Goal: Task Accomplishment & Management: Use online tool/utility

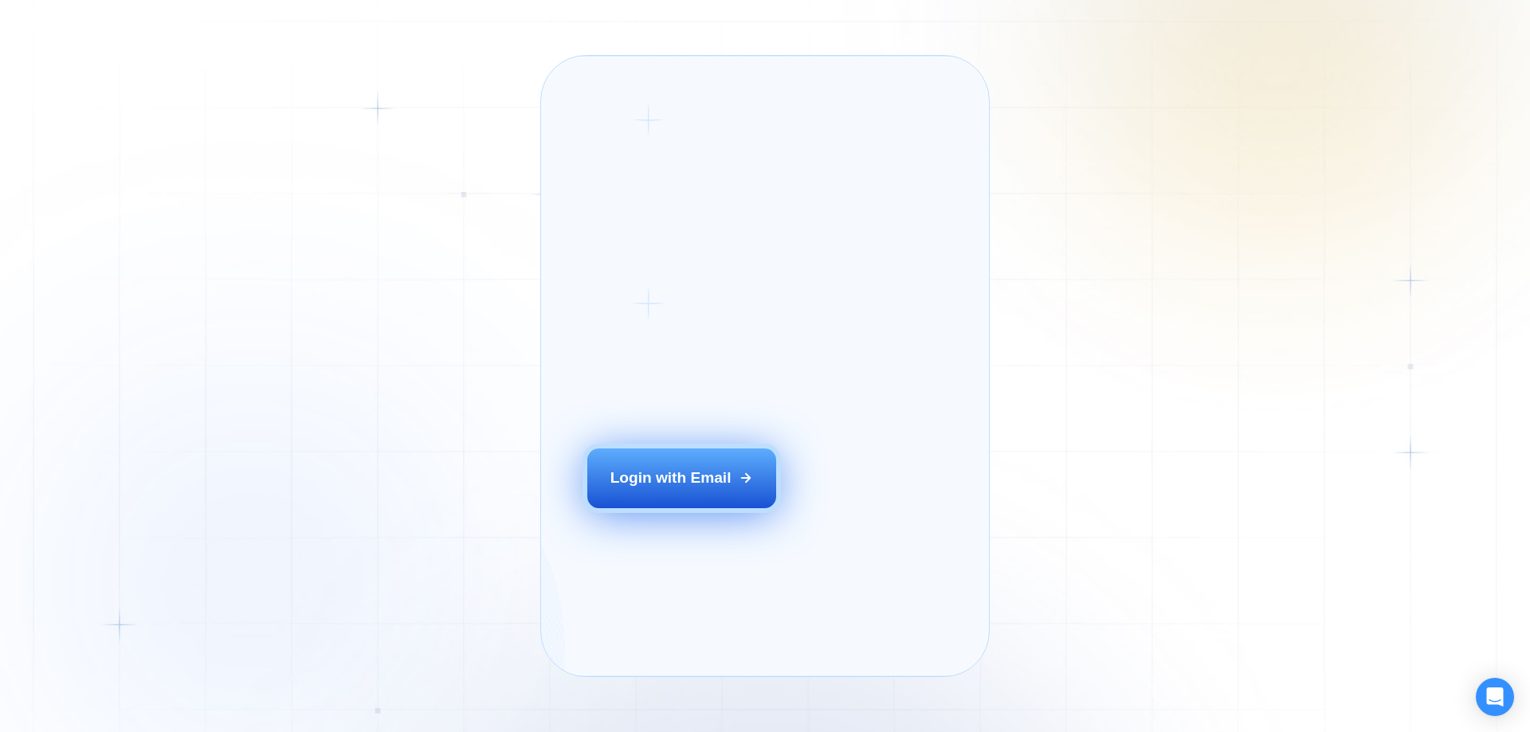
click at [751, 498] on button "Login with Email" at bounding box center [682, 478] width 190 height 59
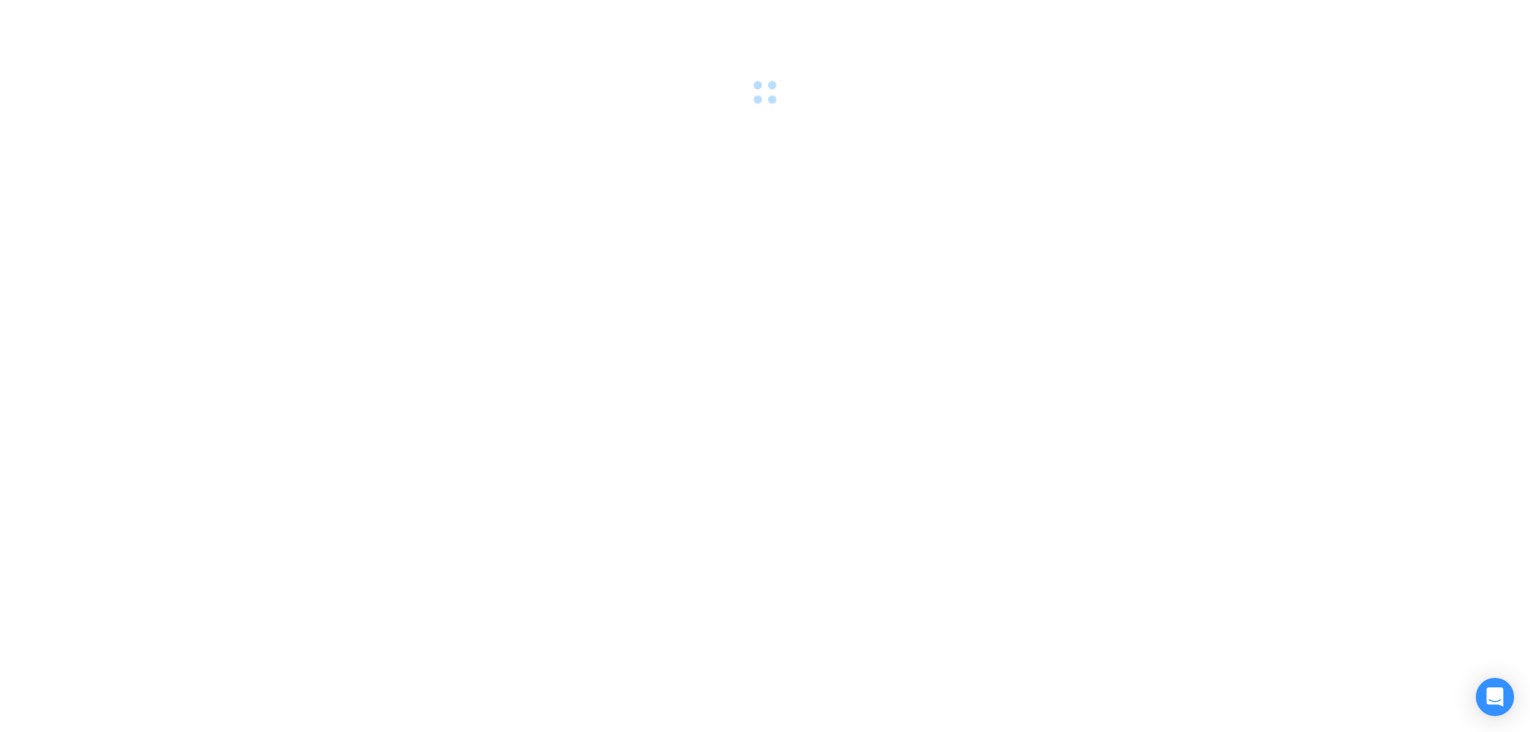
click at [938, 463] on div at bounding box center [765, 366] width 1530 height 732
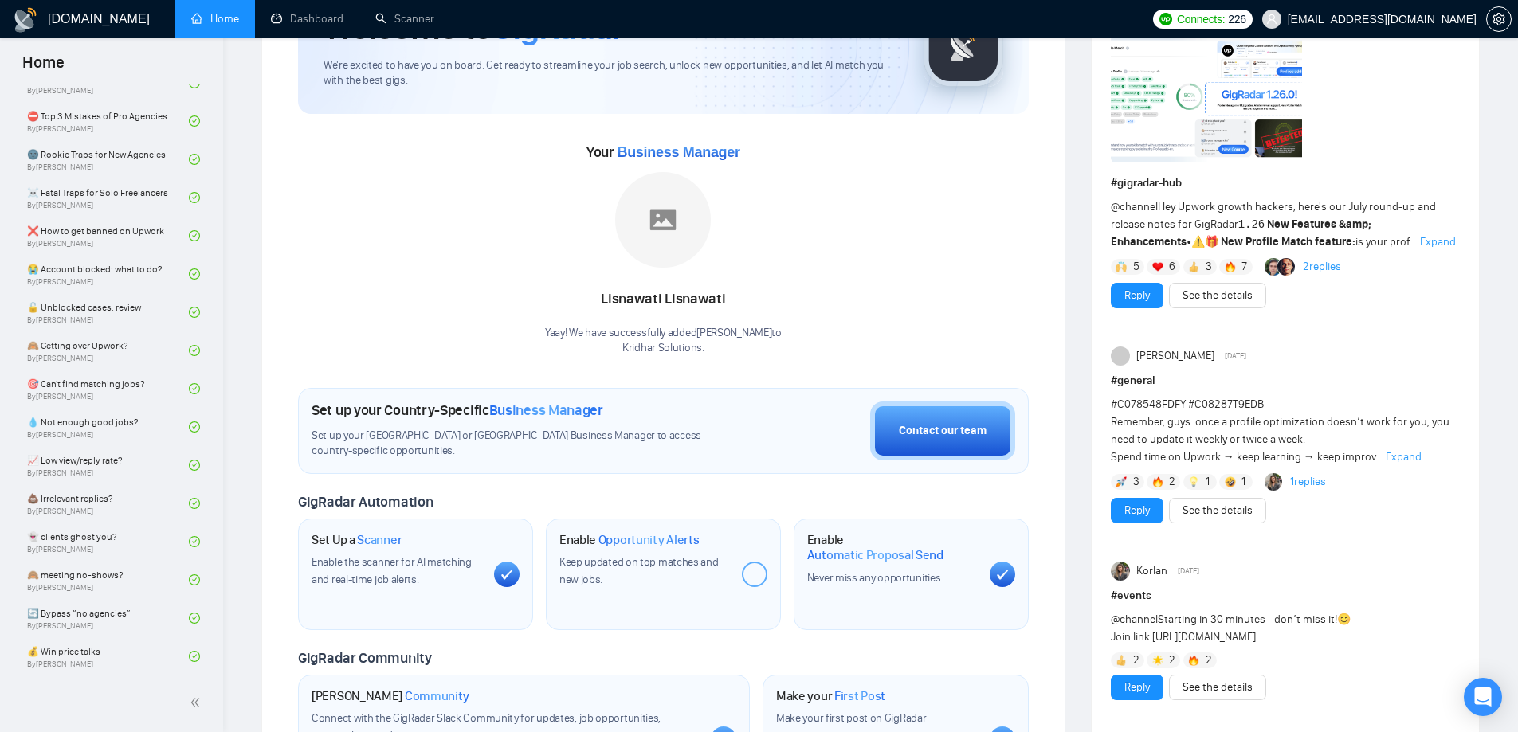
scroll to position [159, 0]
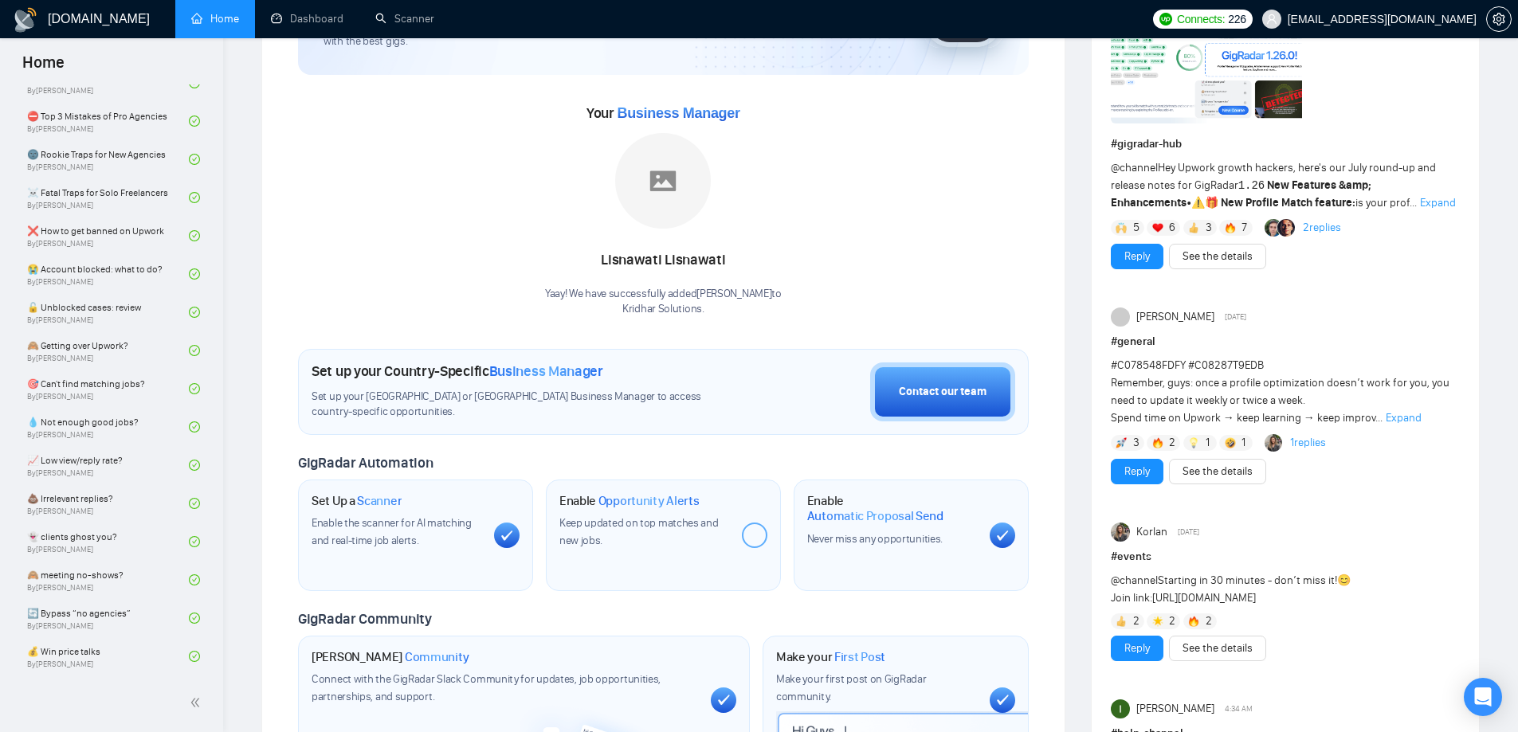
click at [645, 503] on span "Opportunity Alerts" at bounding box center [648, 501] width 101 height 16
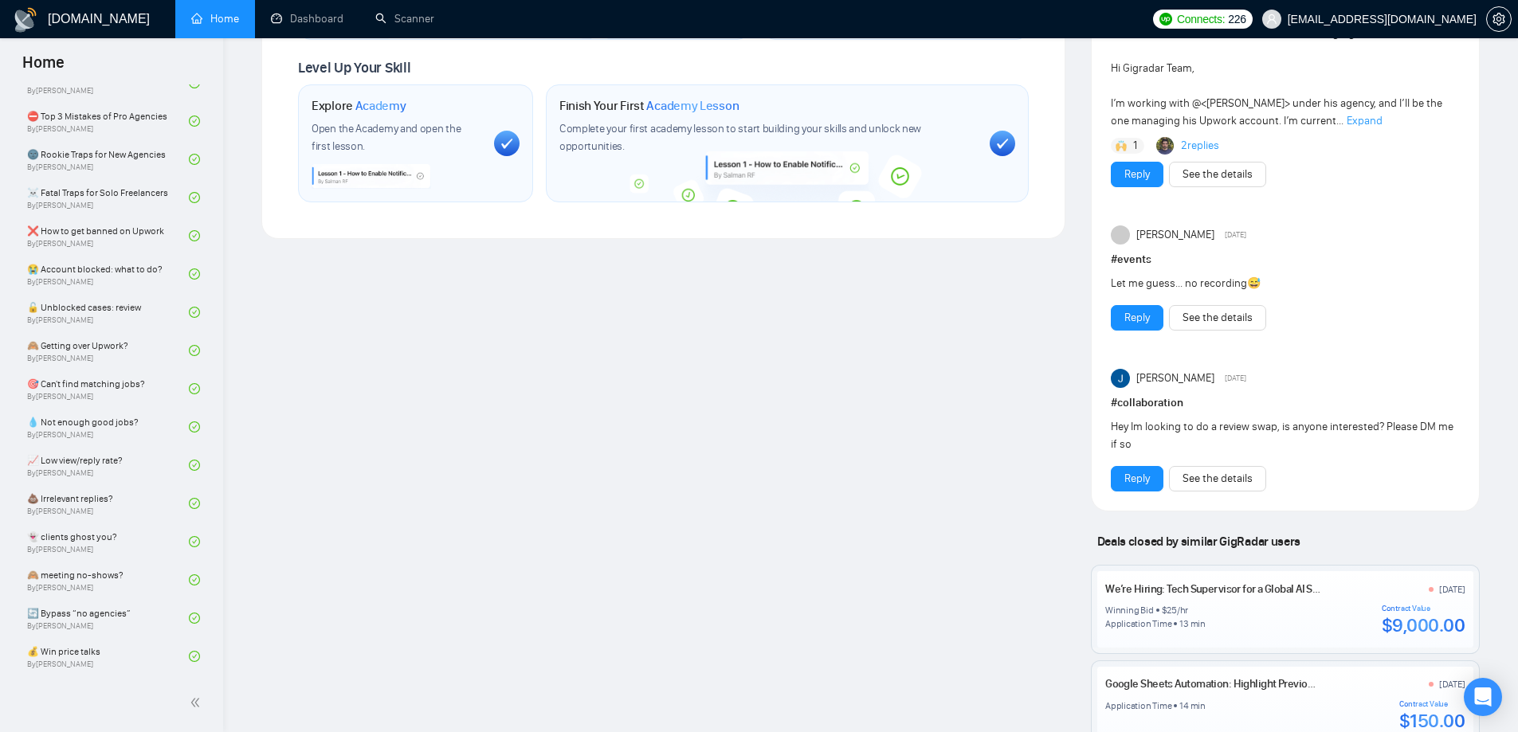
scroll to position [1036, 0]
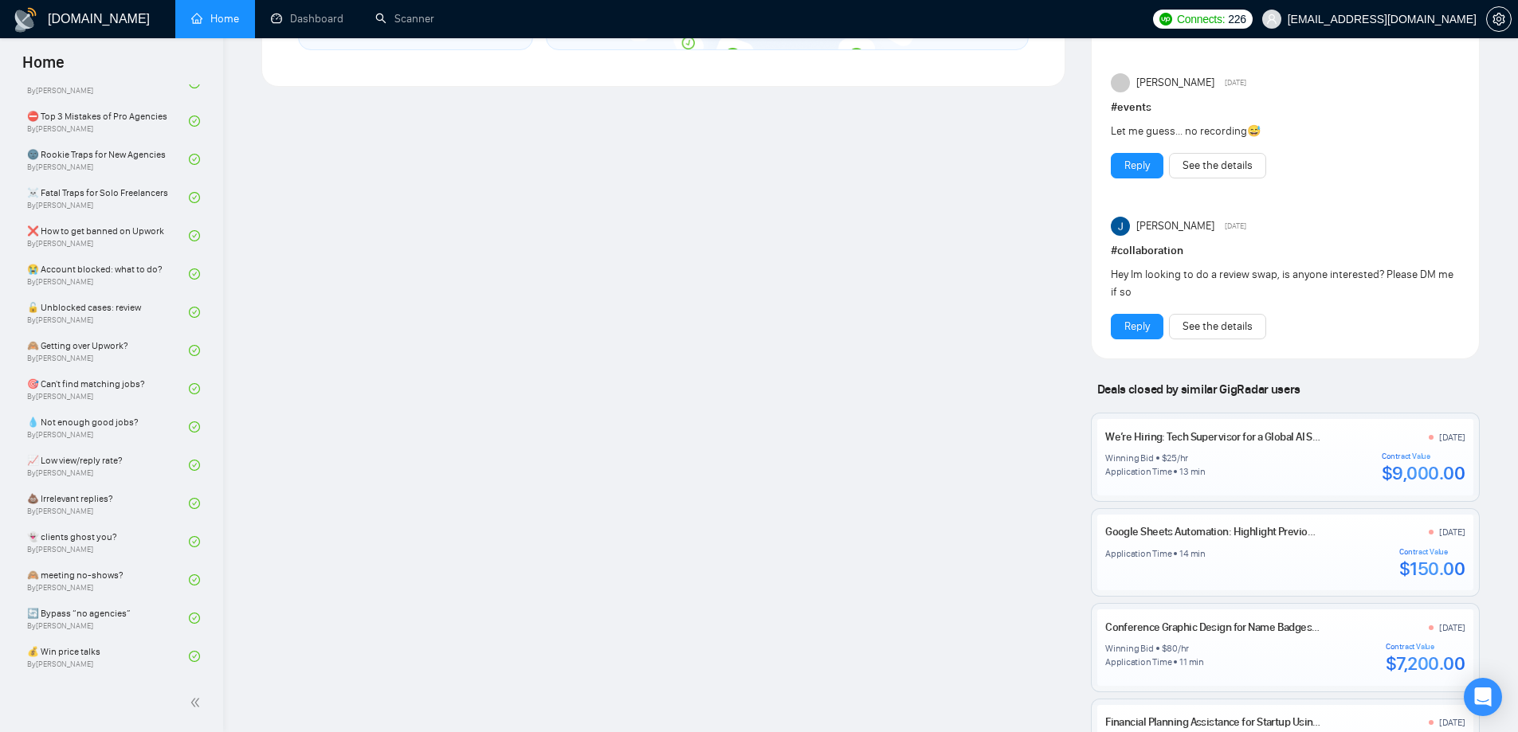
click at [1198, 472] on div "13 min" at bounding box center [1192, 471] width 26 height 13
click at [1198, 449] on div "We’re Hiring: Tech Supervisor for a Global AI Startup – CampiX 4 days ago Winni…" at bounding box center [1284, 457] width 359 height 57
click at [1203, 444] on div "We’re Hiring: Tech Supervisor for a Global AI Startup – CampiX 4 days ago" at bounding box center [1284, 437] width 359 height 17
click at [1203, 439] on link "We’re Hiring: Tech Supervisor for a Global AI Startup – CampiX" at bounding box center [1245, 437] width 280 height 14
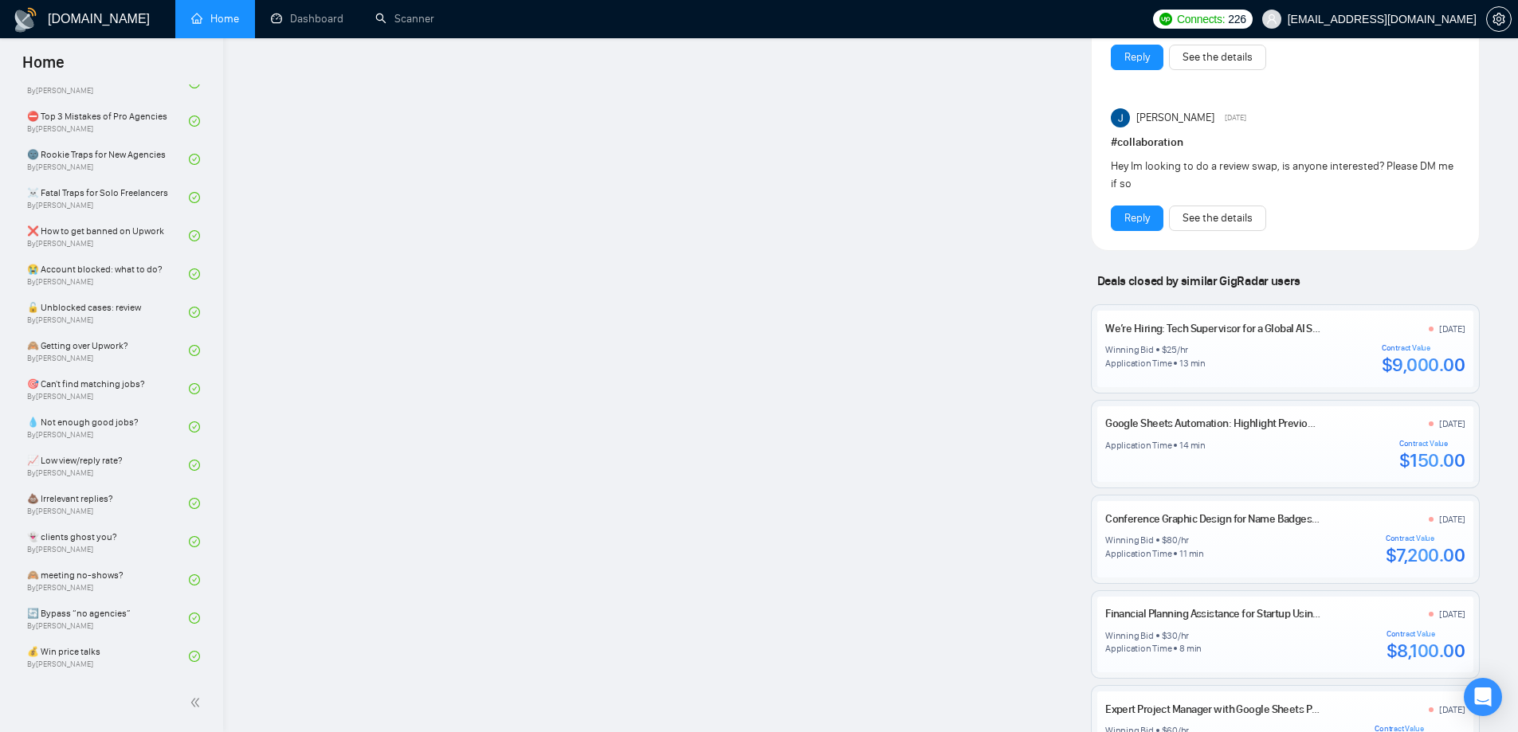
scroll to position [1195, 0]
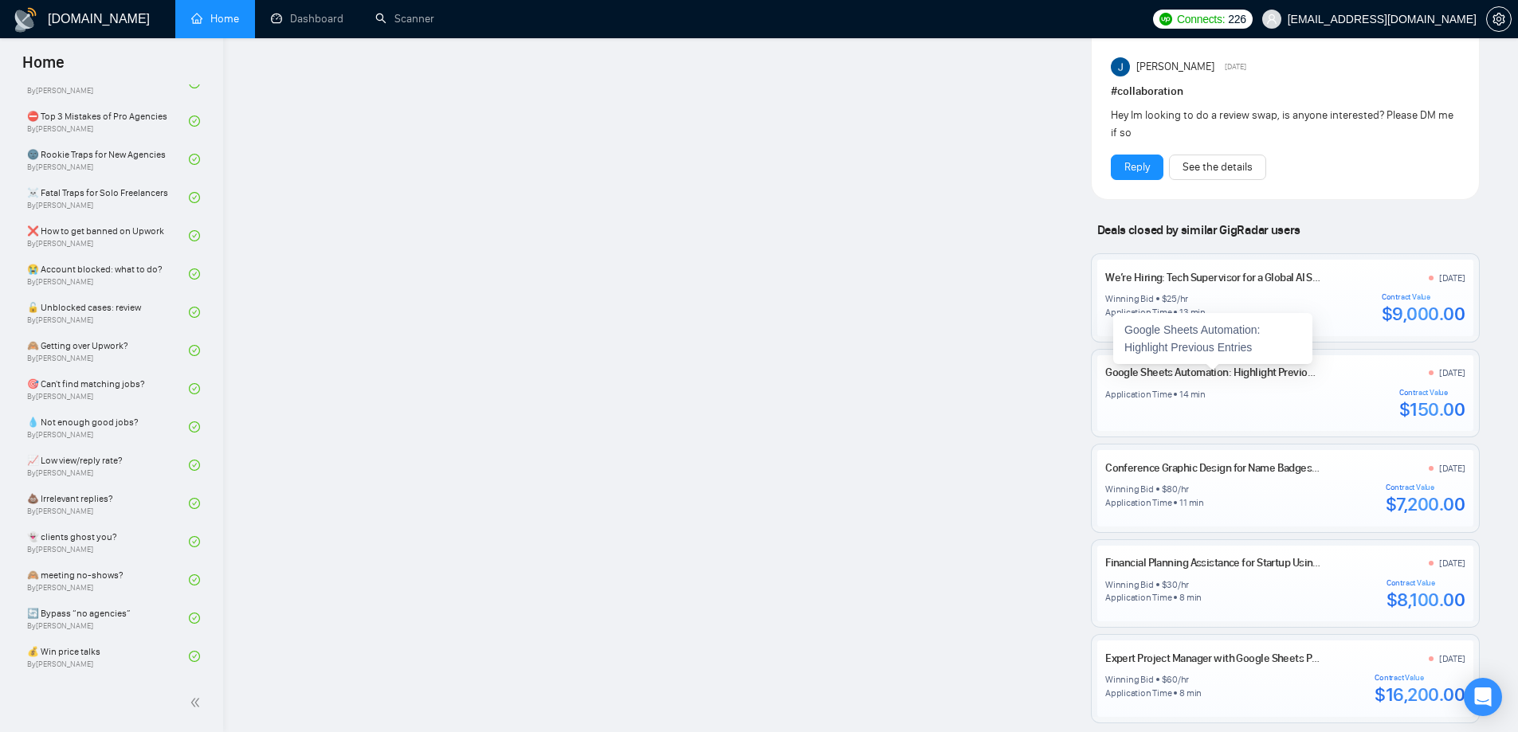
click at [1159, 374] on link "Google Sheets Automation: Highlight Previous Entries" at bounding box center [1229, 373] width 248 height 14
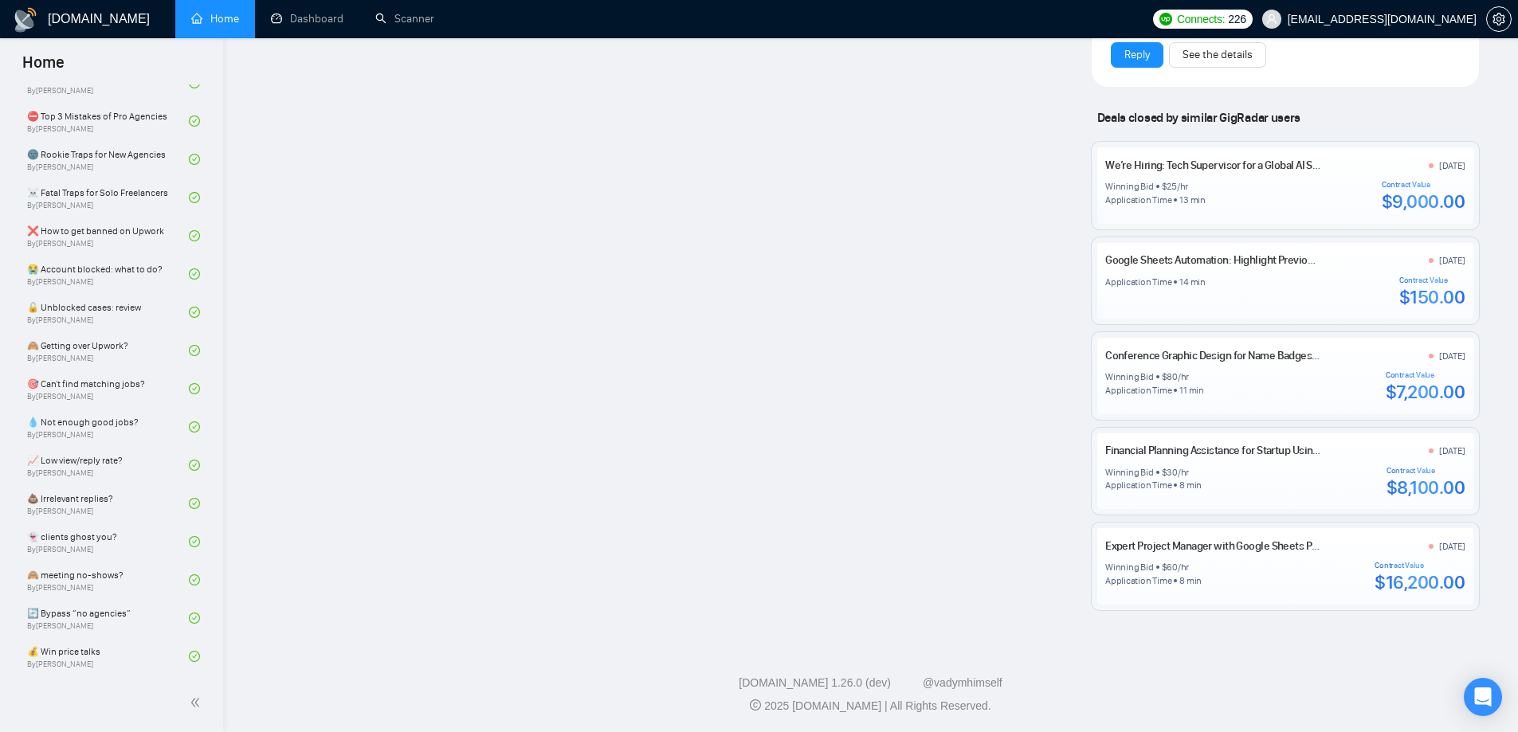
scroll to position [1309, 0]
click at [1170, 549] on link "Expert Project Manager with Google Sheets Proficiency" at bounding box center [1231, 545] width 252 height 14
click at [1163, 453] on link "Financial Planning Assistance for Startup Using LivePlan" at bounding box center [1232, 449] width 254 height 14
click at [1491, 704] on icon "Open Intercom Messenger" at bounding box center [1482, 697] width 21 height 21
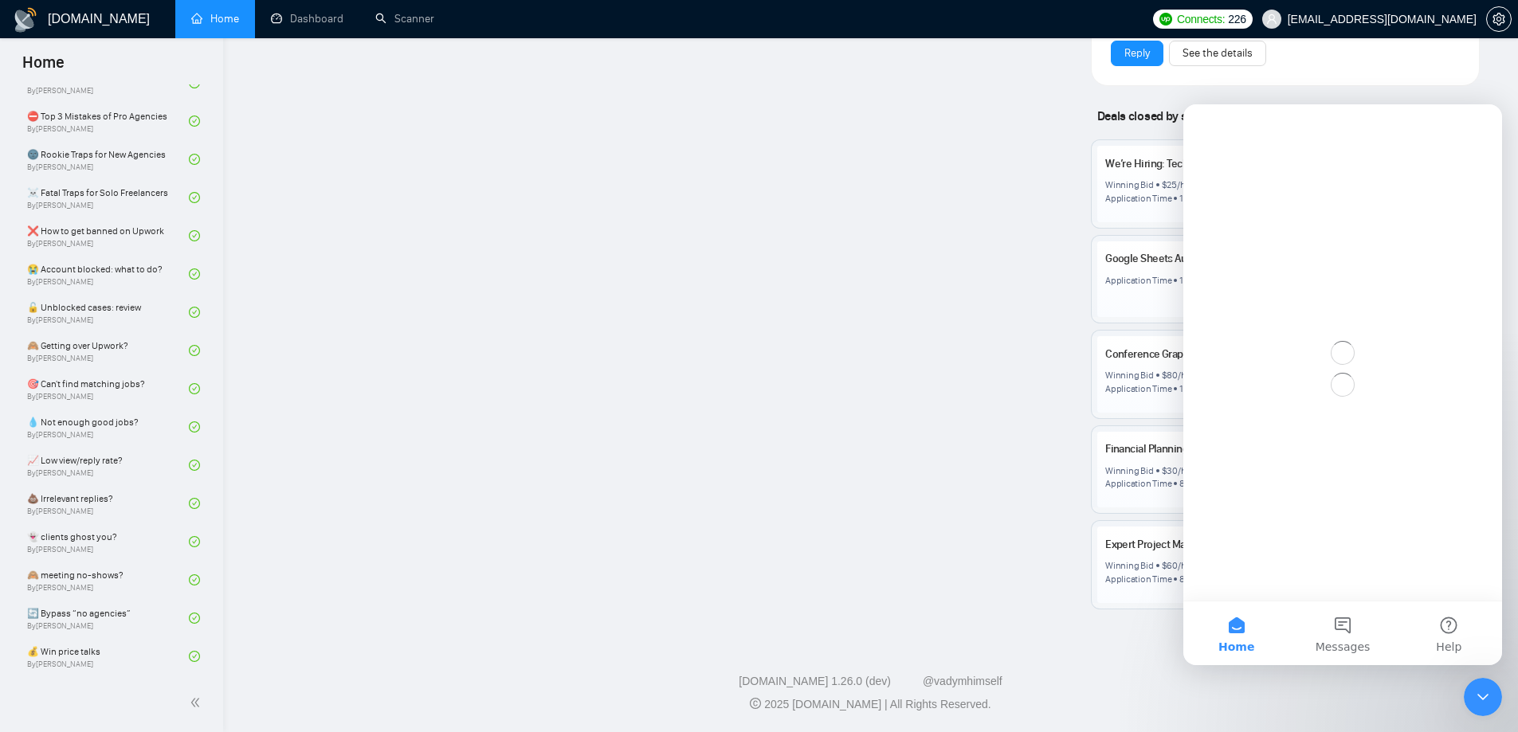
scroll to position [0, 0]
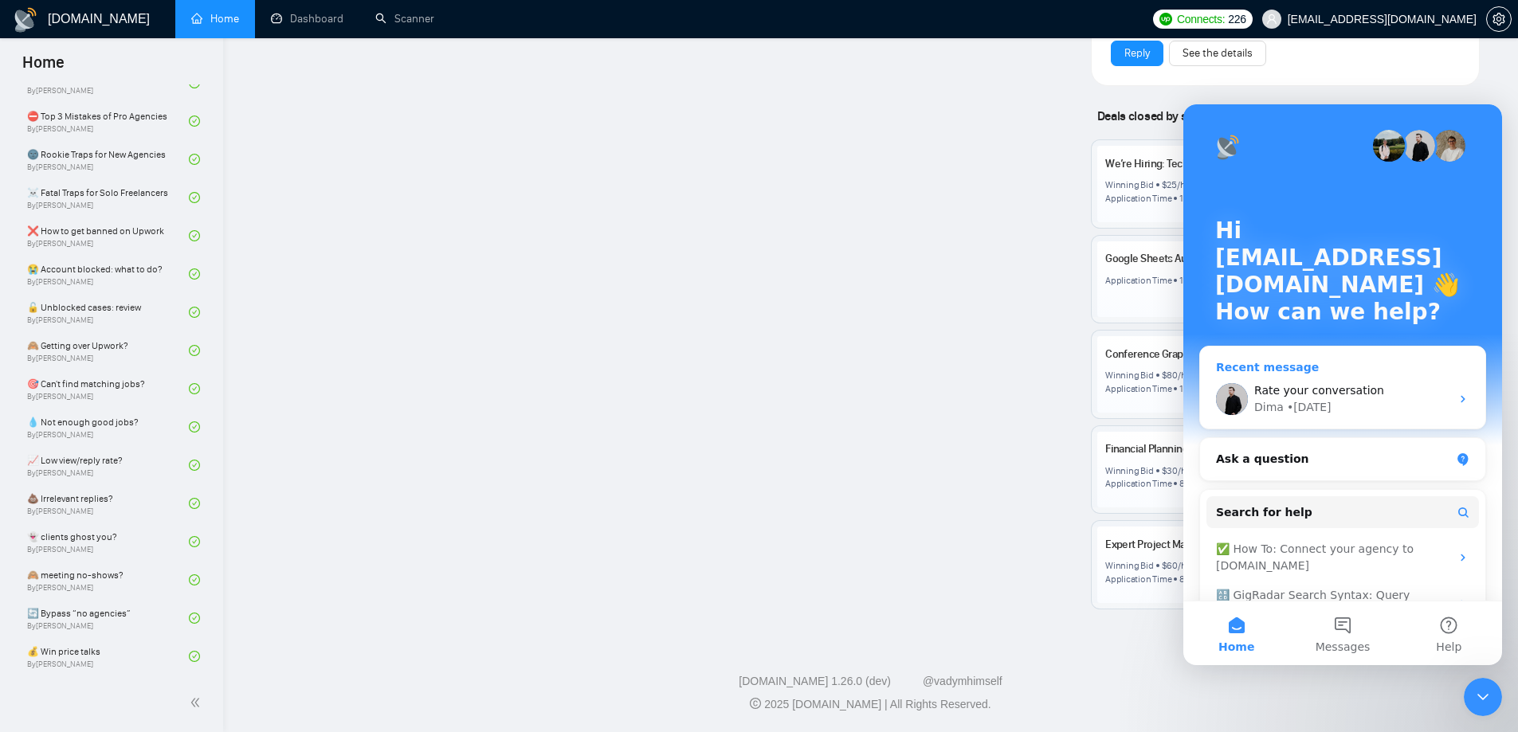
click at [1299, 384] on span "Rate your conversation" at bounding box center [1319, 390] width 130 height 13
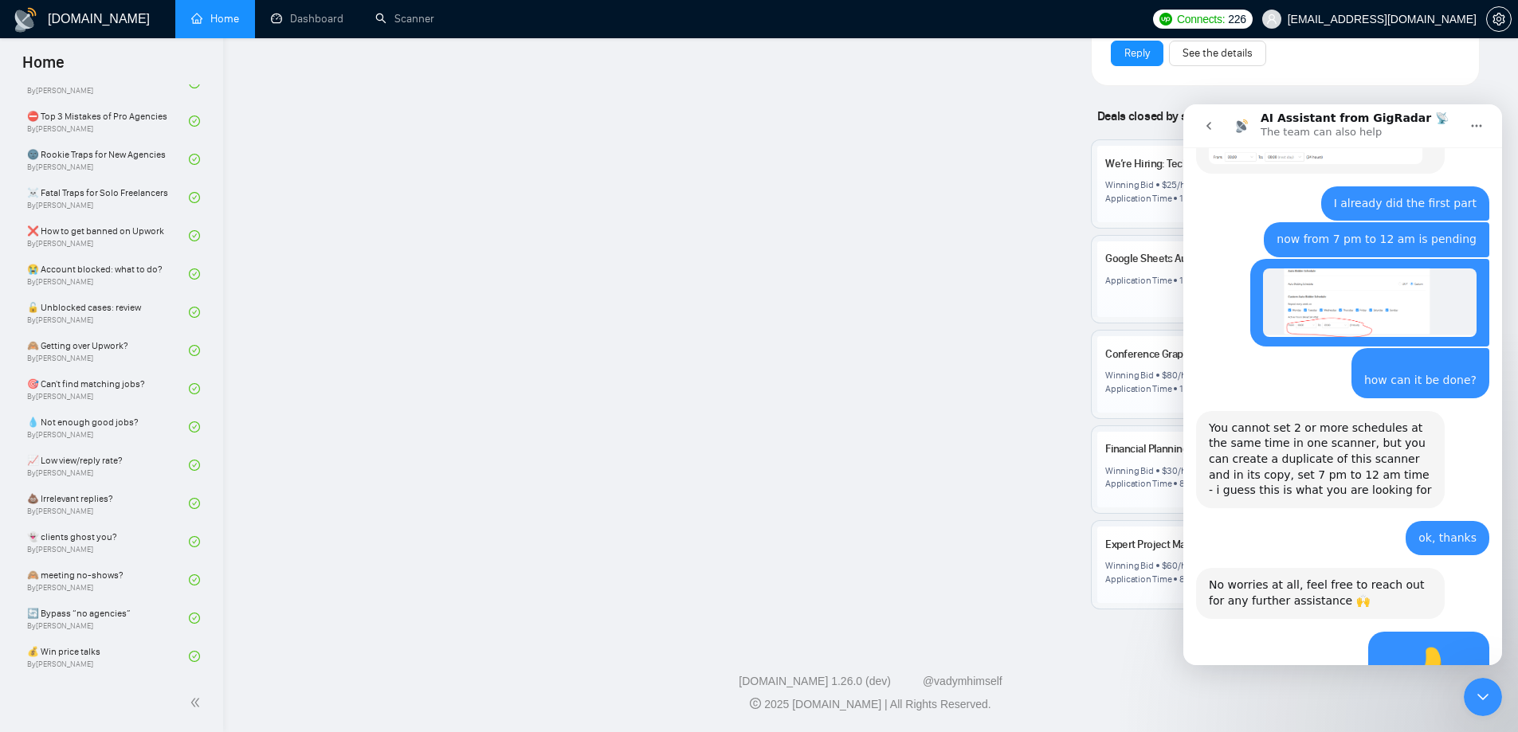
scroll to position [2911, 0]
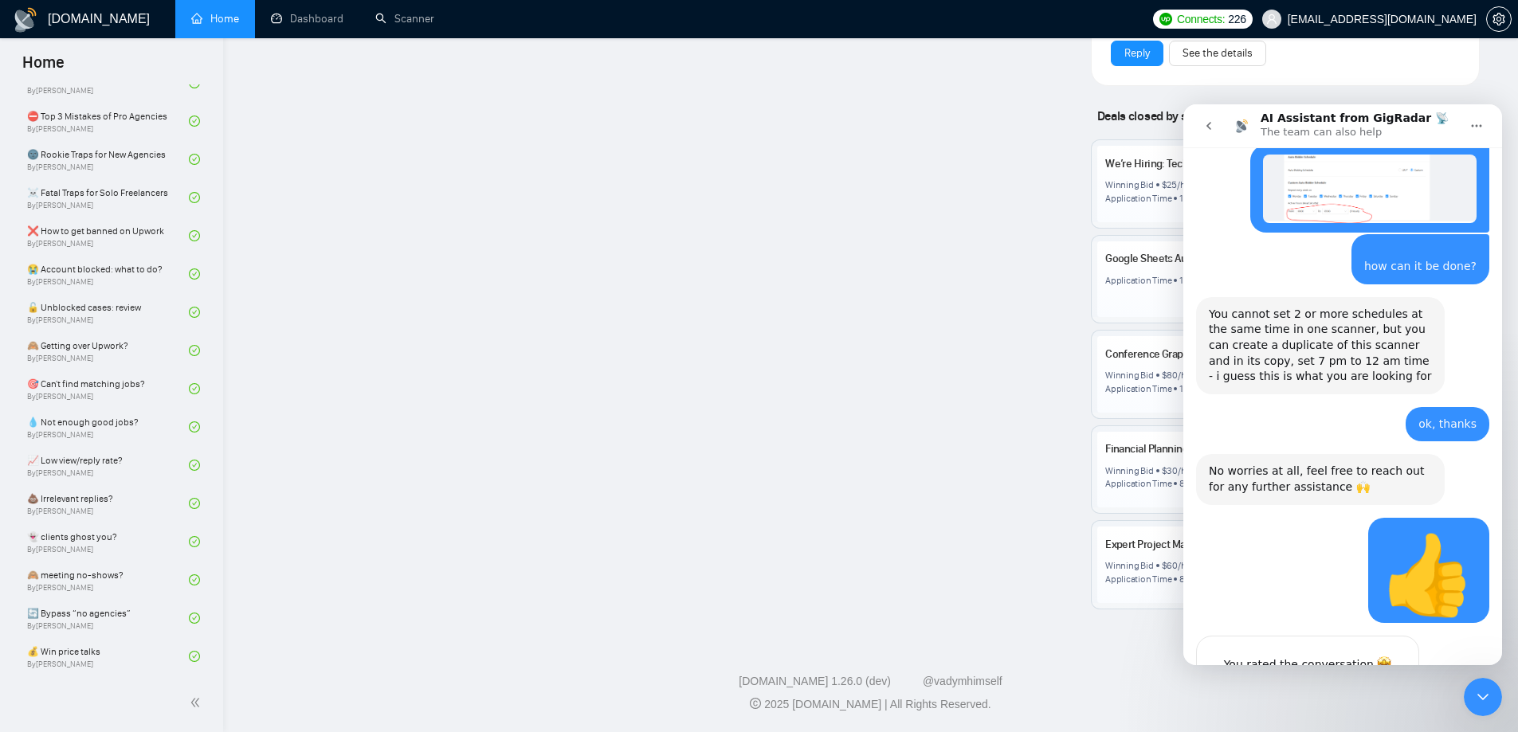
click at [1332, 637] on div "You rated the conversation Thanks for letting us know" at bounding box center [1308, 673] width 222 height 73
click at [1206, 129] on icon "go back" at bounding box center [1208, 126] width 13 height 13
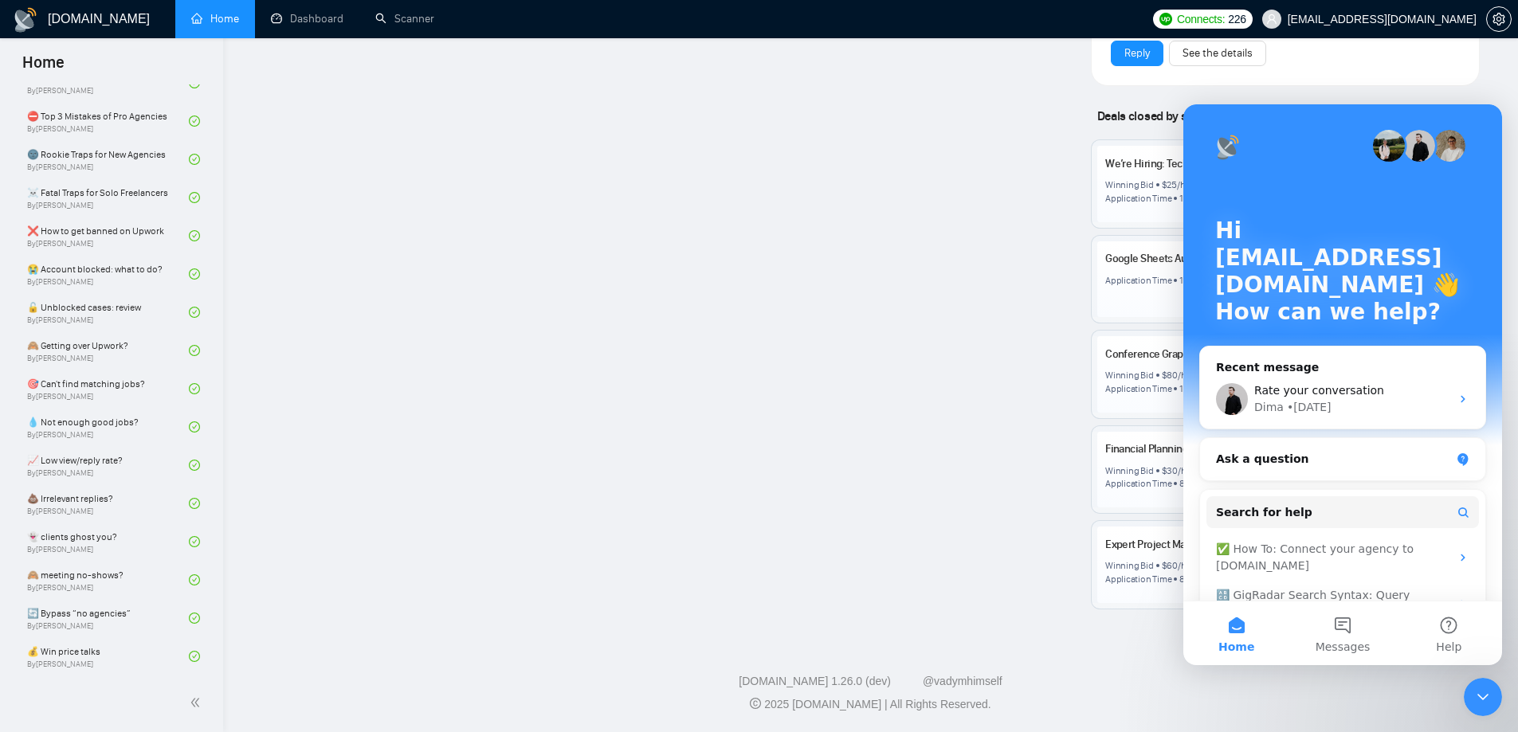
scroll to position [0, 0]
click at [1344, 641] on span "Messages" at bounding box center [1342, 646] width 55 height 11
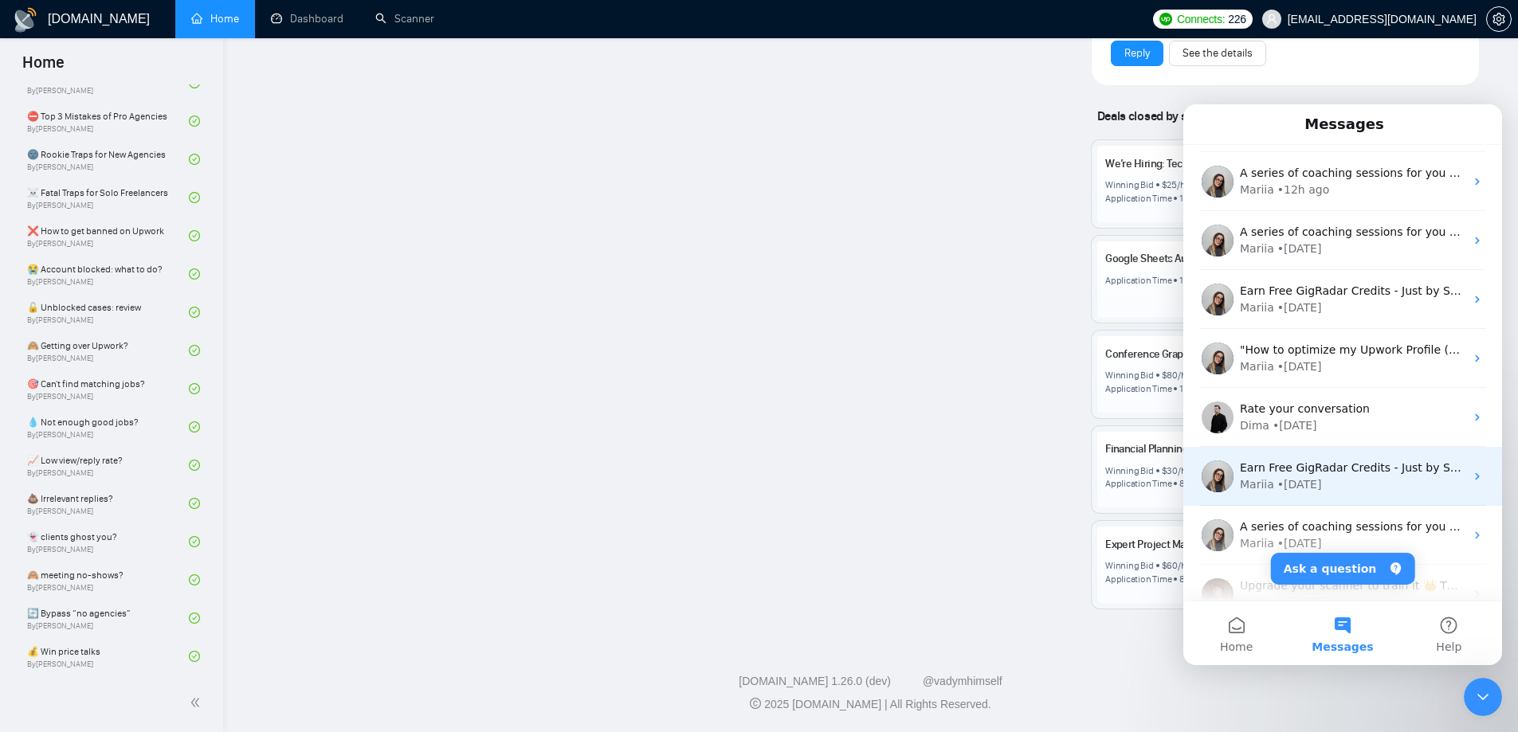
scroll to position [80, 0]
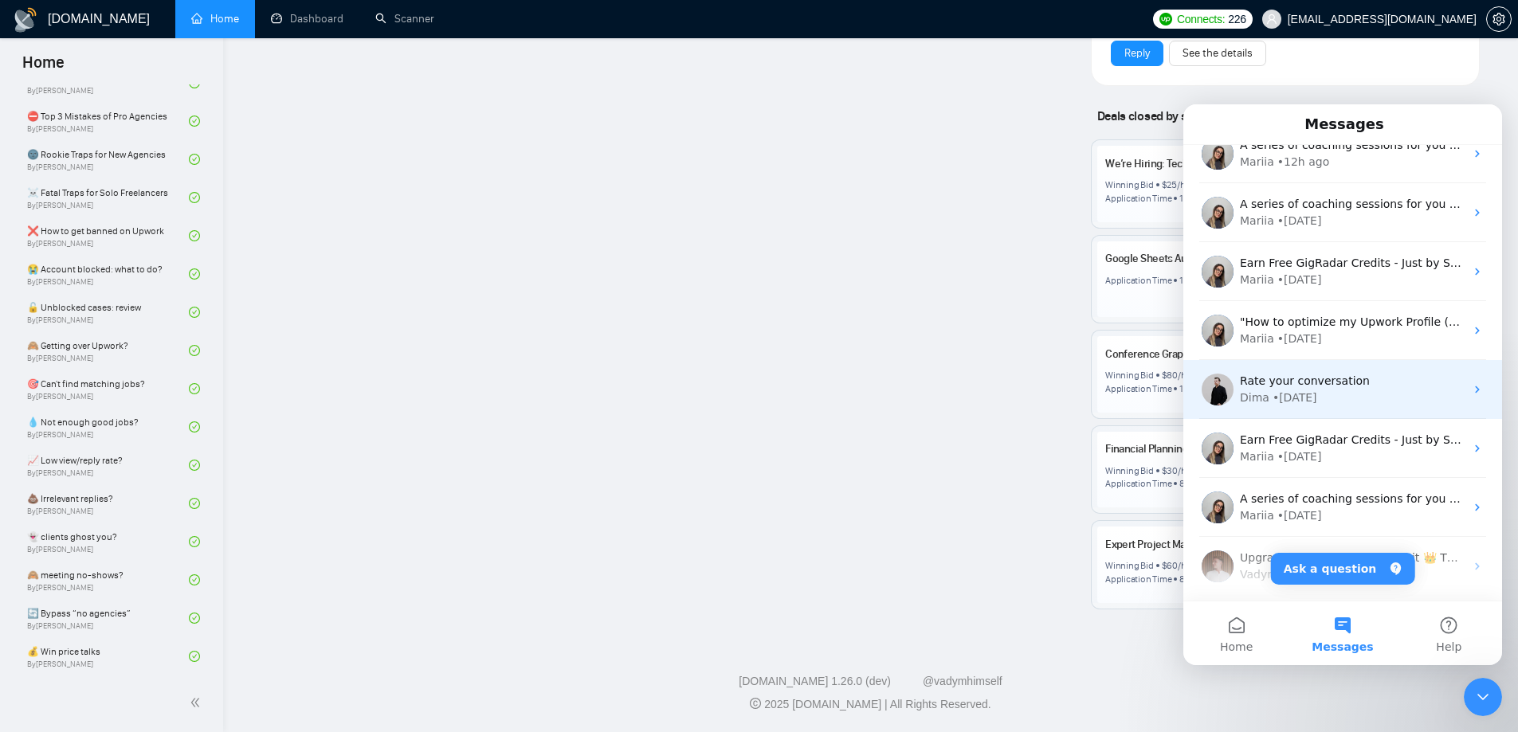
click at [1382, 389] on div "Rate your conversation" at bounding box center [1352, 381] width 225 height 17
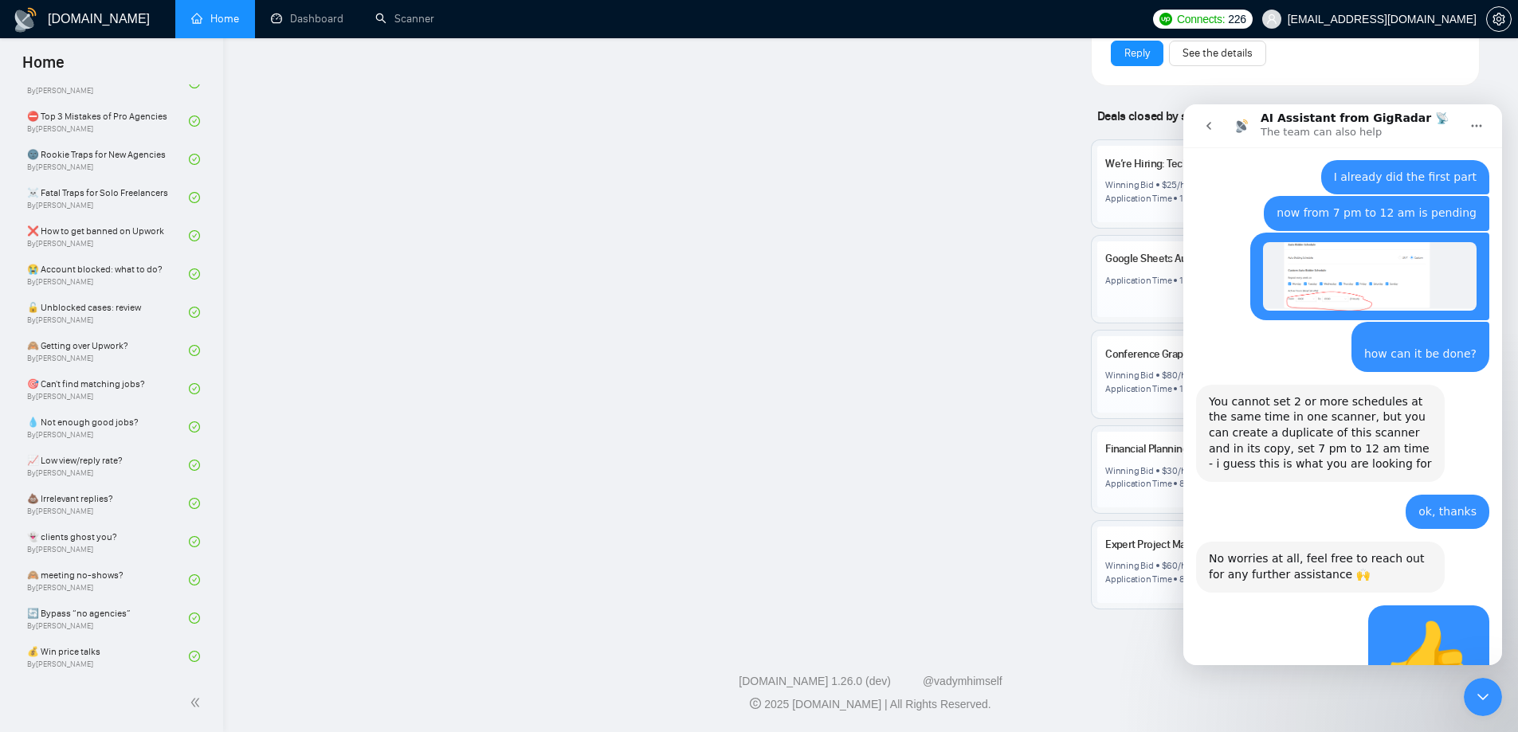
scroll to position [2911, 0]
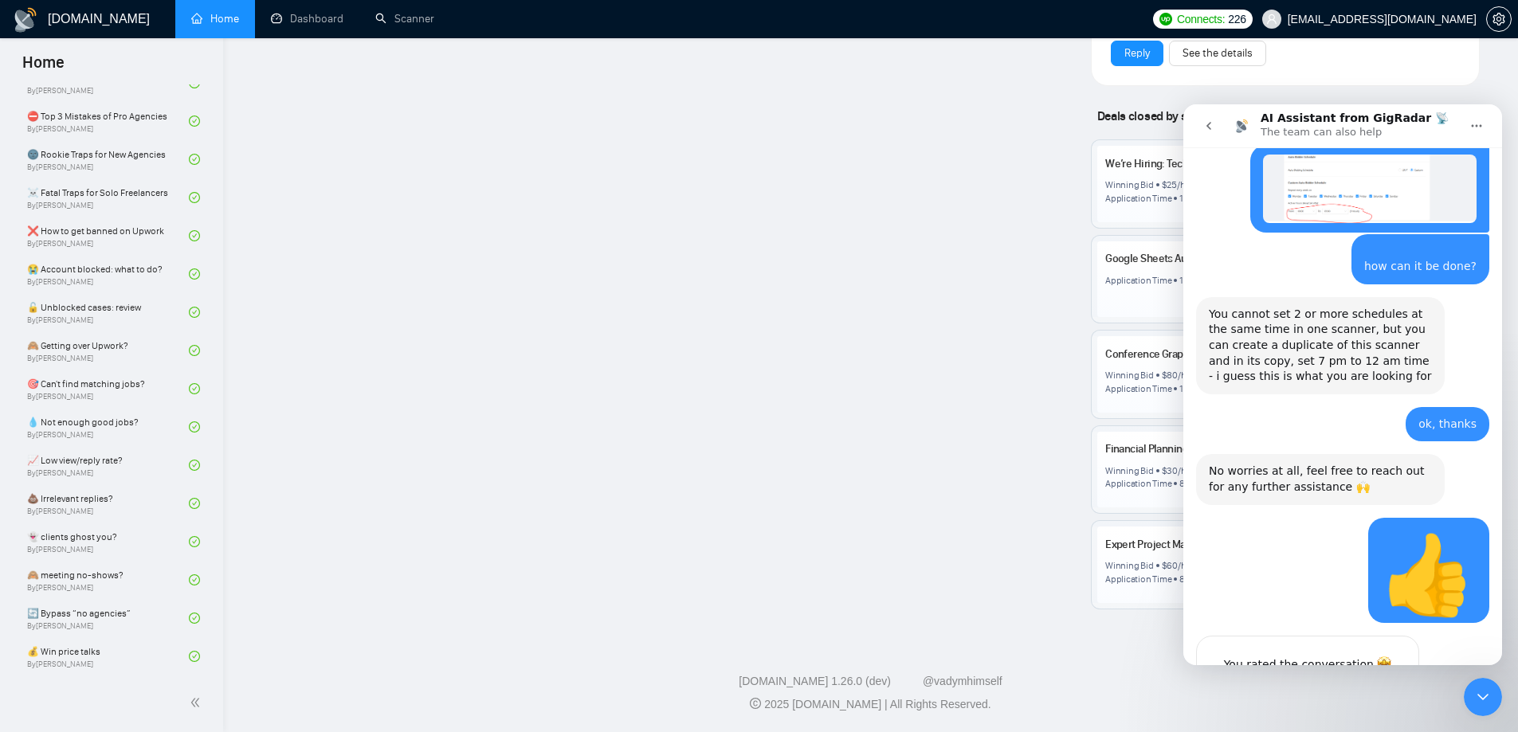
click at [1365, 656] on div "You rated the conversation" at bounding box center [1307, 665] width 183 height 18
click at [1308, 637] on div "You rated the conversation Thanks for letting us know" at bounding box center [1308, 673] width 222 height 73
click at [1214, 127] on icon "go back" at bounding box center [1208, 126] width 13 height 13
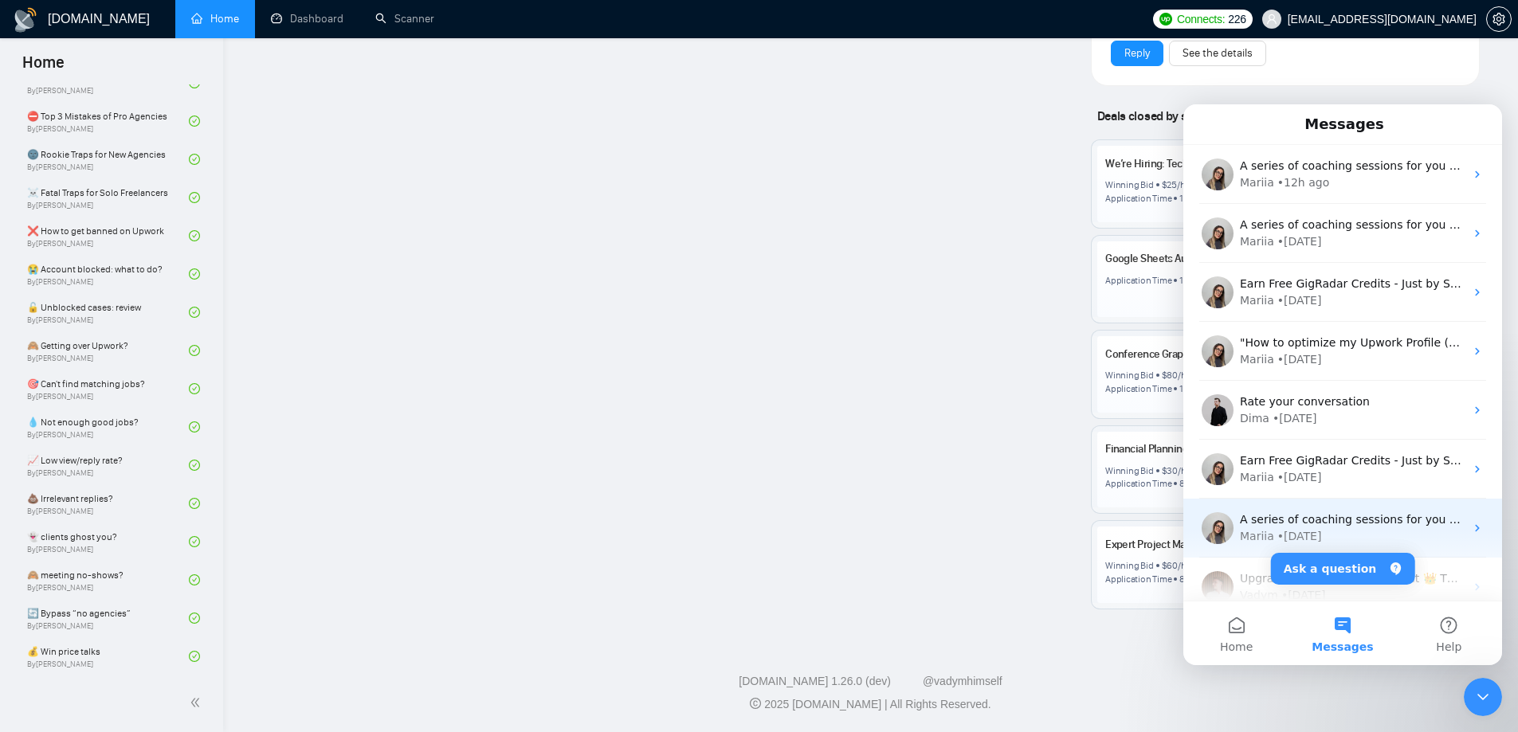
scroll to position [198, 0]
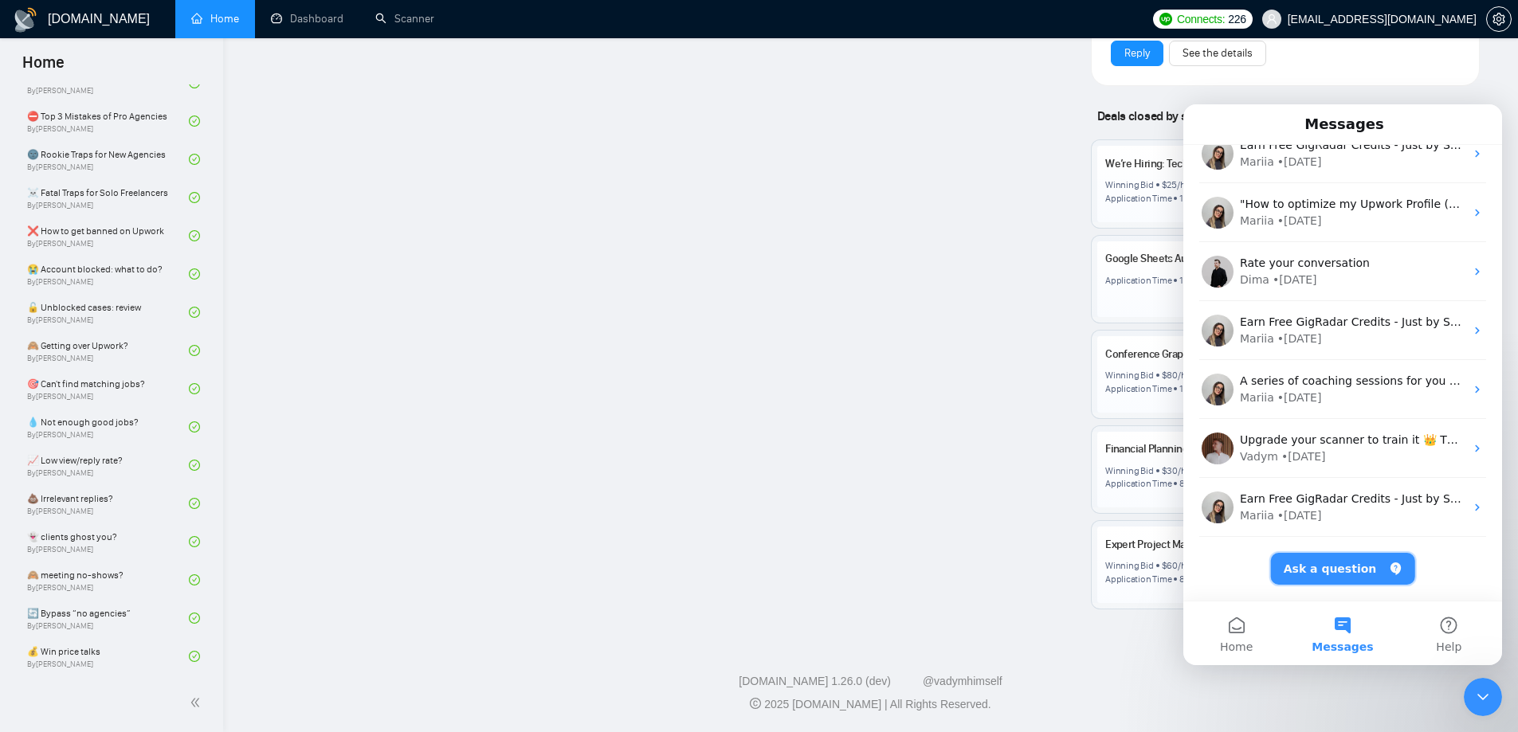
click at [1341, 574] on button "Ask a question" at bounding box center [1343, 569] width 144 height 32
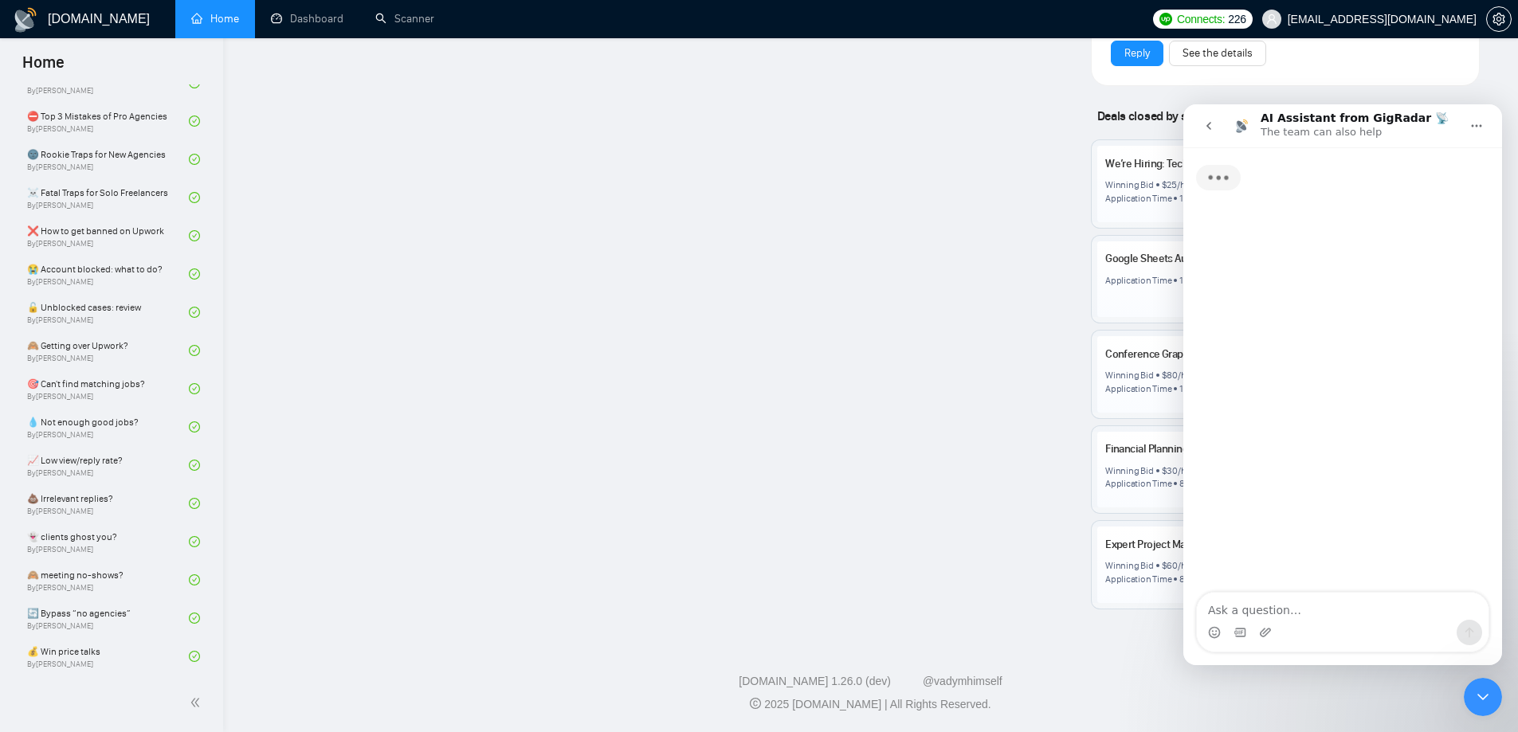
scroll to position [133, 0]
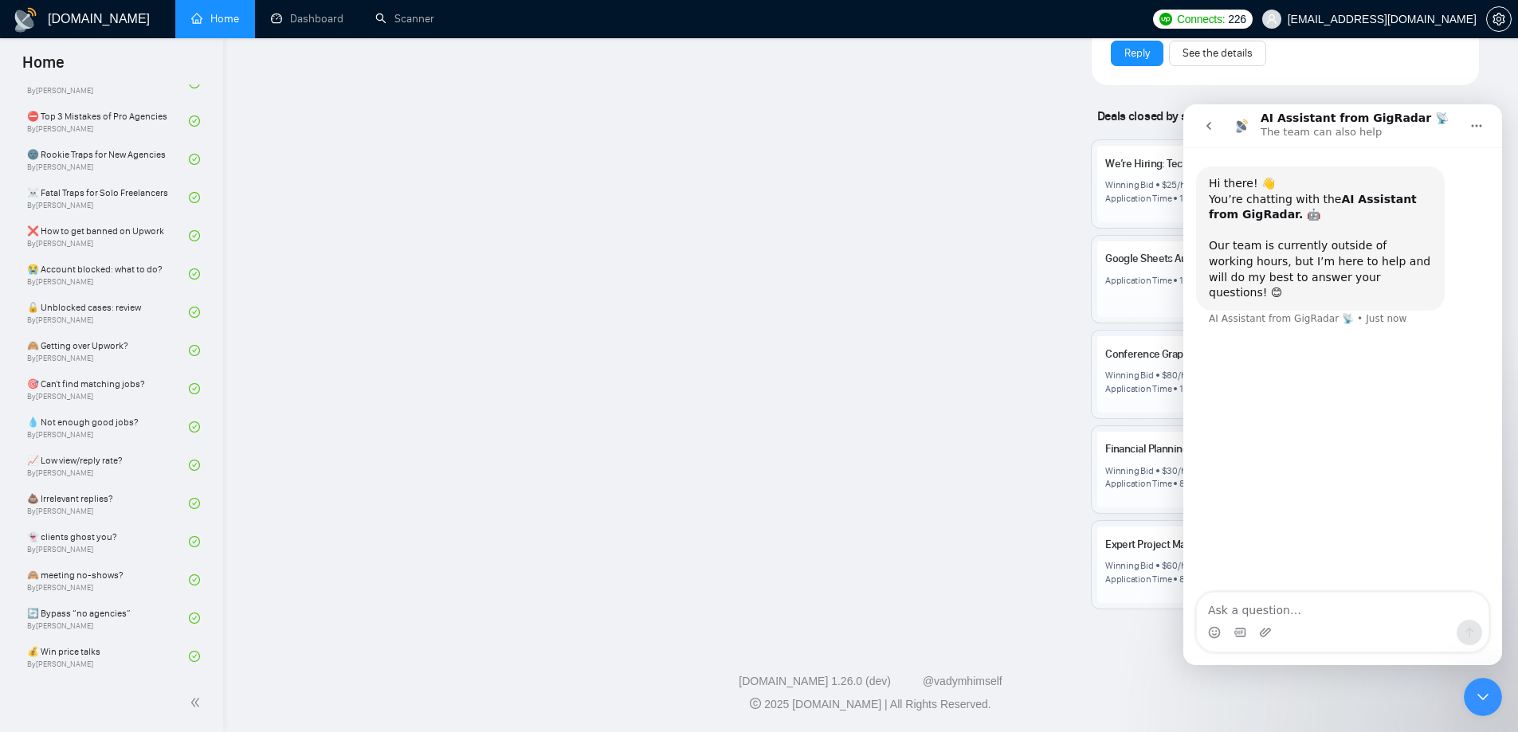
click at [1214, 124] on icon "go back" at bounding box center [1208, 126] width 13 height 13
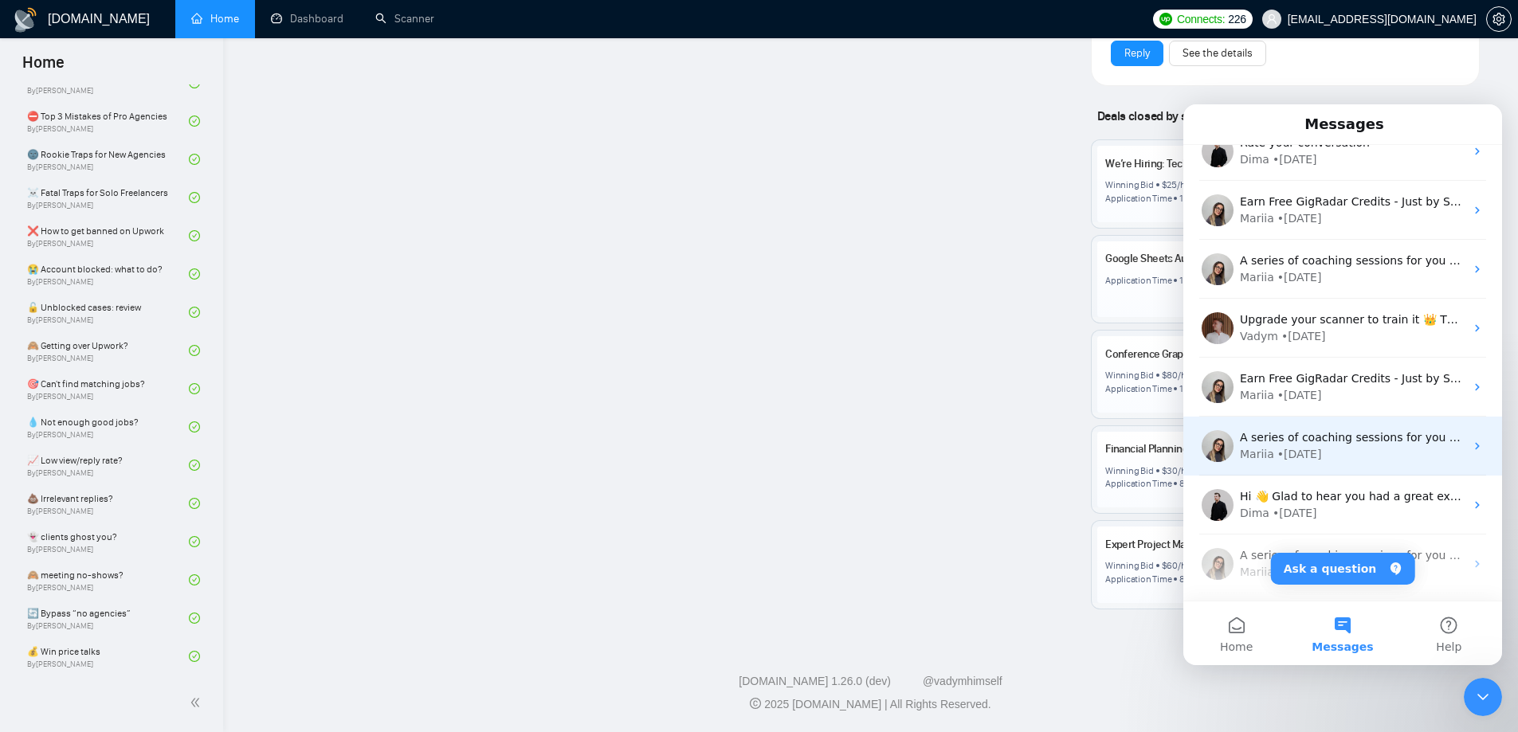
scroll to position [319, 0]
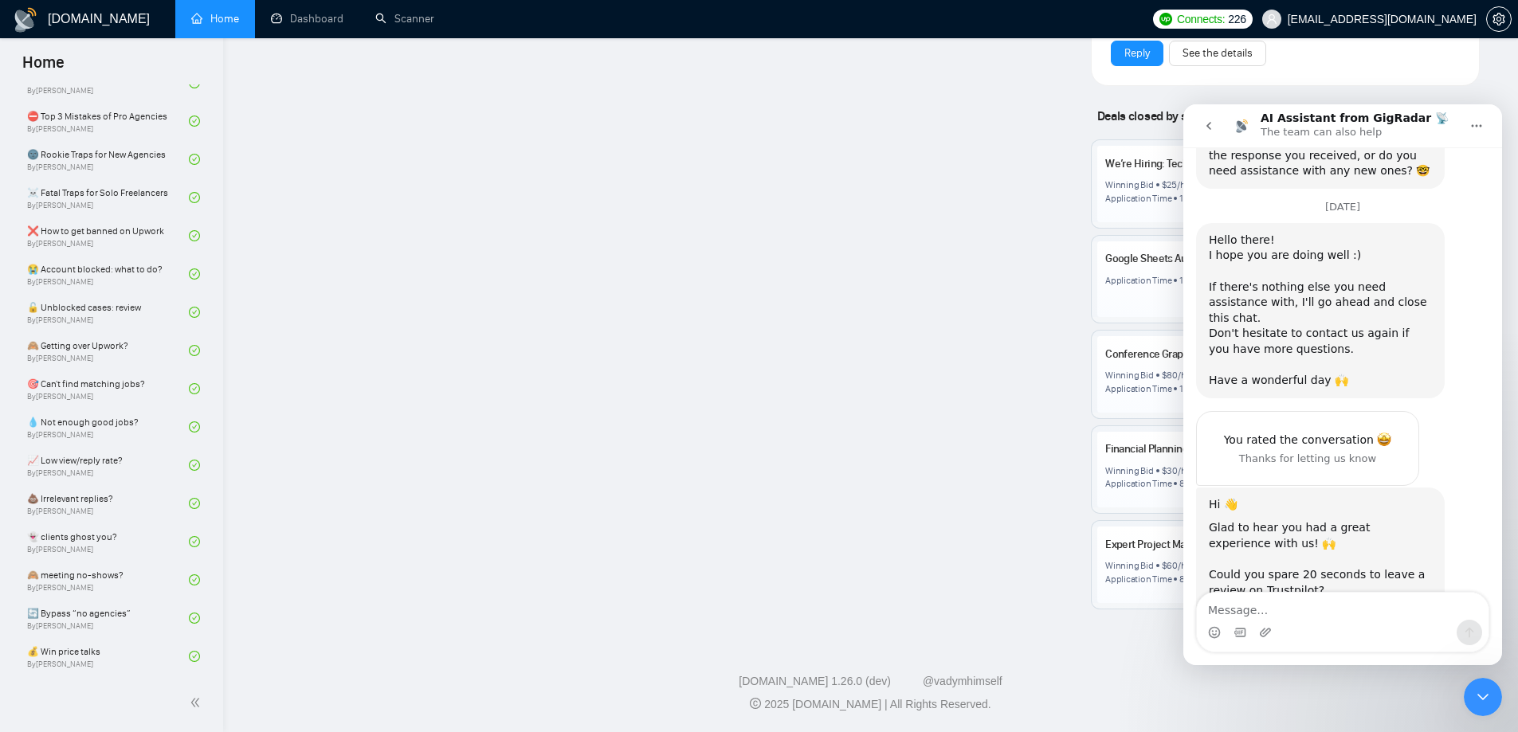
scroll to position [4256, 0]
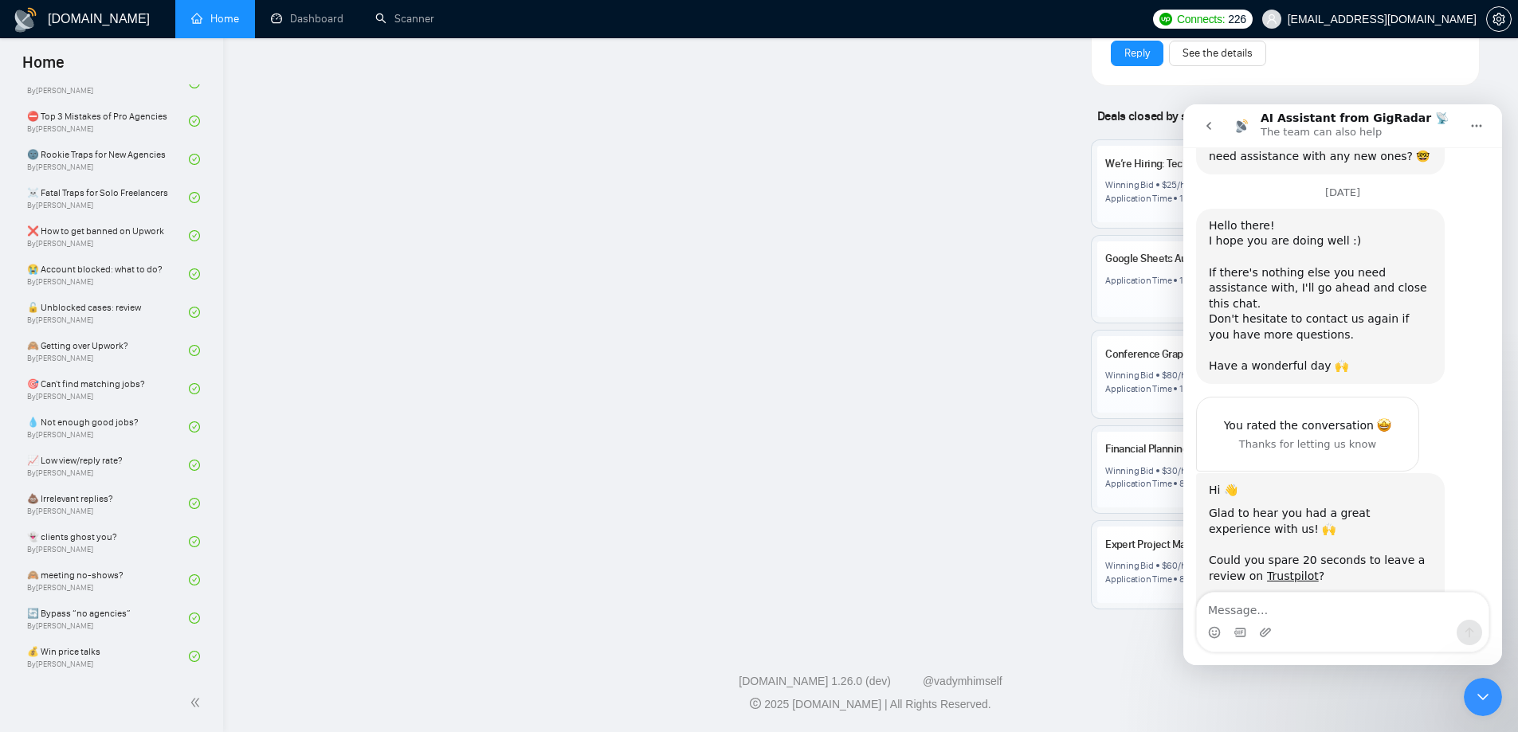
click at [1197, 136] on button "go back" at bounding box center [1209, 126] width 30 height 30
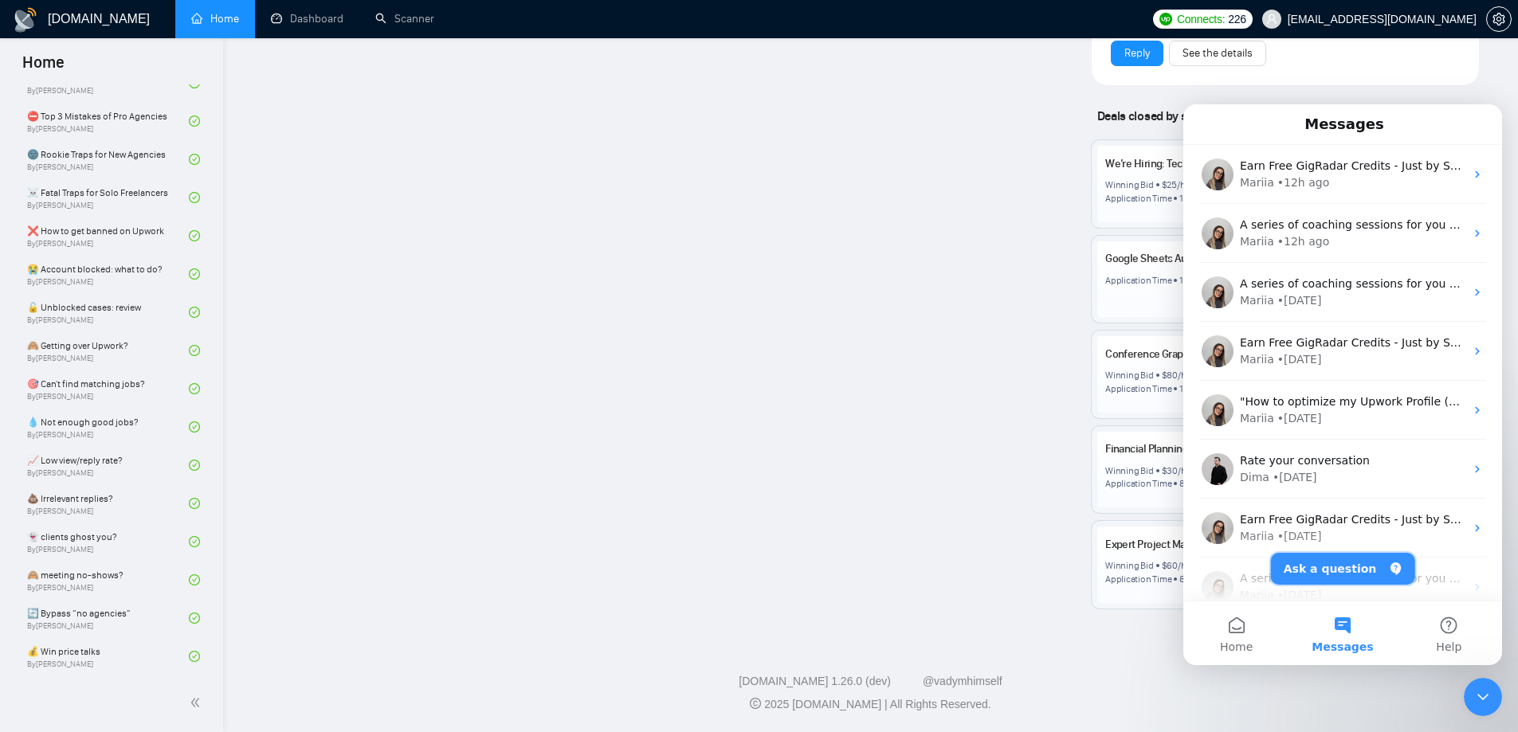
click at [1363, 569] on button "Ask a question" at bounding box center [1343, 569] width 144 height 32
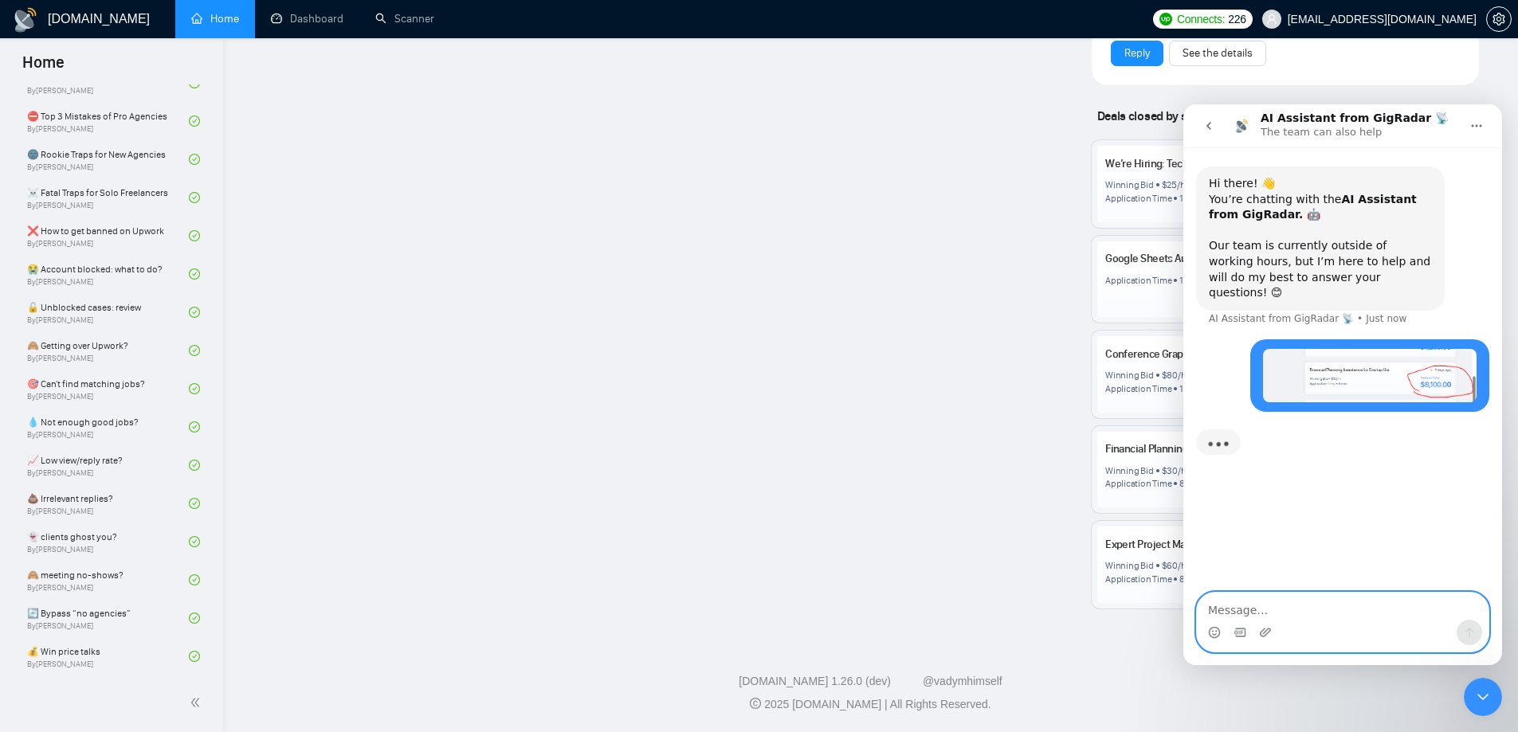
paste textarea "In the Gigradar homepage, it shows my winning contract. But surprised to see th…"
type textarea "In the Gigradar homepage, it shows my winning contract. But surprised to see th…"
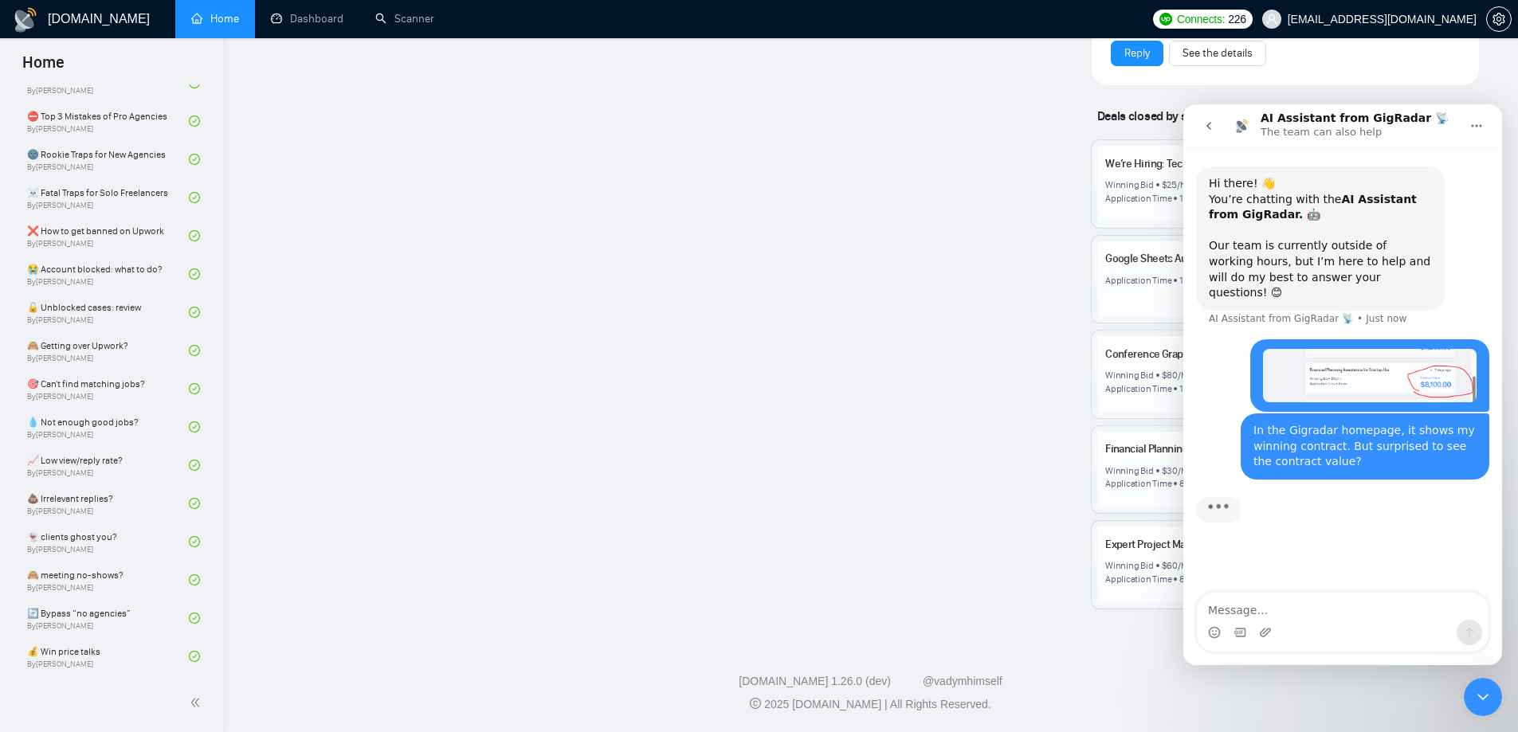
click at [1492, 696] on icon "Close Intercom Messenger" at bounding box center [1482, 697] width 19 height 19
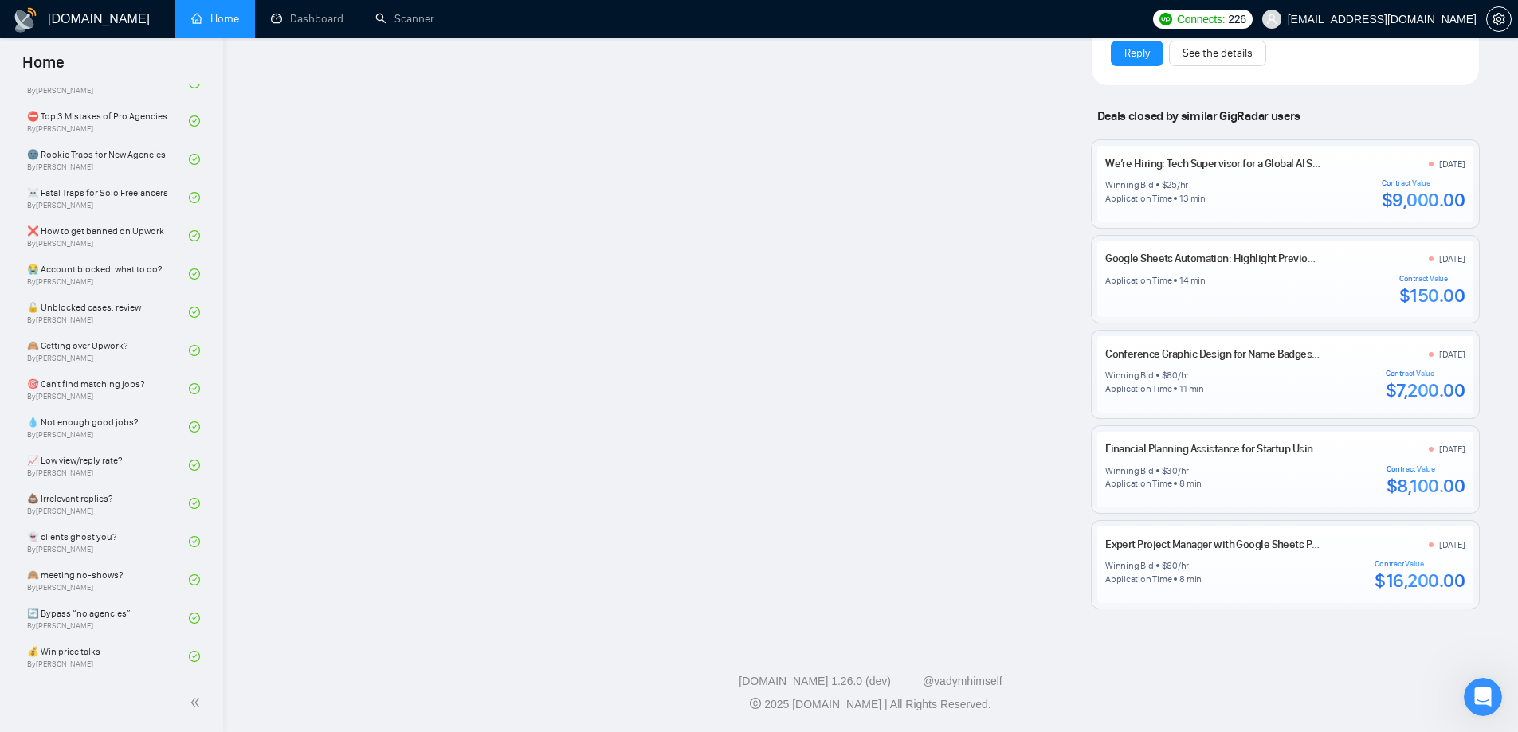
scroll to position [238, 0]
click at [1482, 695] on icon "Open Intercom Messenger" at bounding box center [1483, 697] width 26 height 26
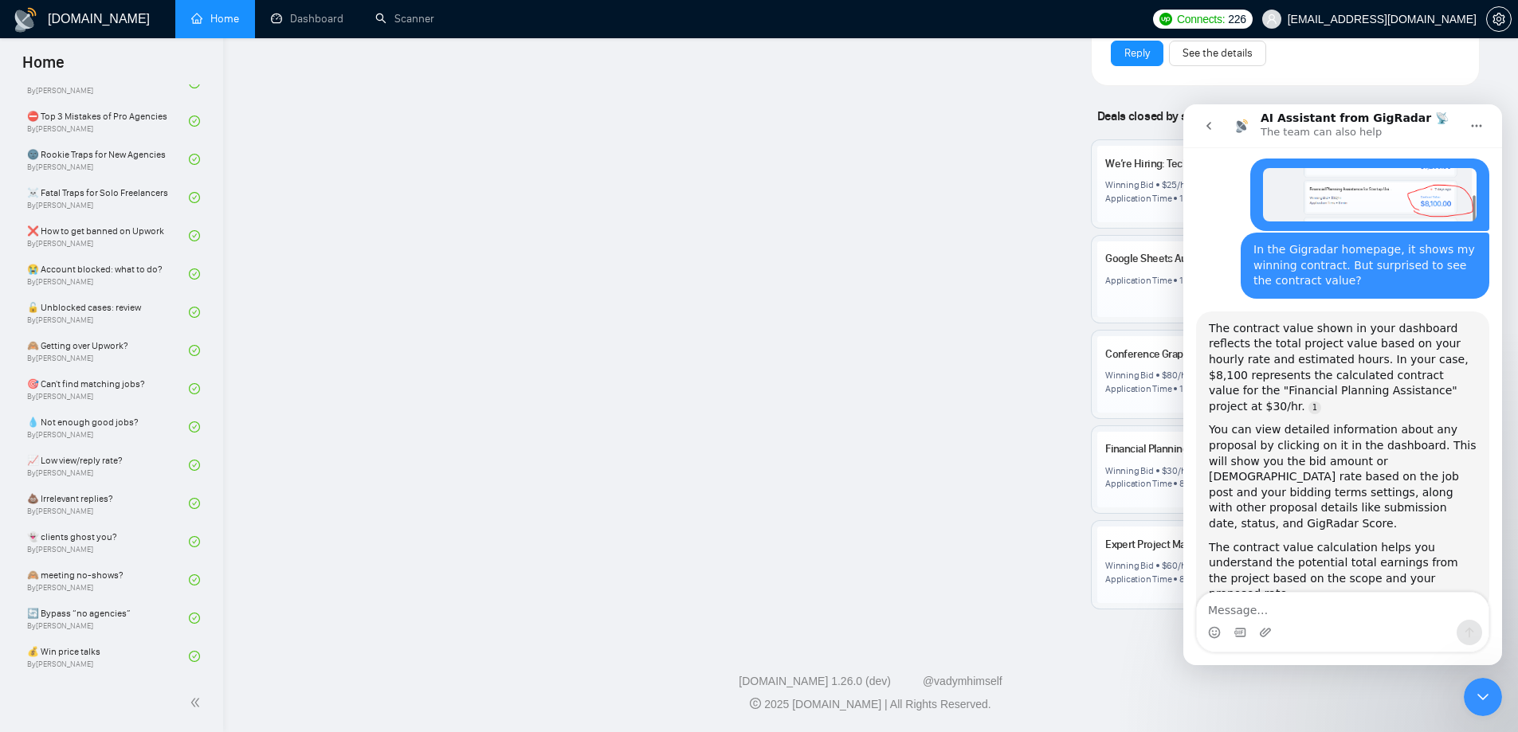
scroll to position [191, 0]
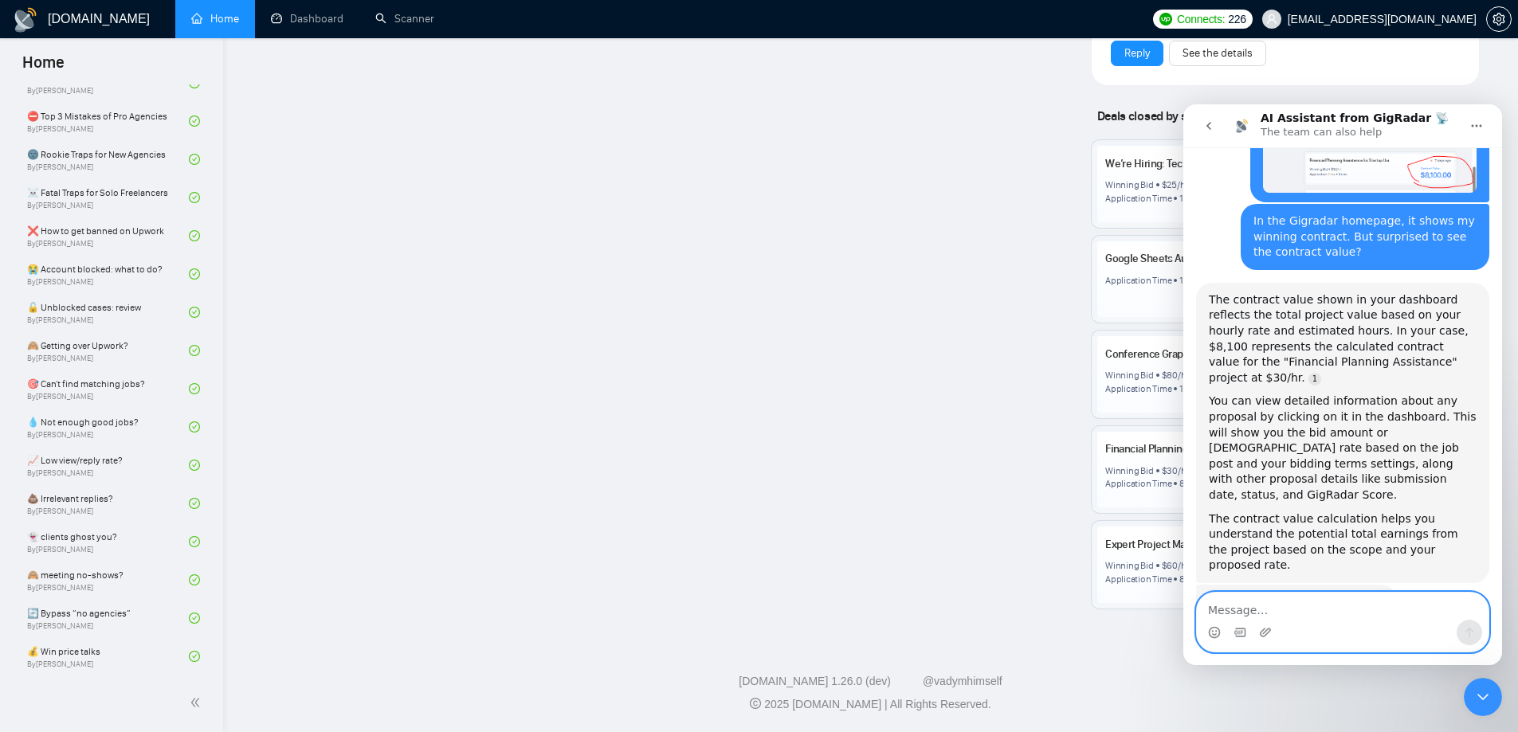
click at [1261, 612] on textarea "Message…" at bounding box center [1343, 606] width 292 height 27
type textarea "that's totally irrelavant"
type textarea "'"
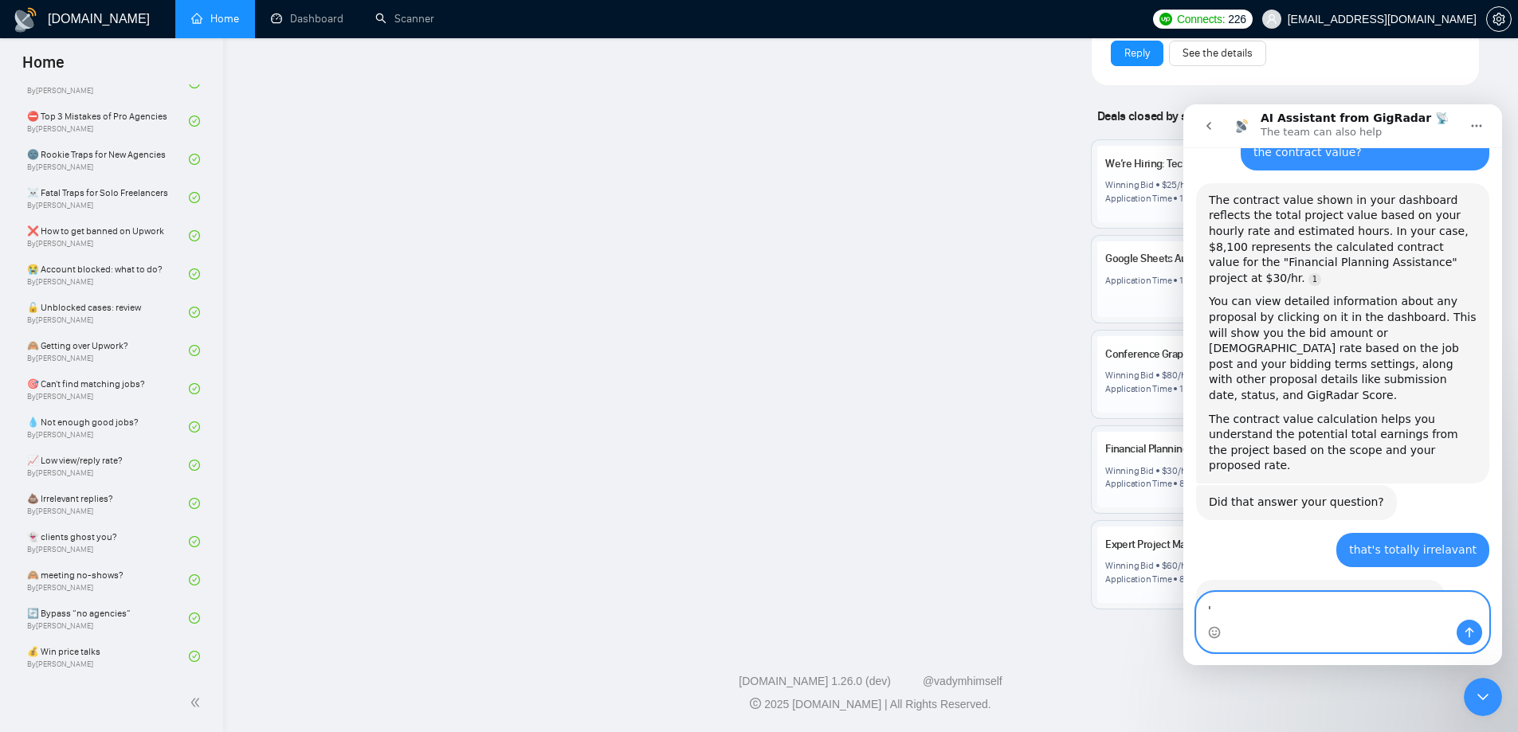
scroll to position [349, 0]
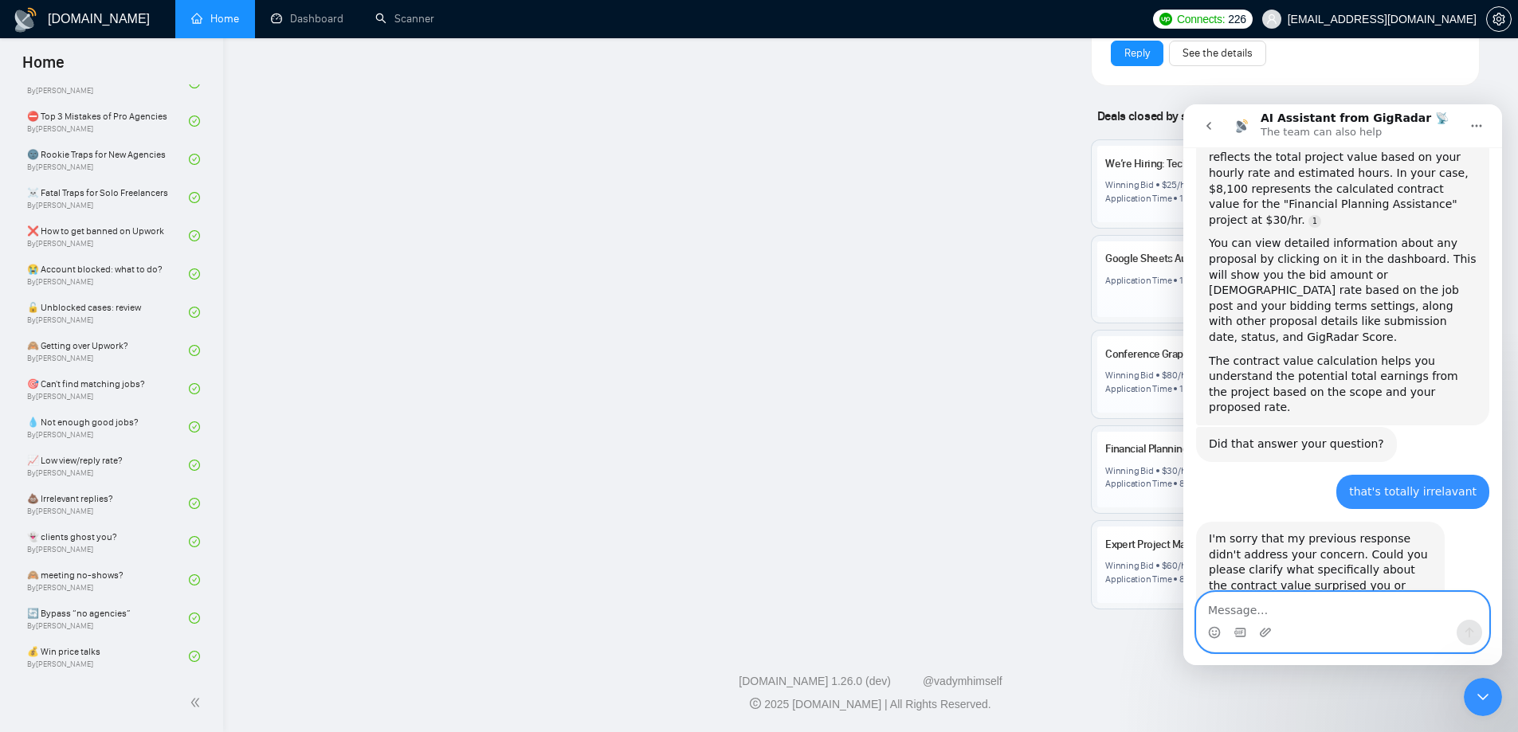
type textarea "o"
type textarea "s"
type textarea "please connect with the Dima"
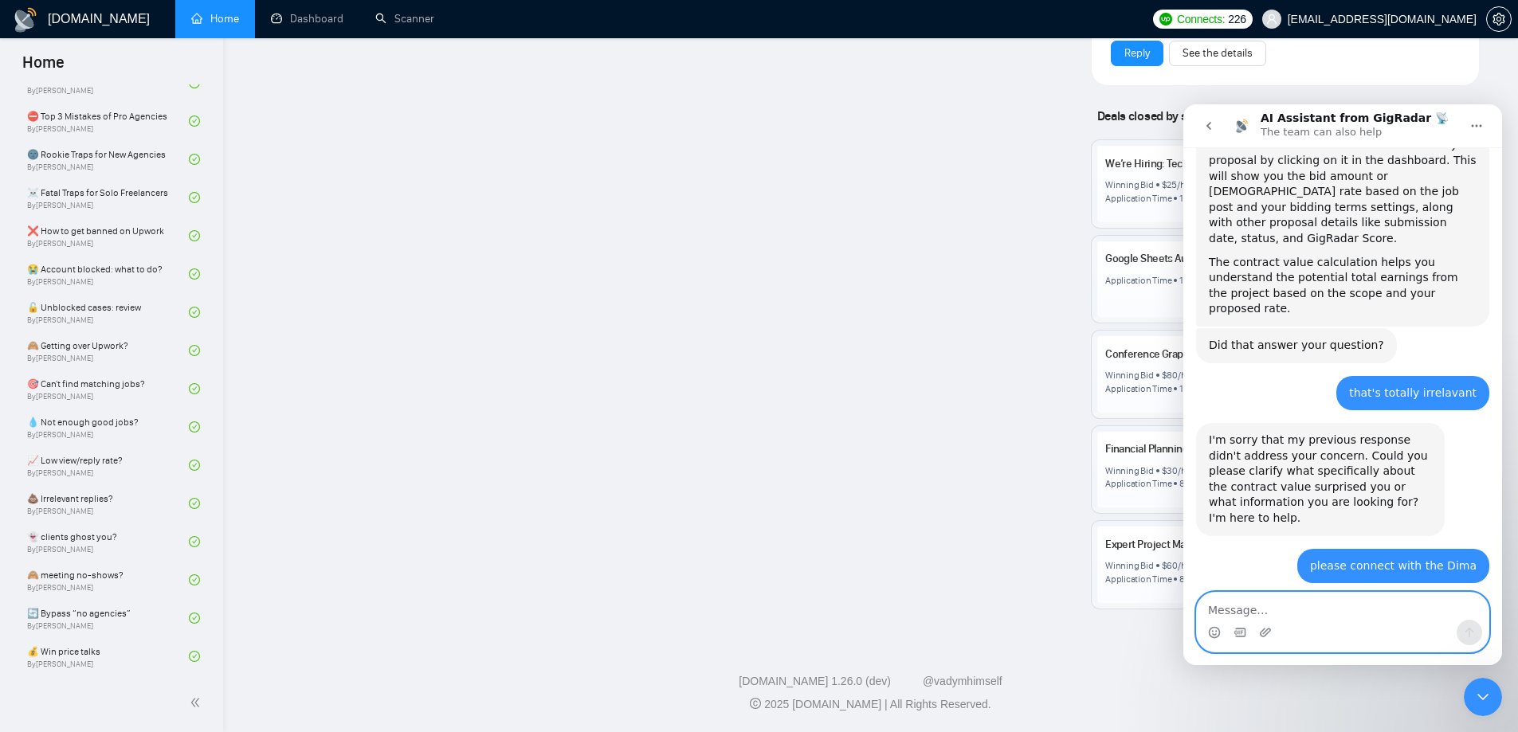
scroll to position [491, 0]
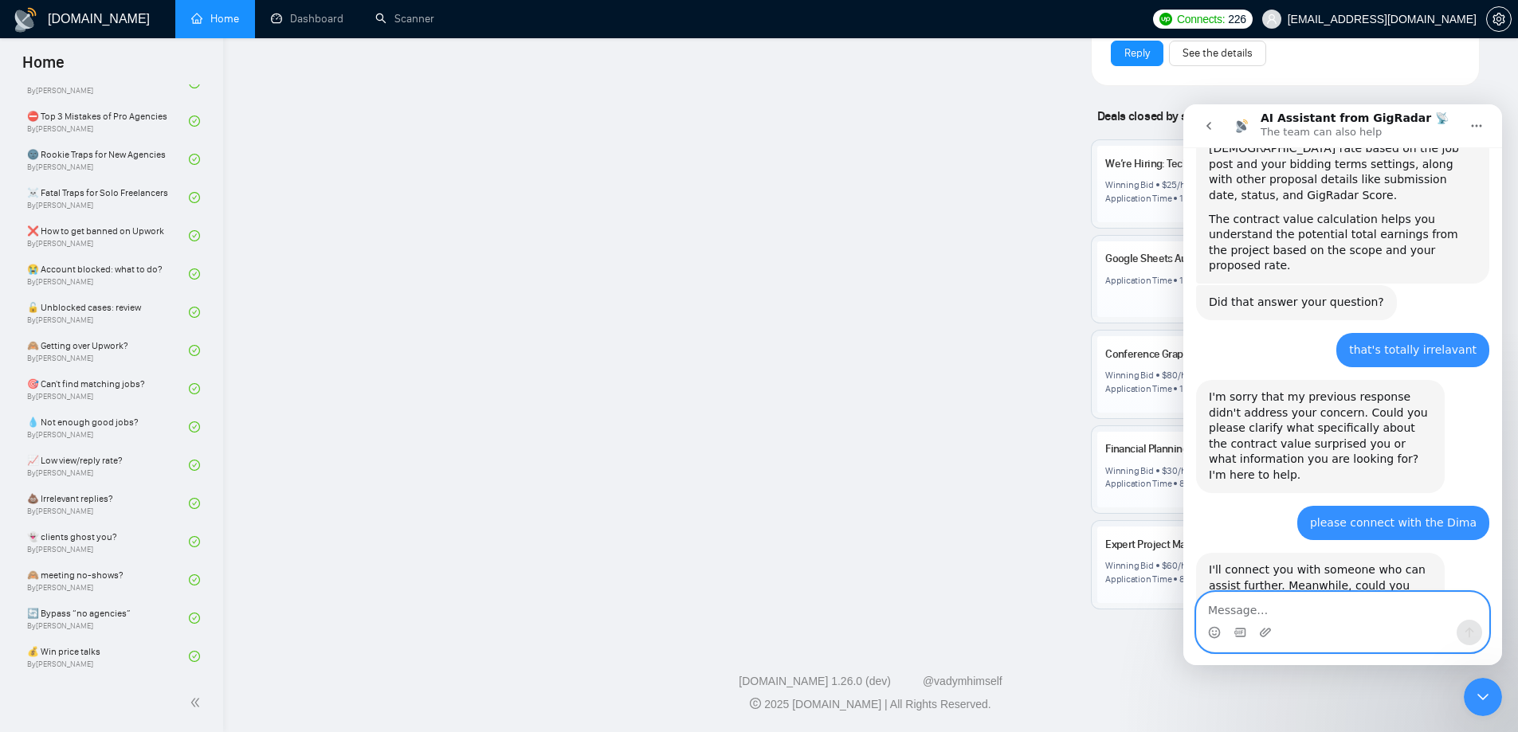
paste textarea "Message…"
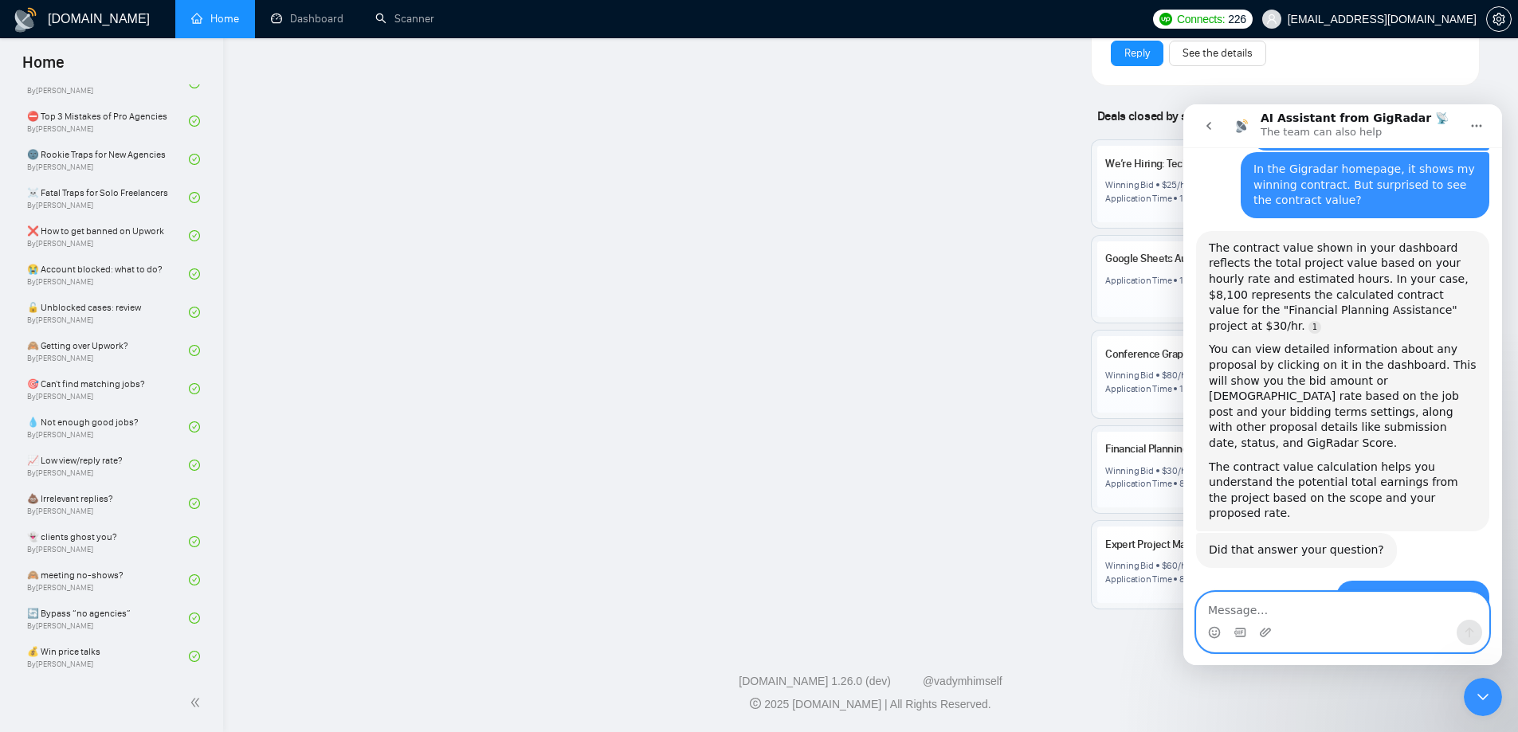
scroll to position [0, 0]
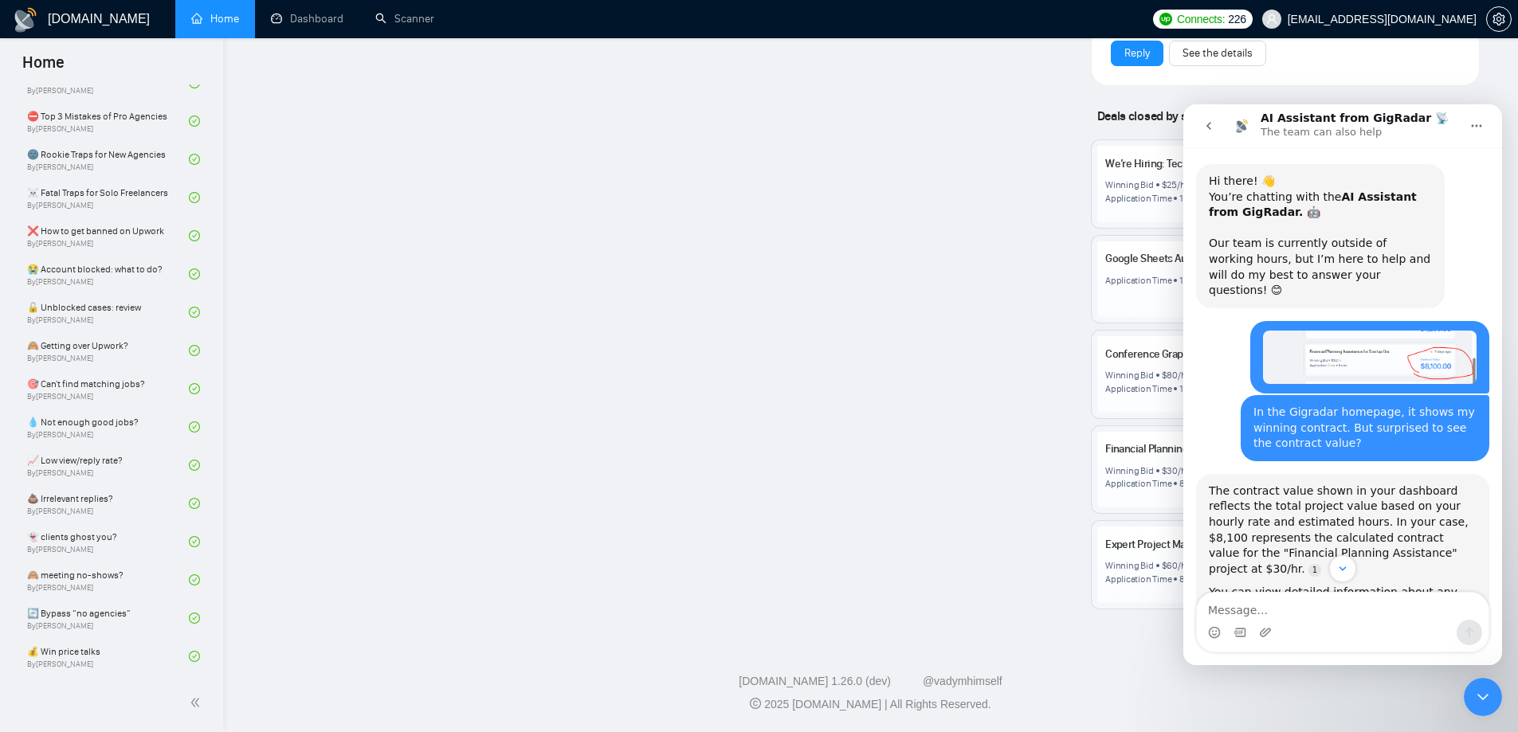
click at [1285, 355] on img "kridharsolutions@gmail.com says…" at bounding box center [1370, 357] width 214 height 53
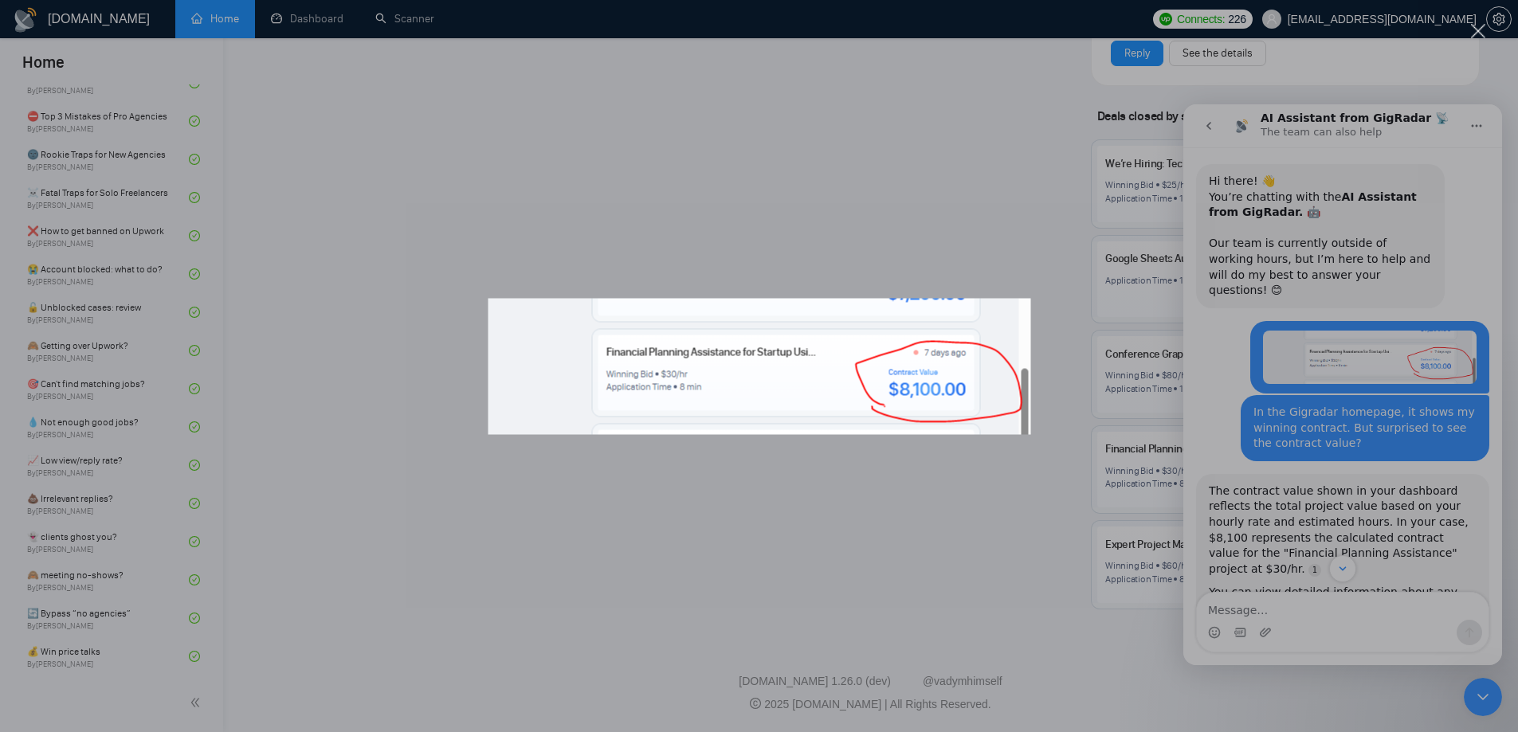
click at [1340, 500] on div "Intercom messenger" at bounding box center [759, 366] width 1518 height 732
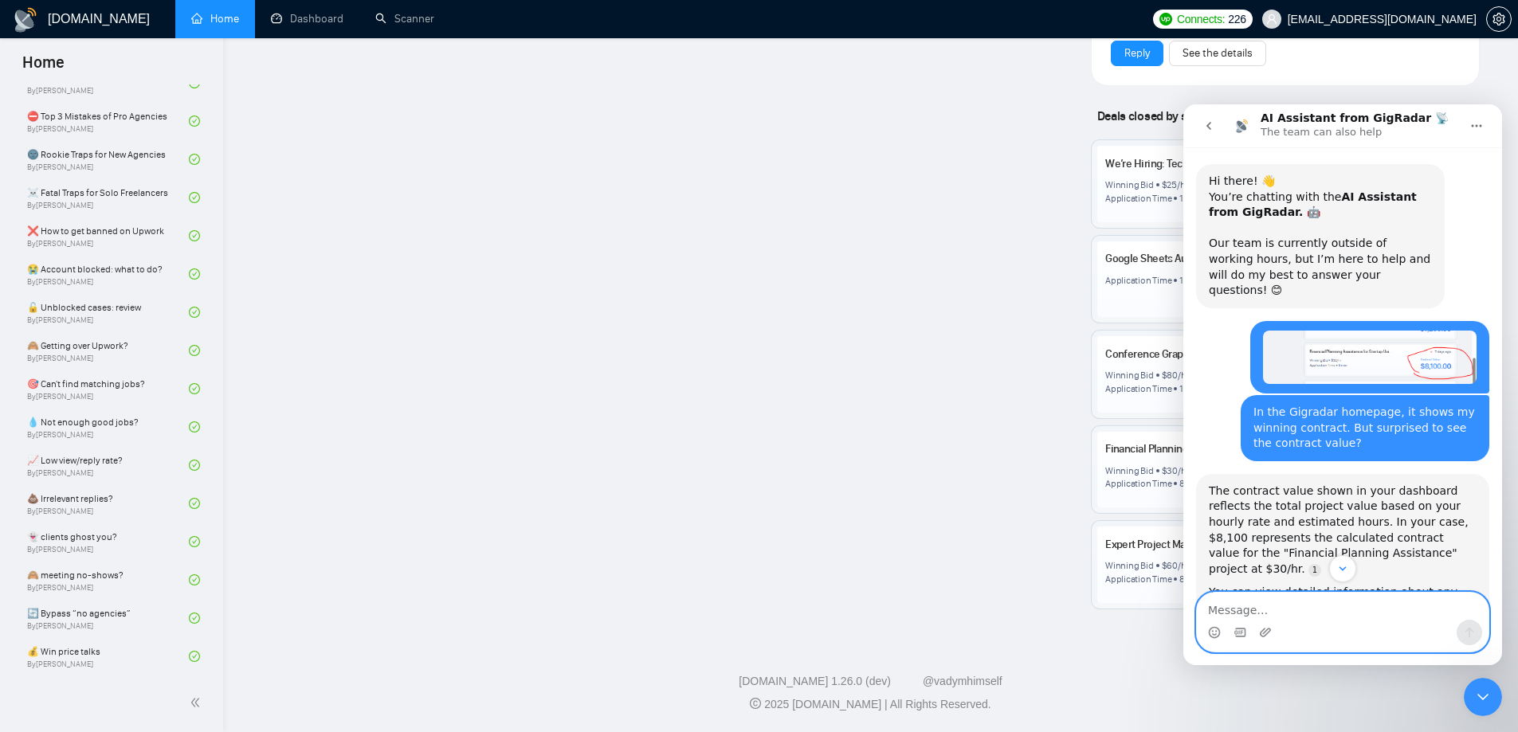
click at [1308, 618] on textarea "Message…" at bounding box center [1343, 606] width 292 height 27
paste textarea "Message…"
click at [1391, 331] on img "kridharsolutions@gmail.com says…" at bounding box center [1370, 357] width 214 height 53
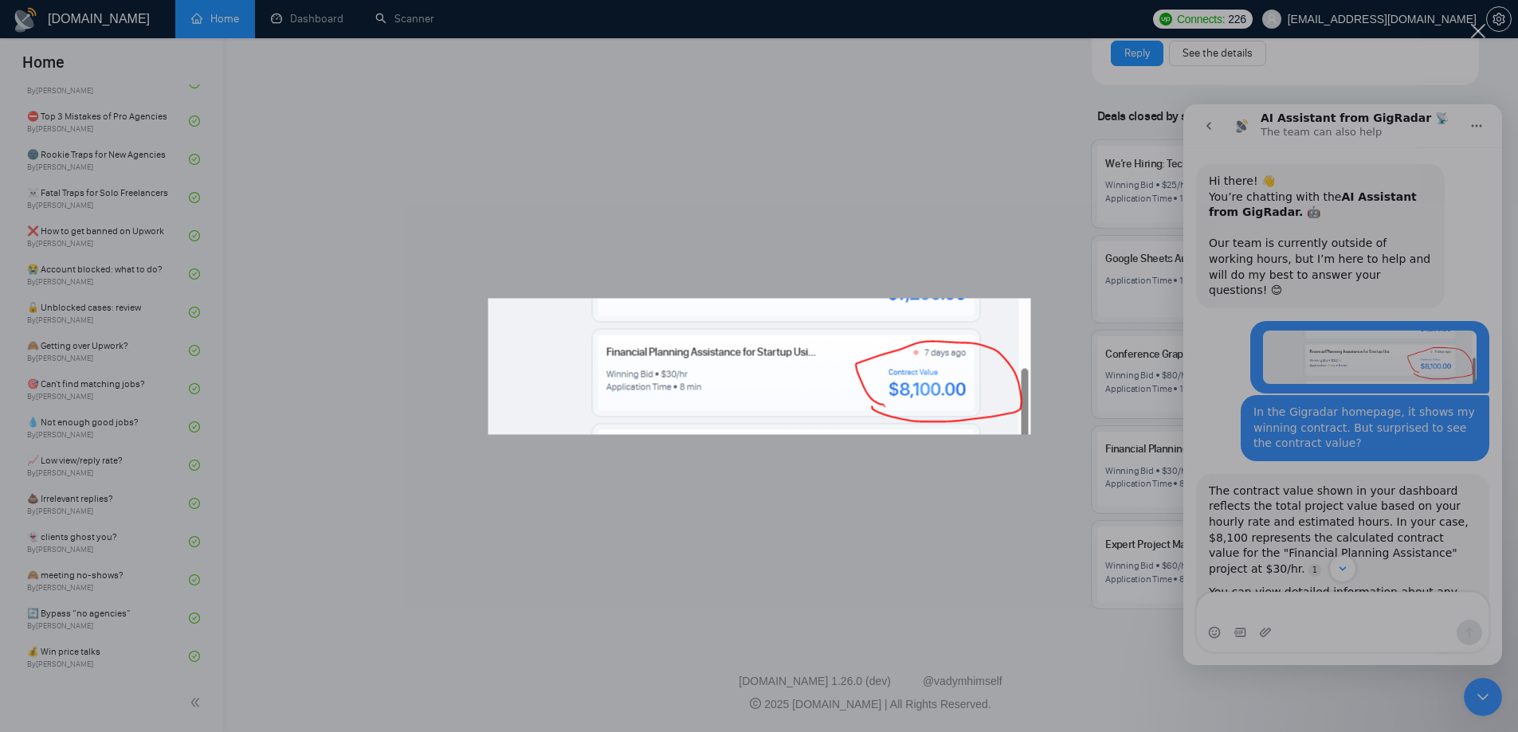
click at [1350, 630] on div "Intercom messenger" at bounding box center [759, 366] width 1518 height 732
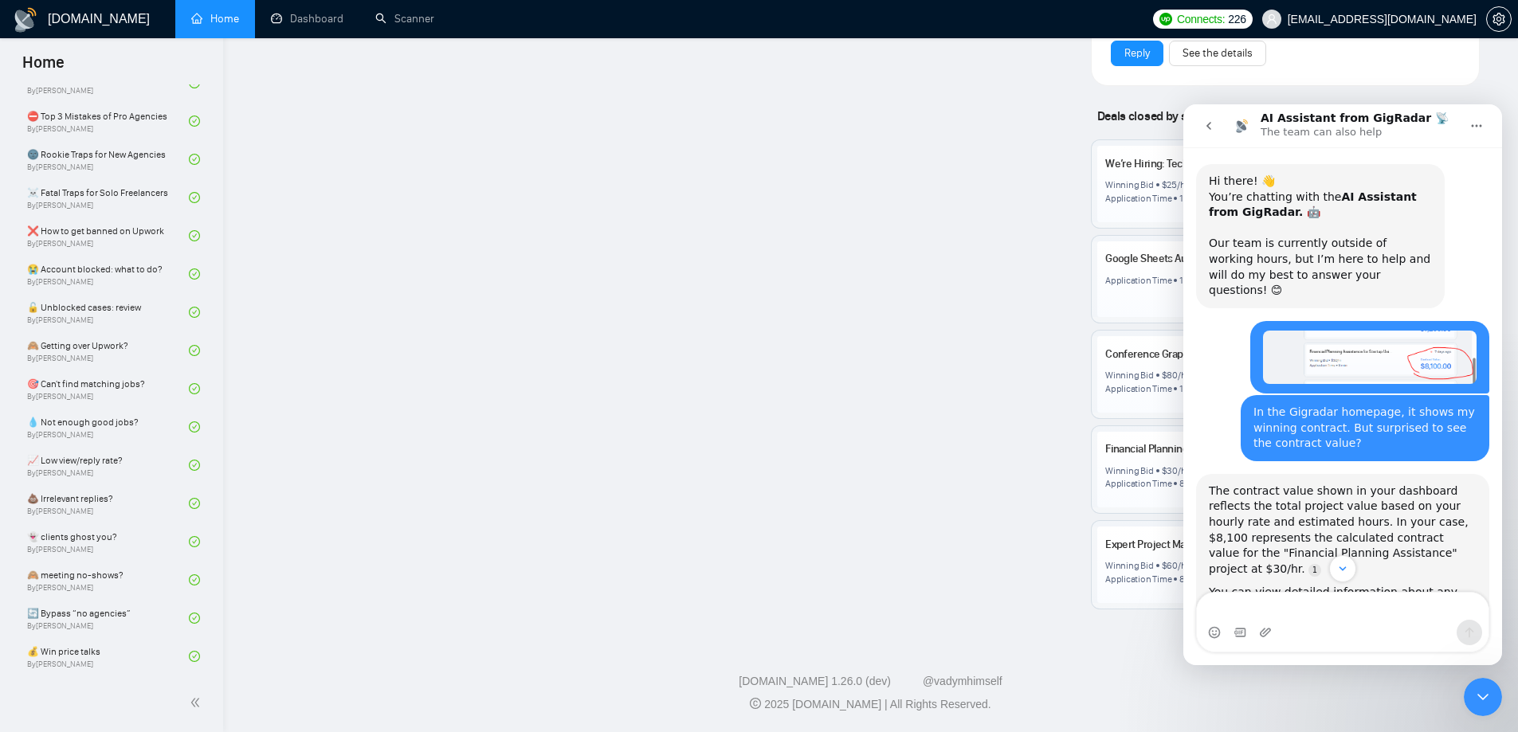
click at [1347, 618] on textarea "Message…" at bounding box center [1343, 606] width 292 height 27
drag, startPoint x: 1240, startPoint y: 391, endPoint x: 1342, endPoint y: 433, distance: 110.1
click at [1342, 433] on div "In the Gigradar homepage, it shows my winning contract. But surprised to see th…" at bounding box center [1365, 428] width 249 height 66
copy div "In the Gigradar homepage, it shows my winning contract. But surprised to see th…"
click at [1304, 603] on textarea "Message…" at bounding box center [1343, 606] width 292 height 27
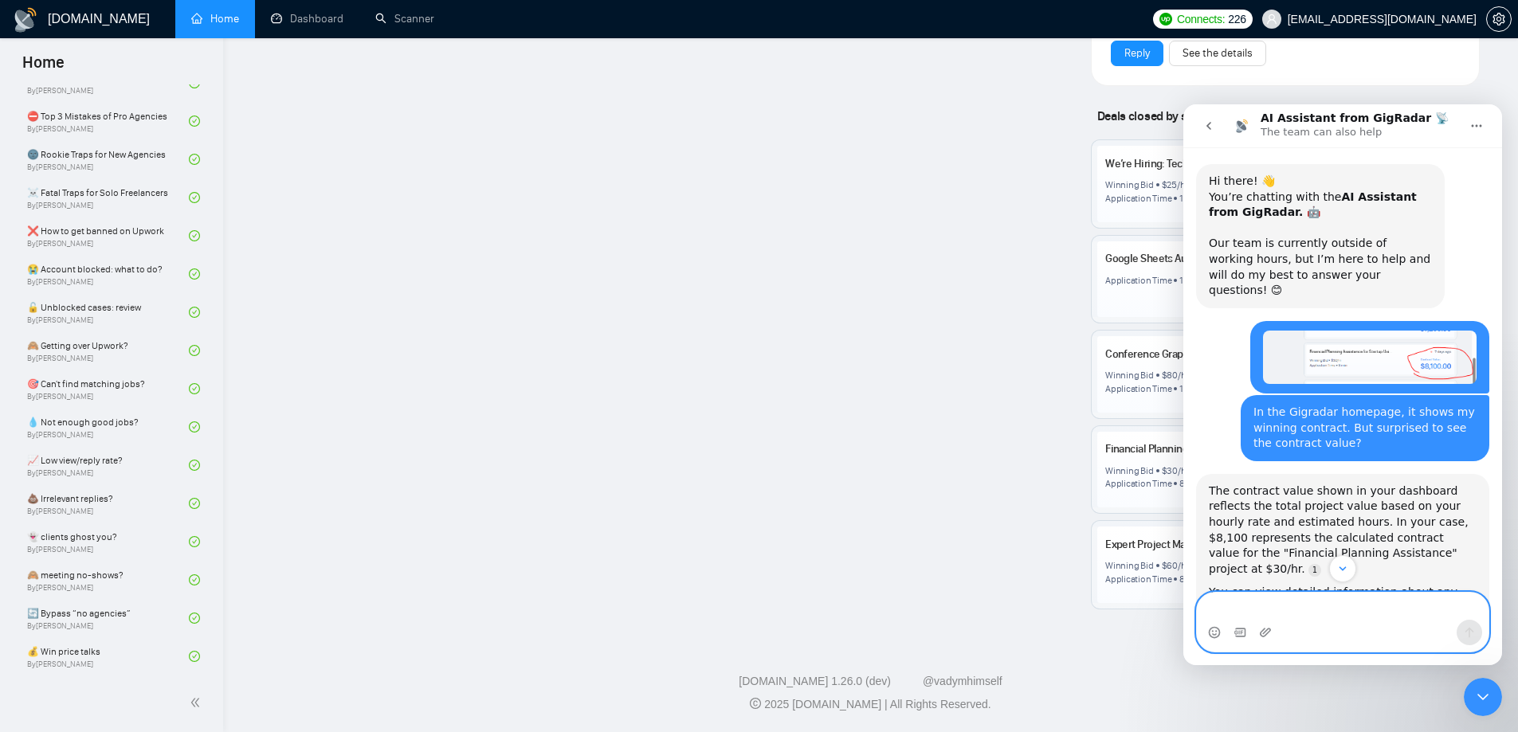
paste textarea "In the Gigradar homepage, it shows my winning contract. But surprised to see th…"
type textarea "In the Gigradar homepage, it shows my winning contract. But surprised to see th…"
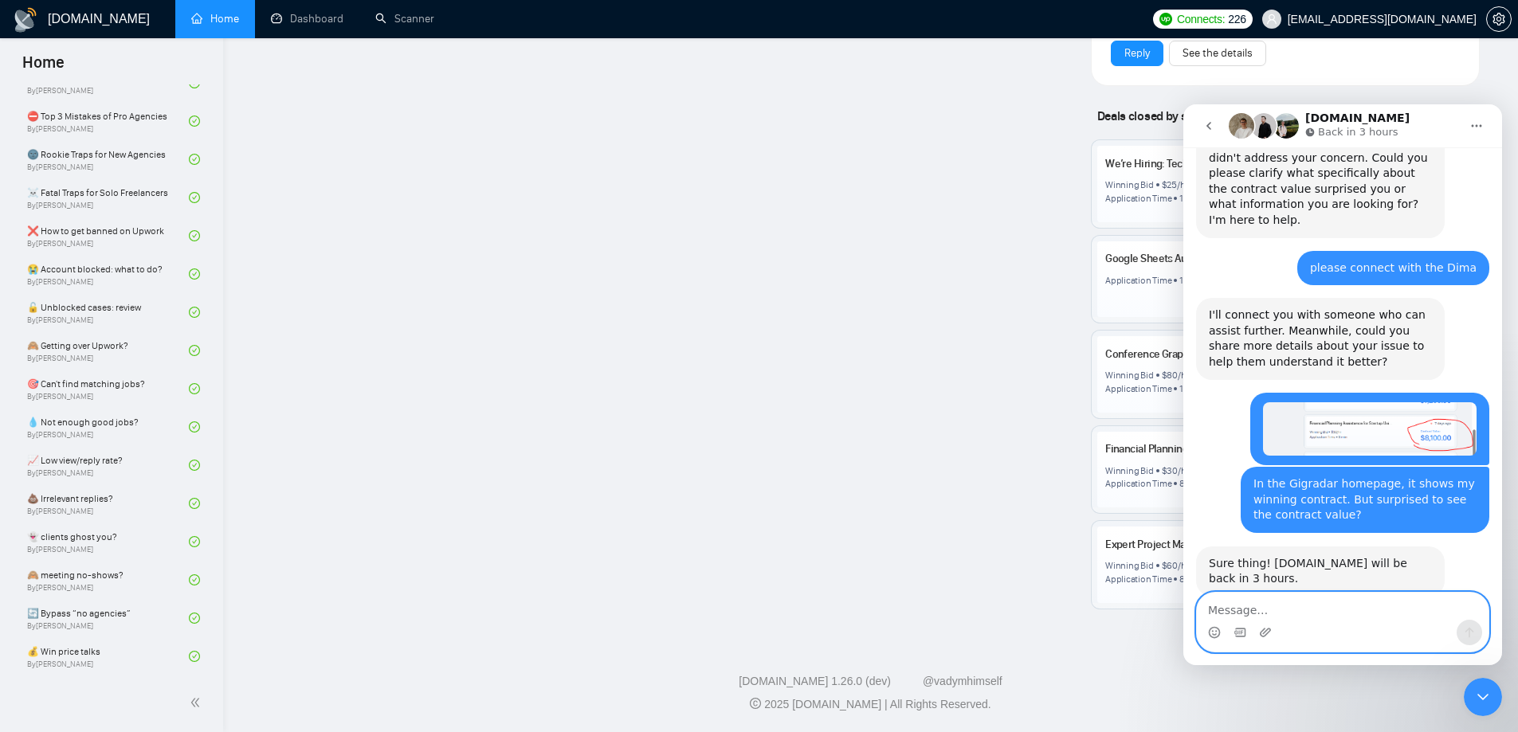
scroll to position [751, 0]
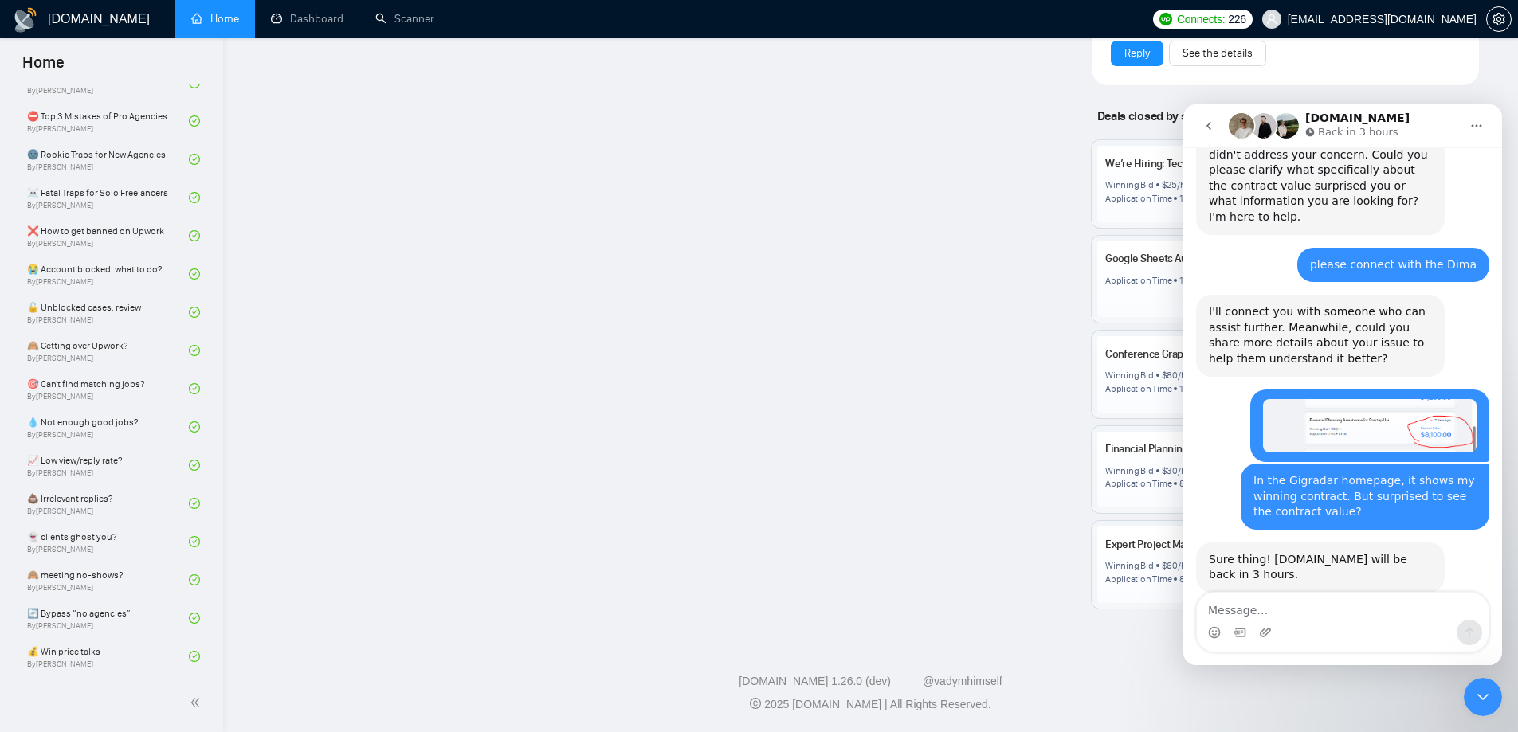
click at [1481, 701] on icon "Close Intercom Messenger" at bounding box center [1482, 697] width 19 height 19
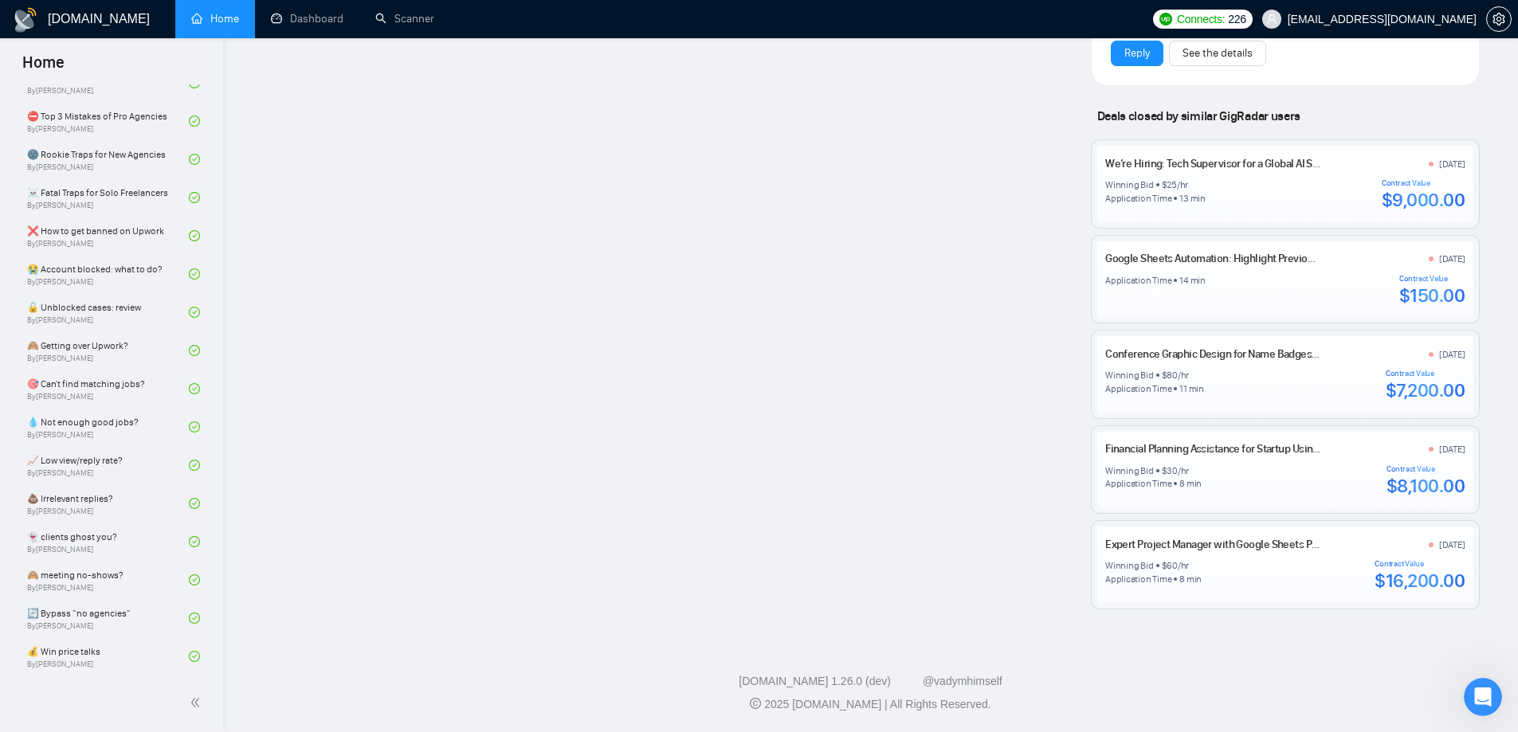
click at [1313, 658] on footer "GigRadar.io 1.26.0 (dev) @vadymhimself 2025 GigRadar.io | All Rights Reserved." at bounding box center [870, 683] width 1295 height 97
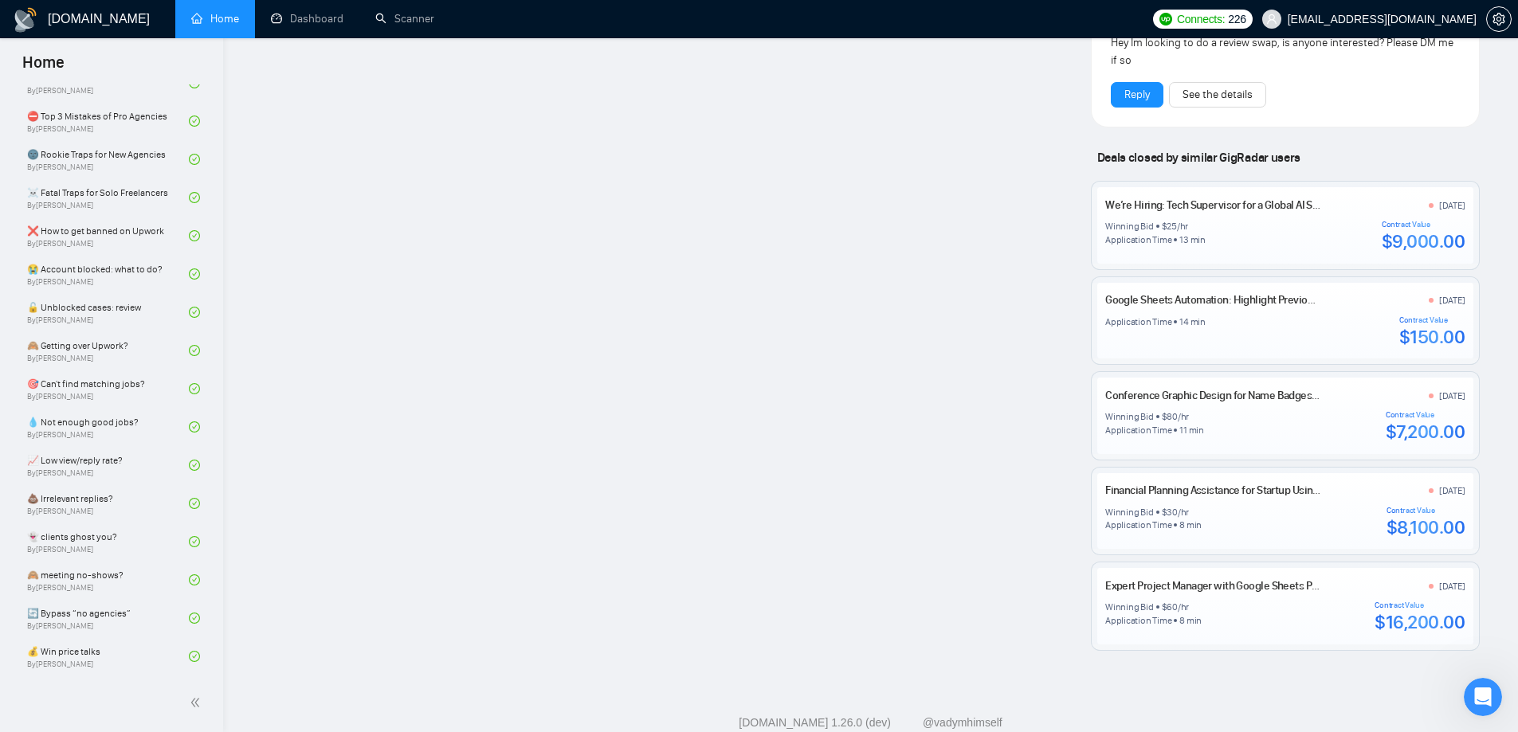
scroll to position [1229, 0]
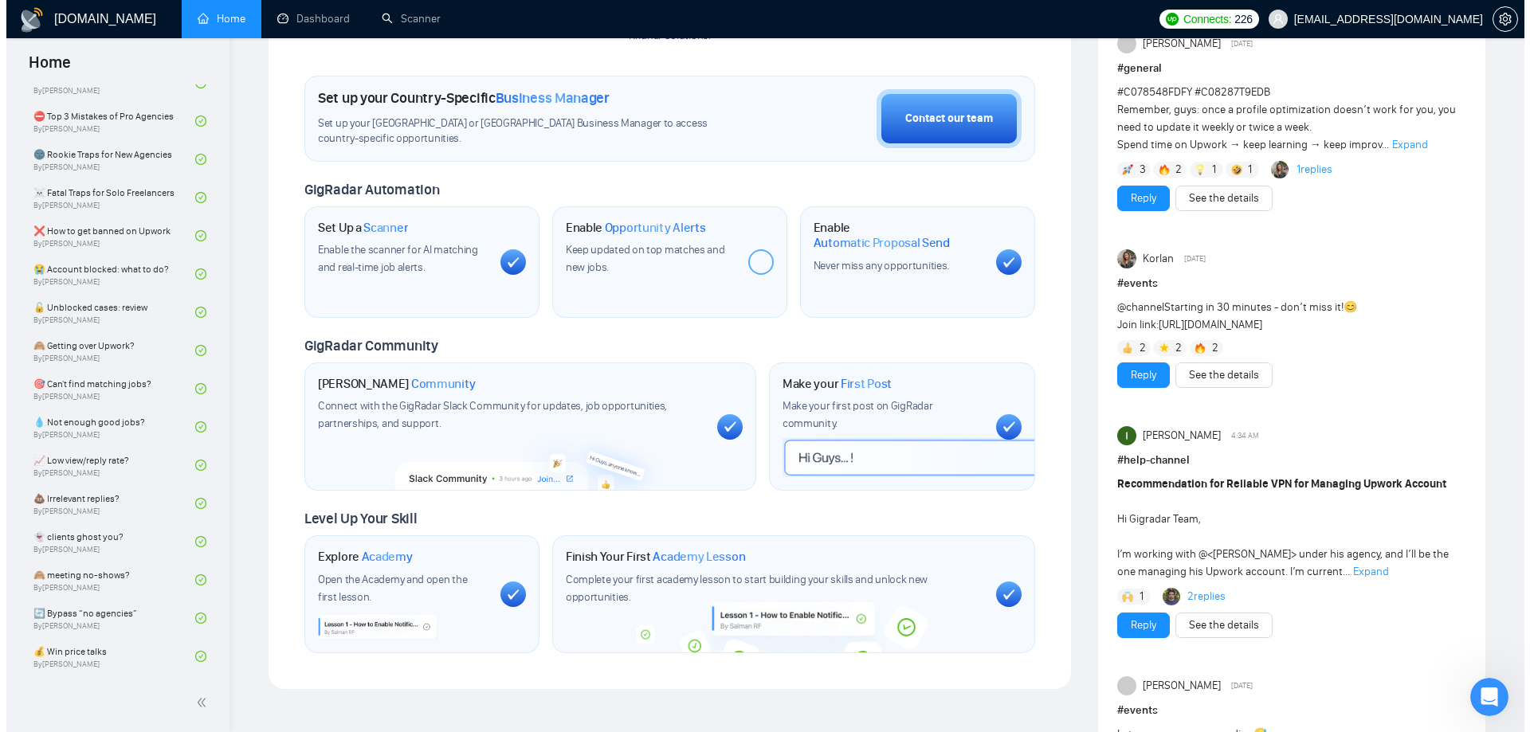
scroll to position [0, 0]
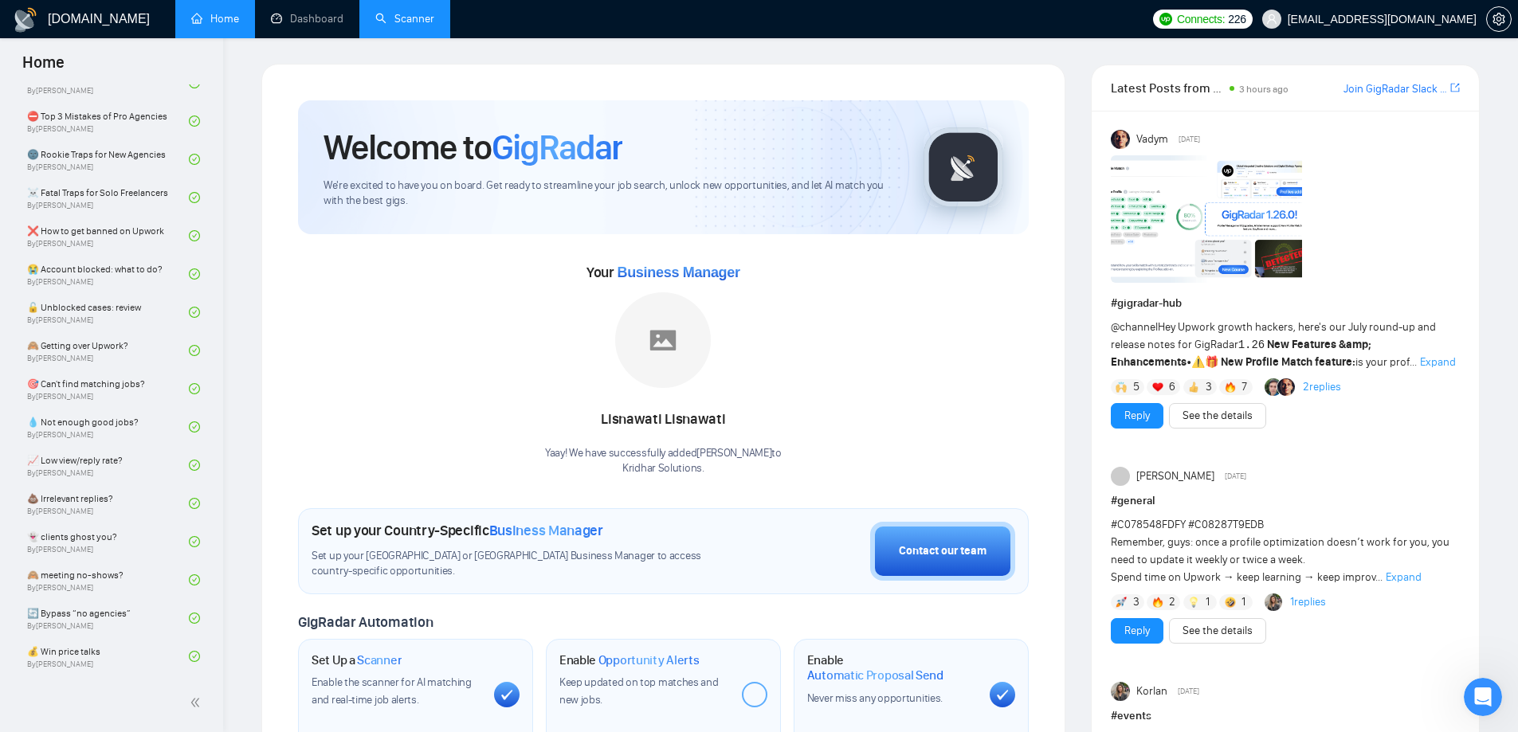
click at [375, 20] on link "Scanner" at bounding box center [404, 19] width 59 height 14
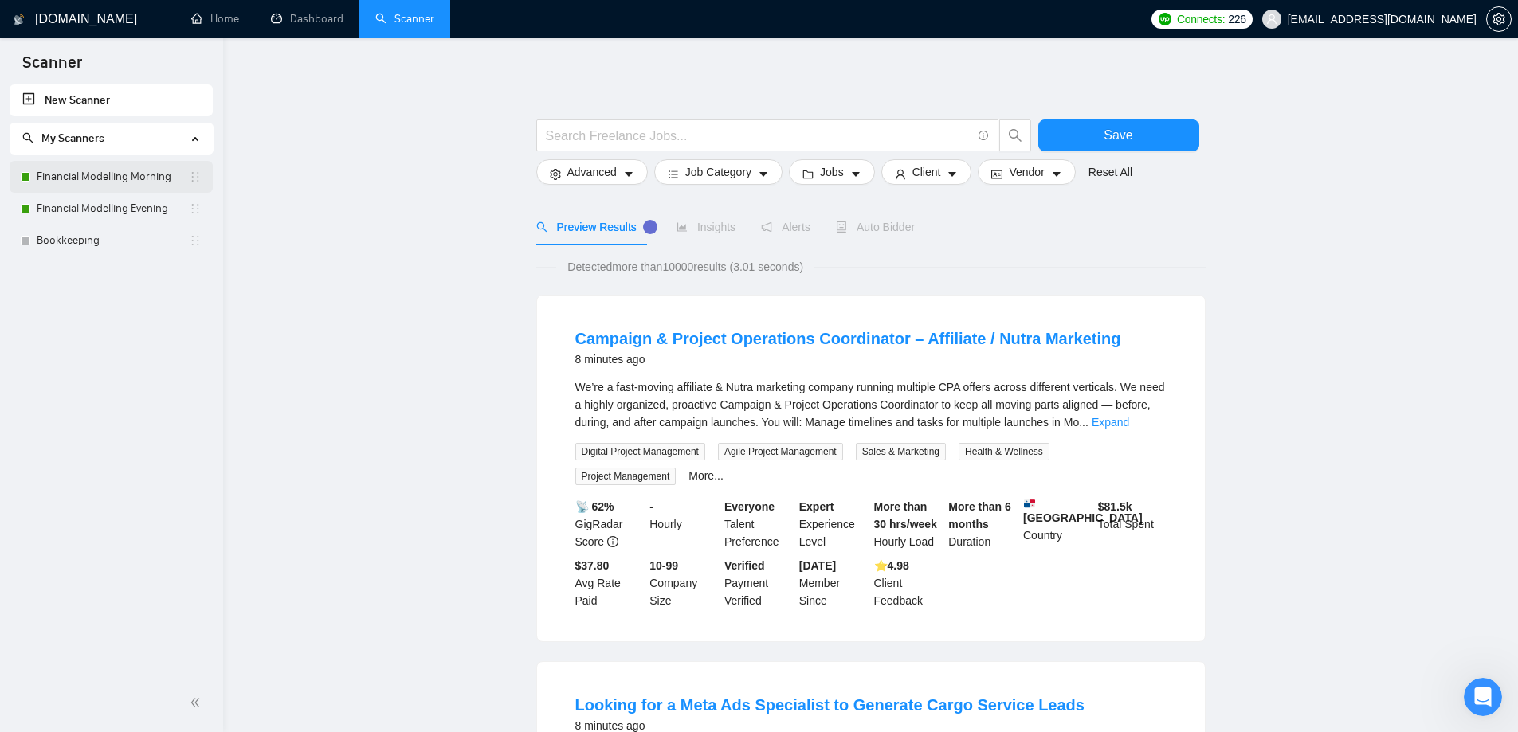
click at [102, 174] on link "Financial Modelling Morning" at bounding box center [113, 177] width 152 height 32
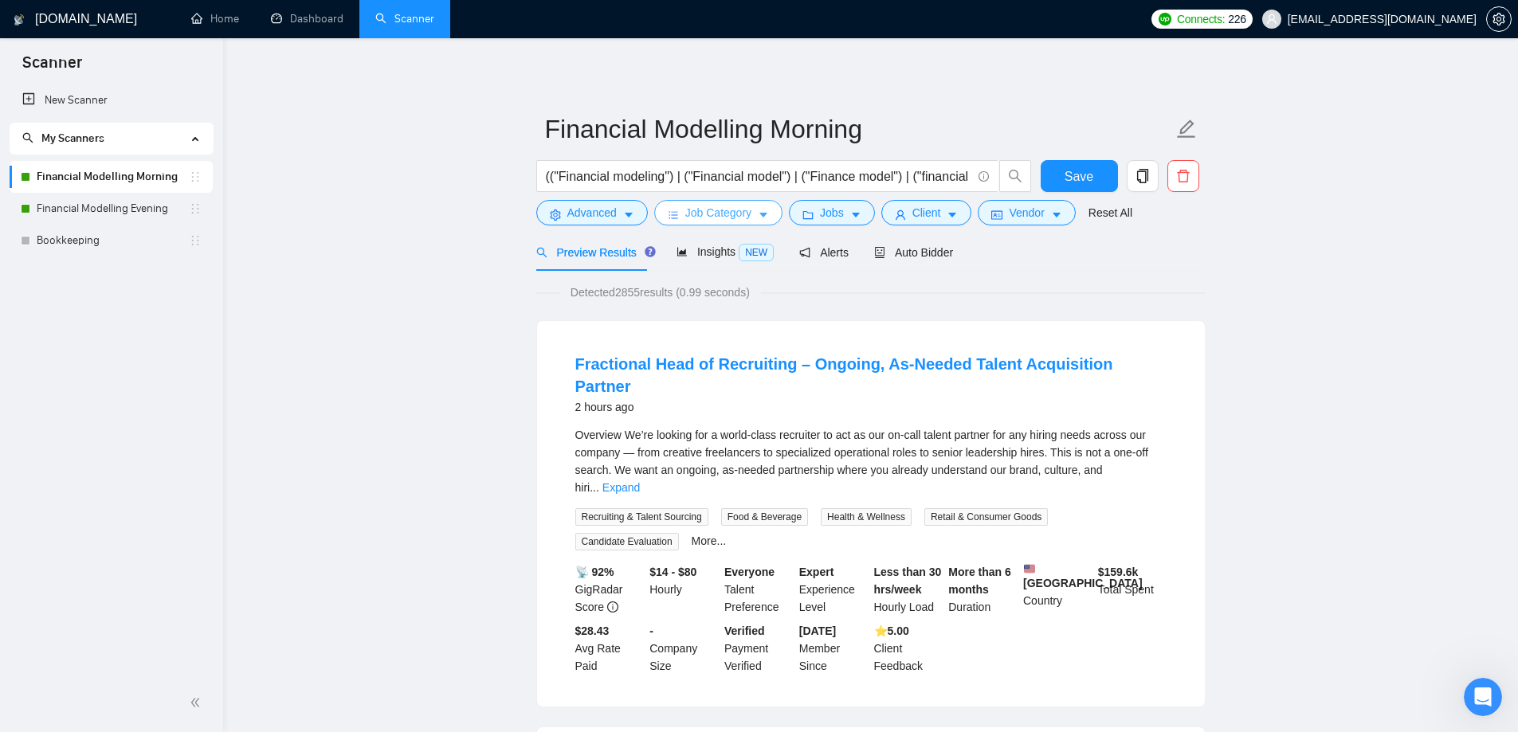
click at [733, 213] on span "Job Category" at bounding box center [718, 213] width 66 height 18
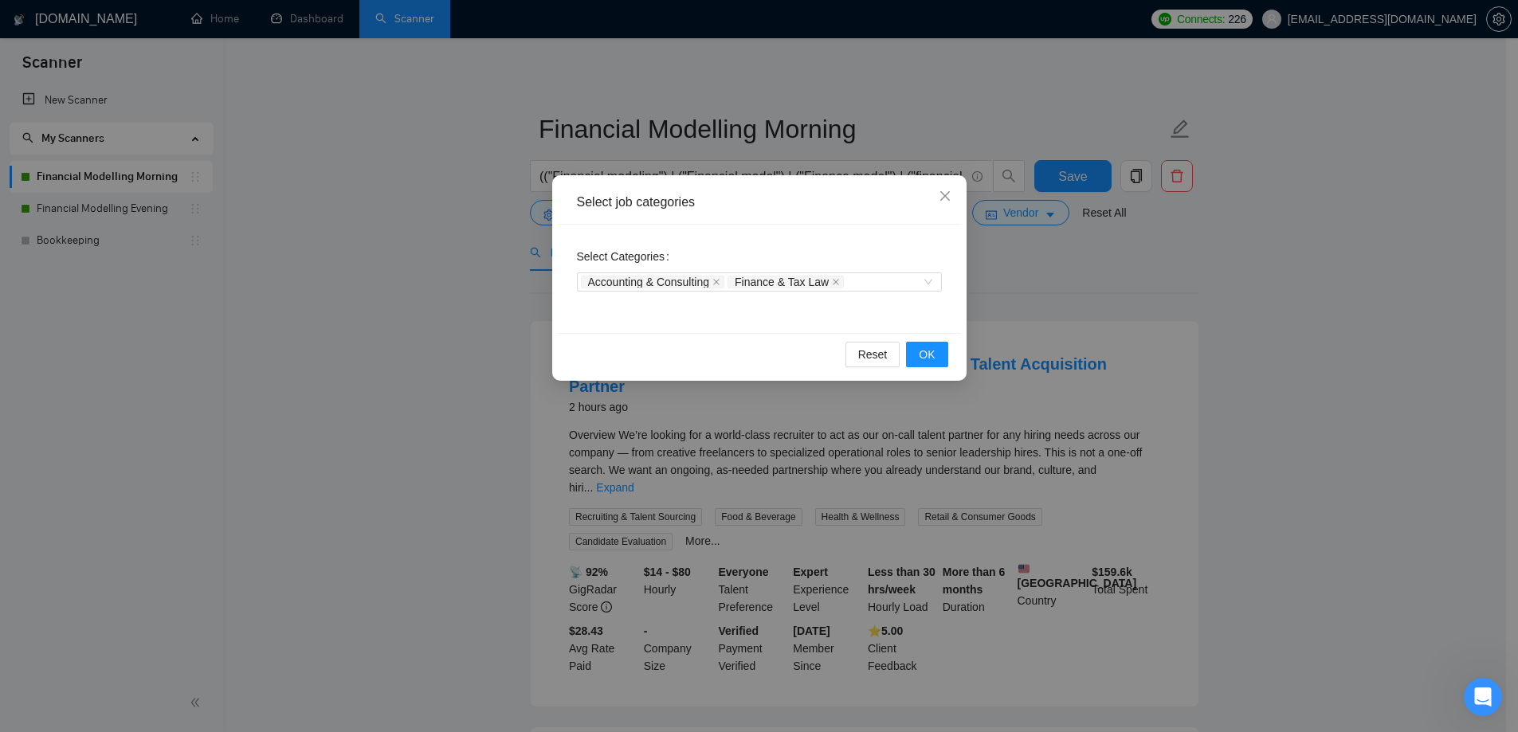
click at [425, 341] on div "Select job categories Select Categories Accounting & Consulting Finance & Tax L…" at bounding box center [759, 366] width 1518 height 732
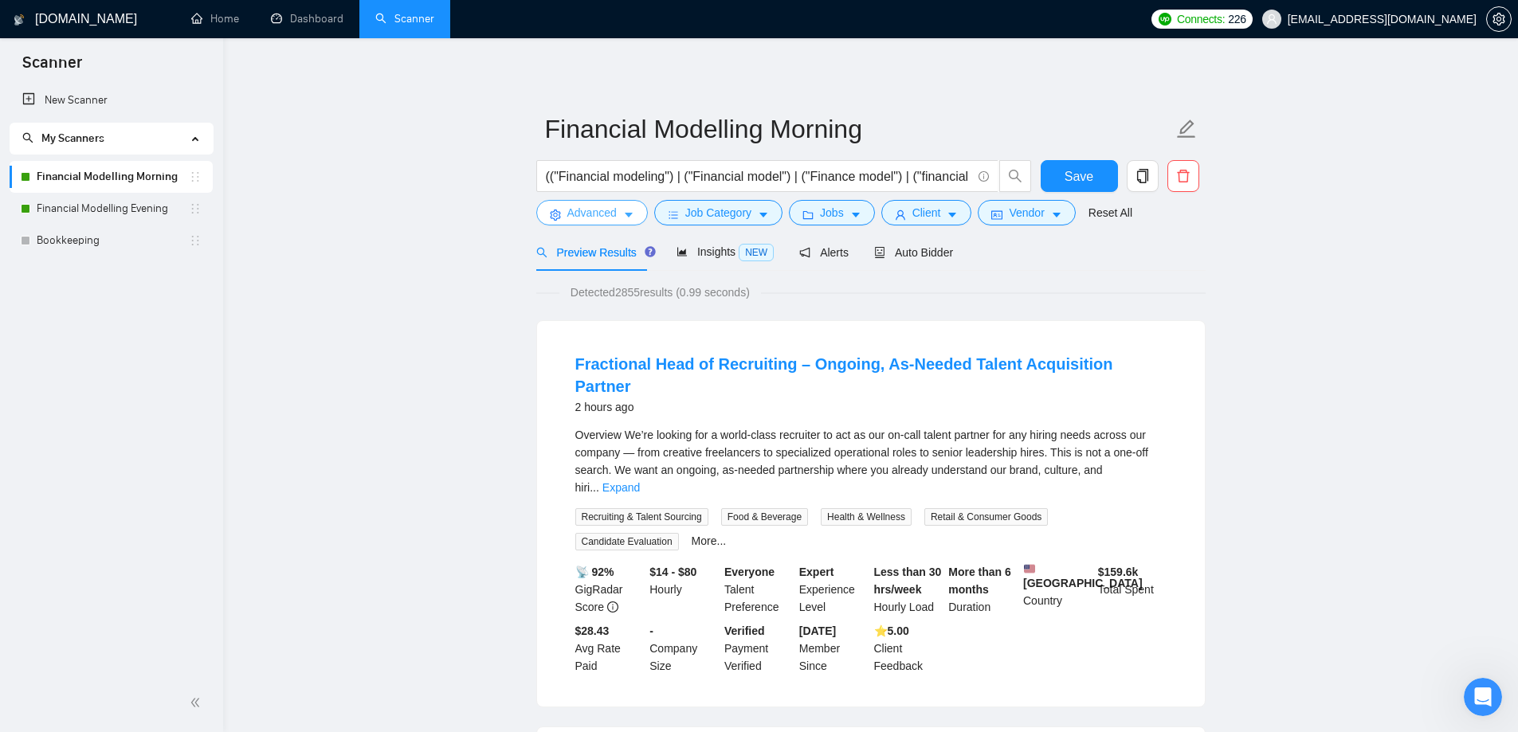
click at [597, 208] on span "Advanced" at bounding box center [591, 213] width 49 height 18
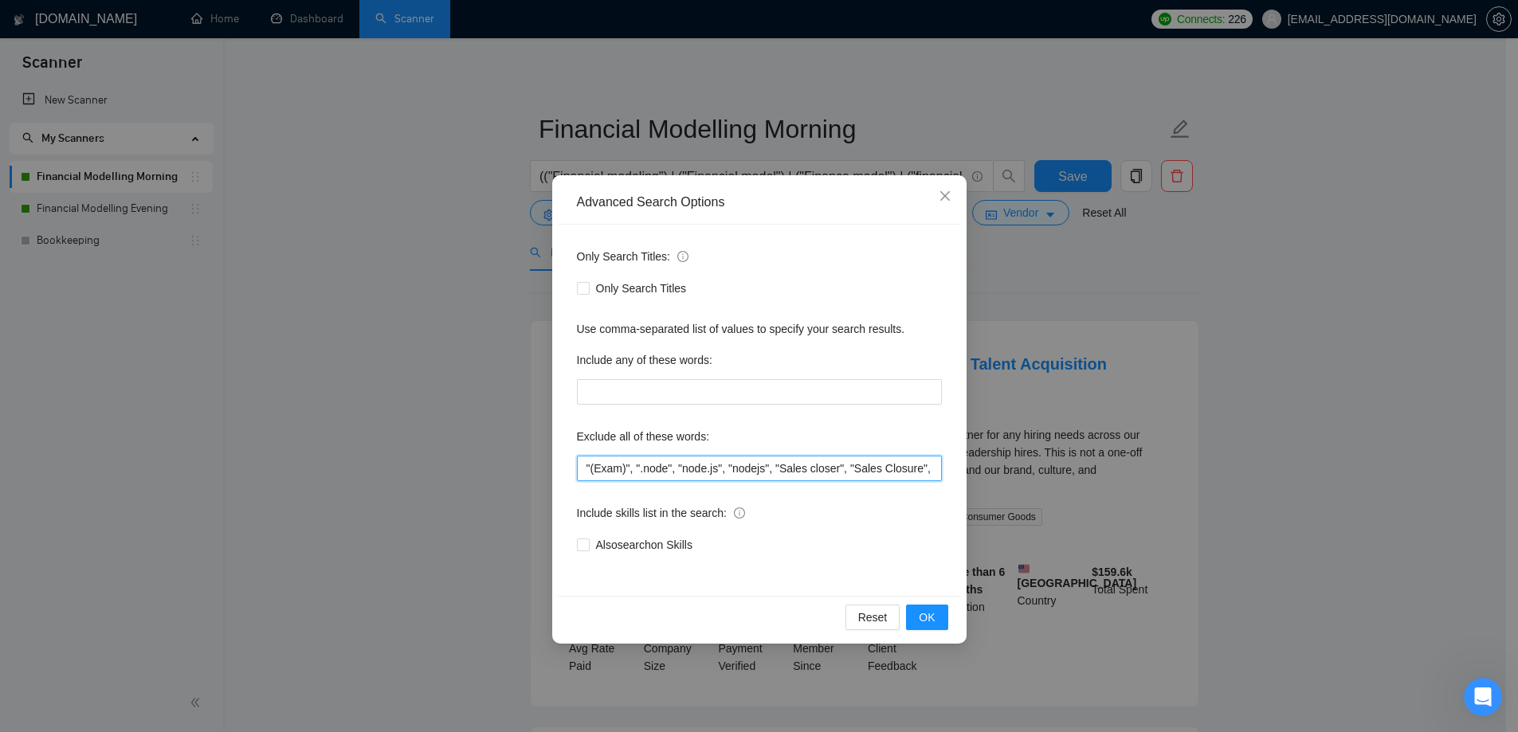
click at [750, 465] on input ""(Exam)", ".node", "node.js", "nodejs", "Sales closer", "Sales Closure", (API (…" at bounding box center [759, 468] width 365 height 25
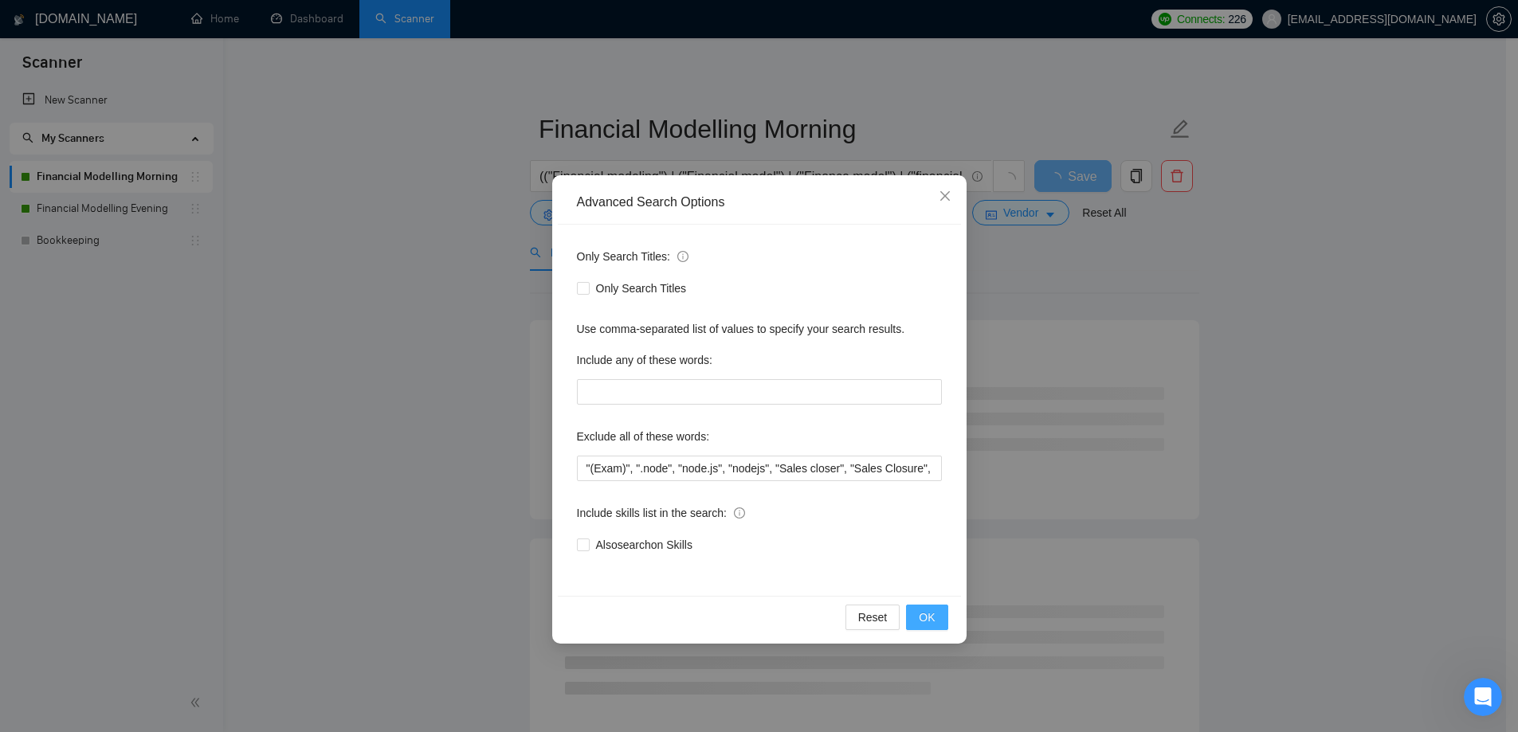
click at [935, 610] on span "OK" at bounding box center [927, 618] width 16 height 18
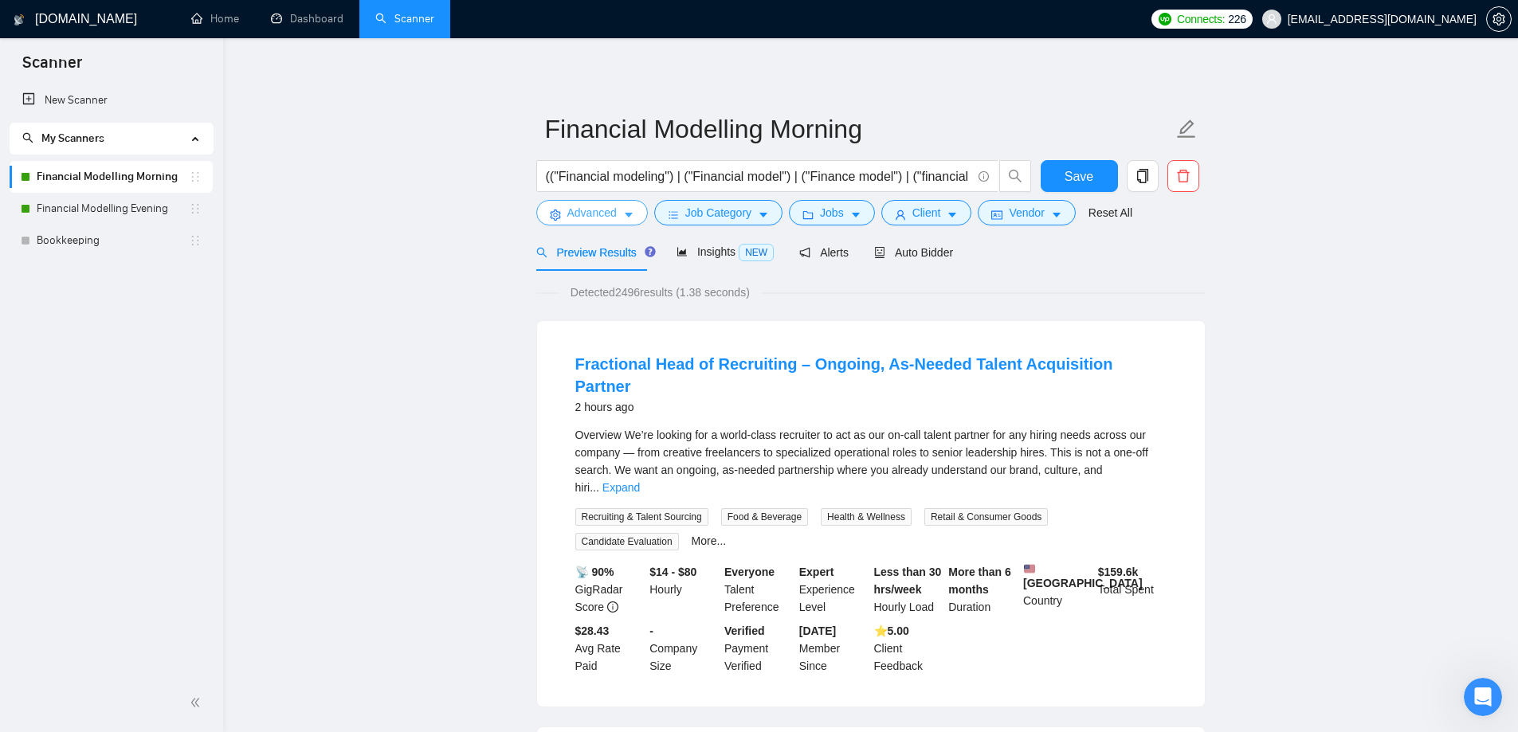
click at [607, 217] on span "Advanced" at bounding box center [591, 213] width 49 height 18
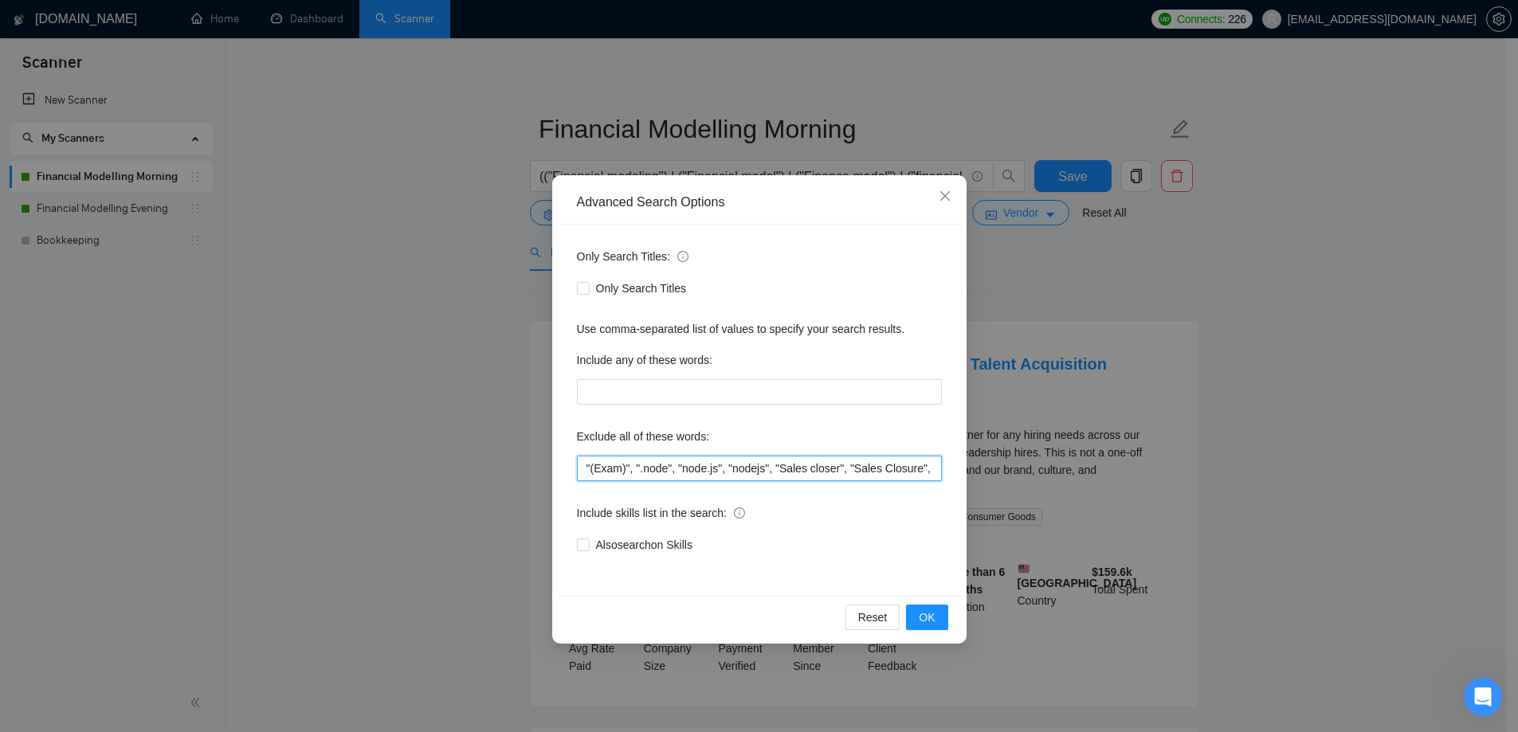
click at [806, 465] on input ""(Exam)", ".node", "node.js", "nodejs", "Sales closer", "Sales Closure", (API (…" at bounding box center [759, 468] width 365 height 25
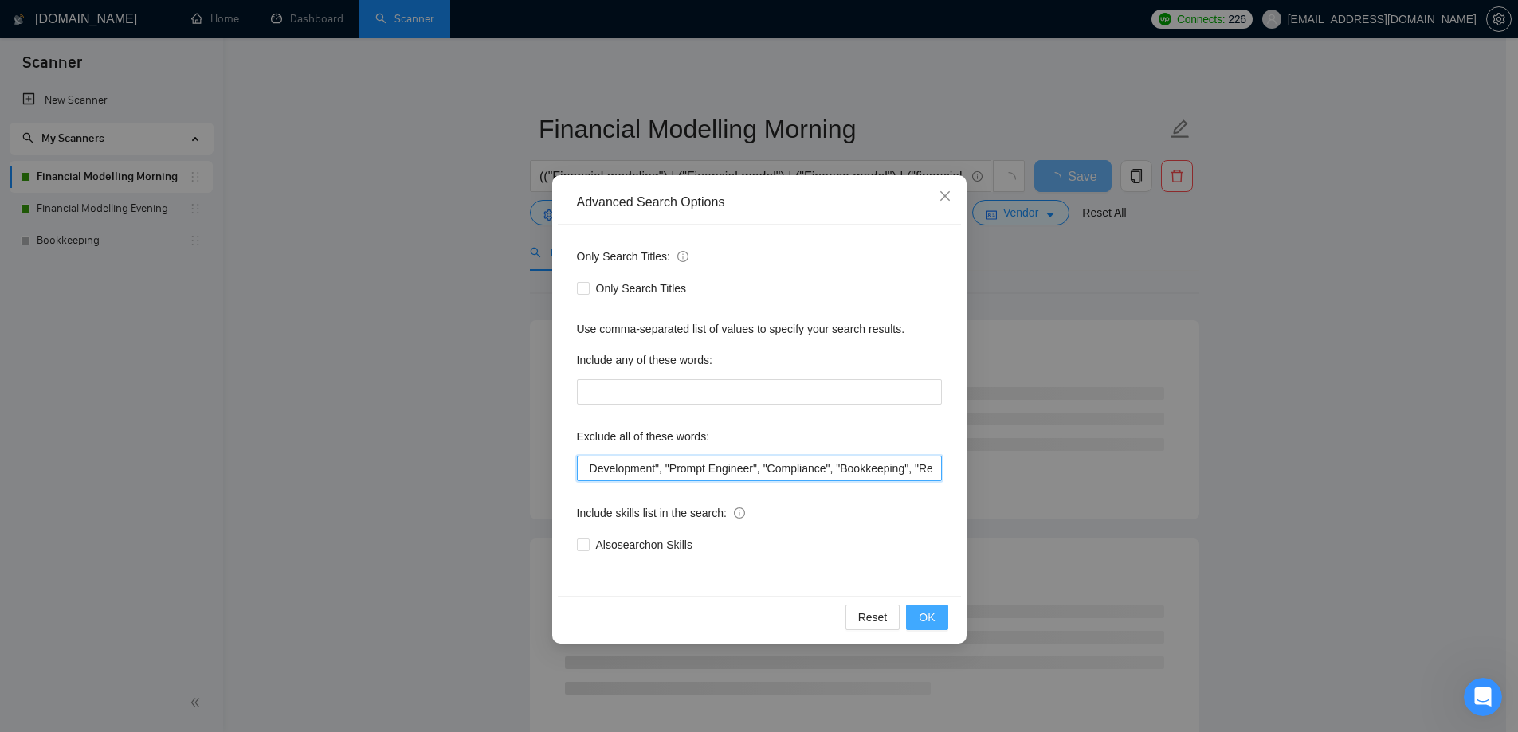
type input ""(Exam)", ".node", "node.js", "nodejs", "Sales closer", "Sales Closure", (API (…"
click at [931, 615] on span "OK" at bounding box center [927, 618] width 16 height 18
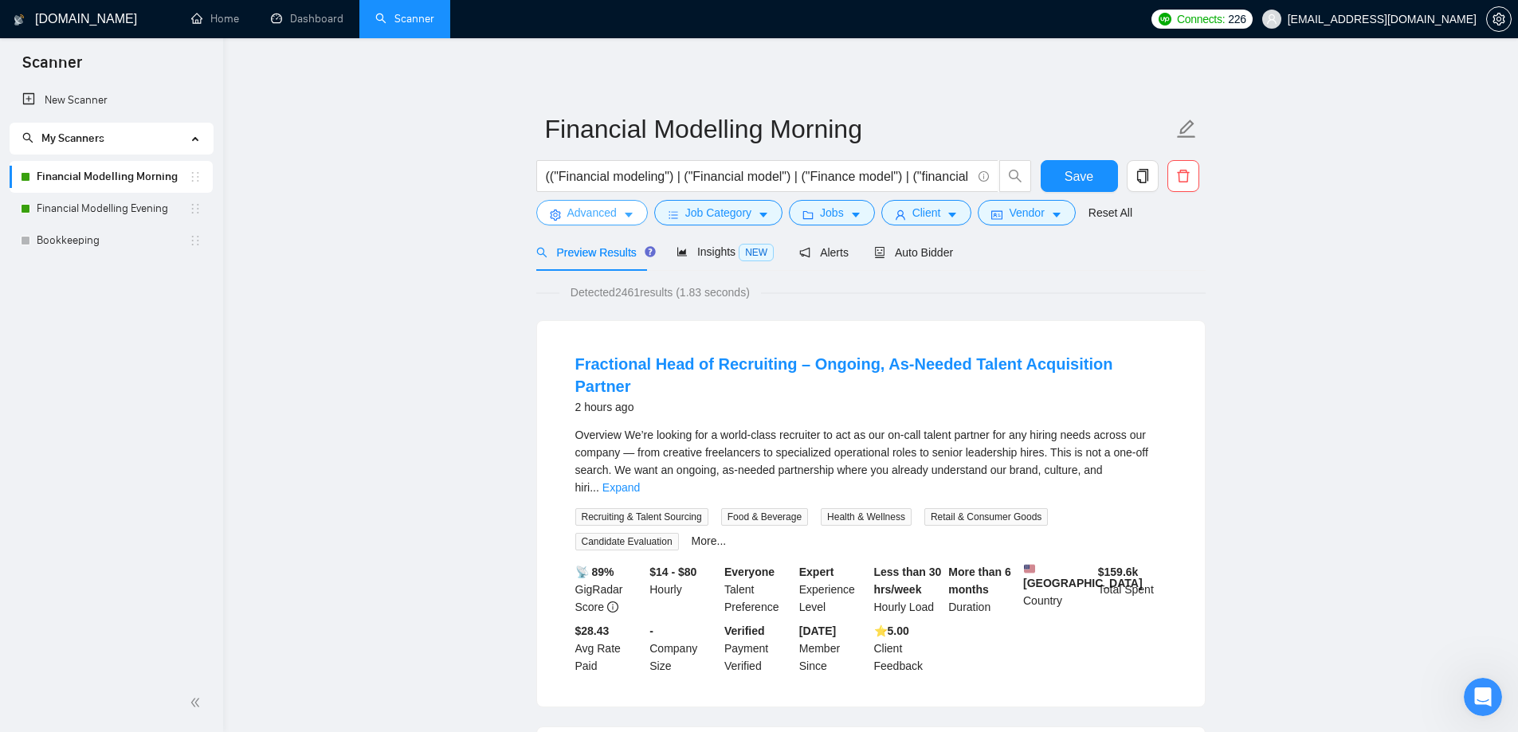
click at [611, 210] on span "Advanced" at bounding box center [591, 213] width 49 height 18
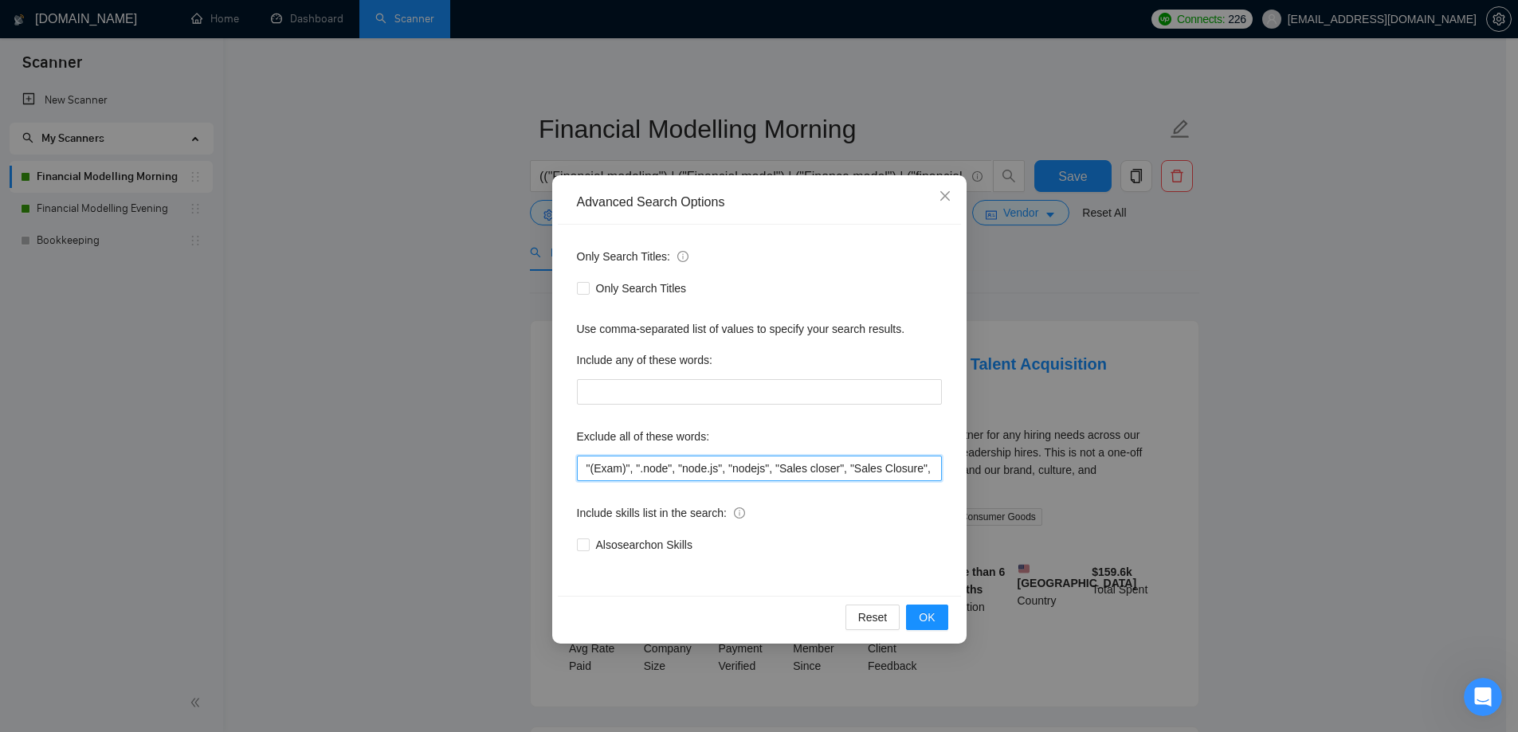
click at [860, 474] on input ""(Exam)", ".node", "node.js", "nodejs", "Sales closer", "Sales Closure", (API (…" at bounding box center [759, 468] width 365 height 25
click at [935, 621] on span "OK" at bounding box center [927, 618] width 16 height 18
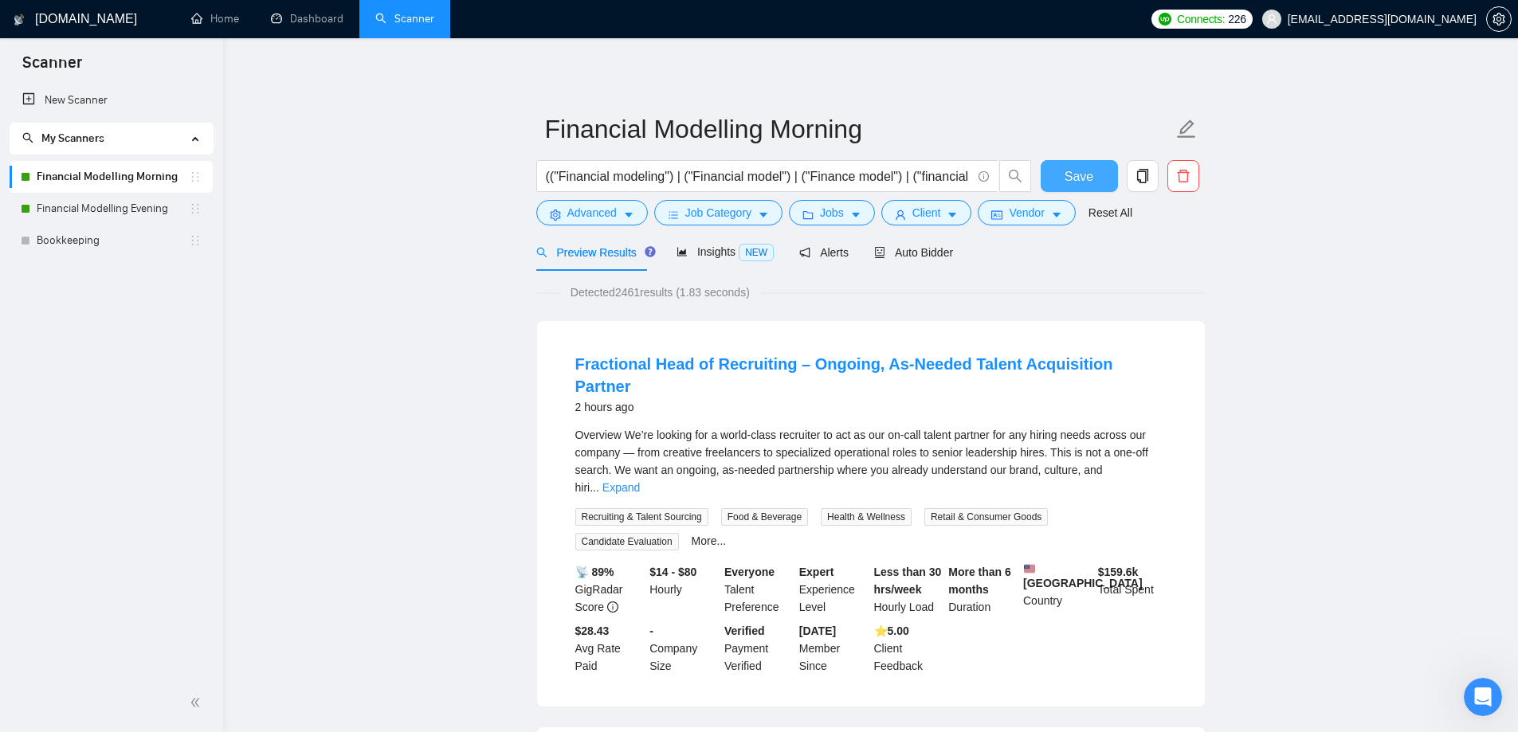
click at [1085, 184] on span "Save" at bounding box center [1079, 177] width 29 height 20
click at [915, 261] on div "Auto Bidder" at bounding box center [913, 251] width 79 height 37
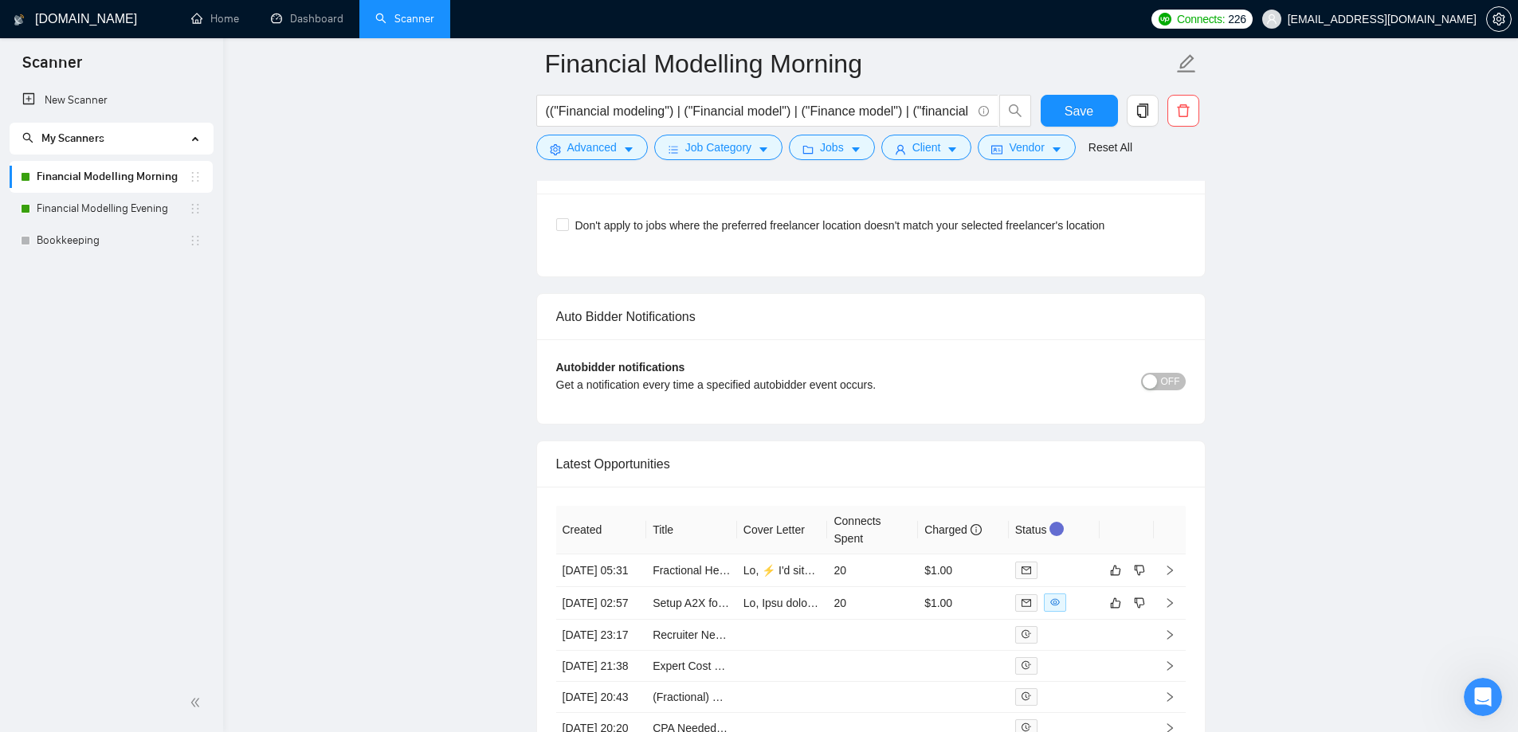
scroll to position [3855, 0]
click at [99, 206] on link "Financial Modelling Evening" at bounding box center [113, 209] width 152 height 32
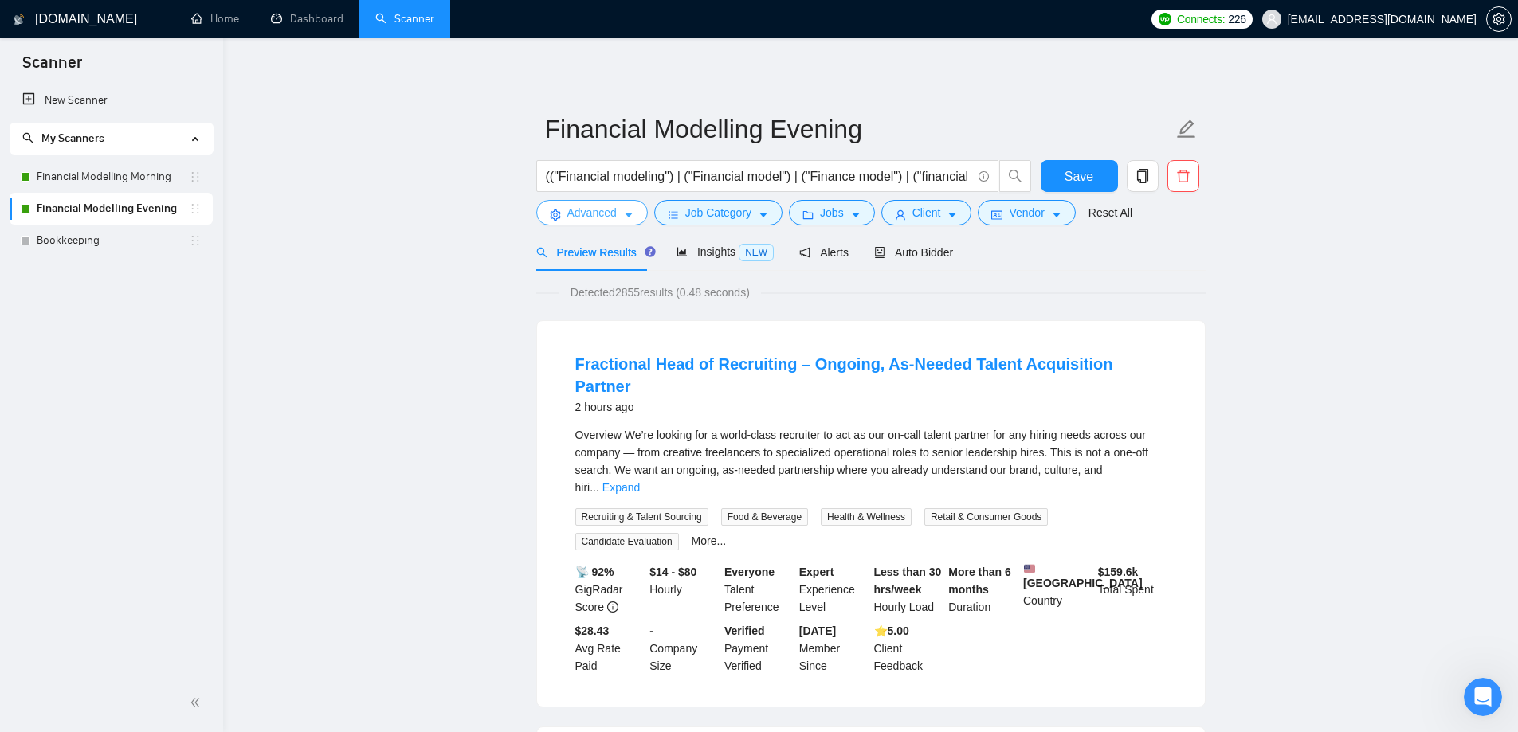
click at [644, 213] on button "Advanced" at bounding box center [592, 212] width 112 height 25
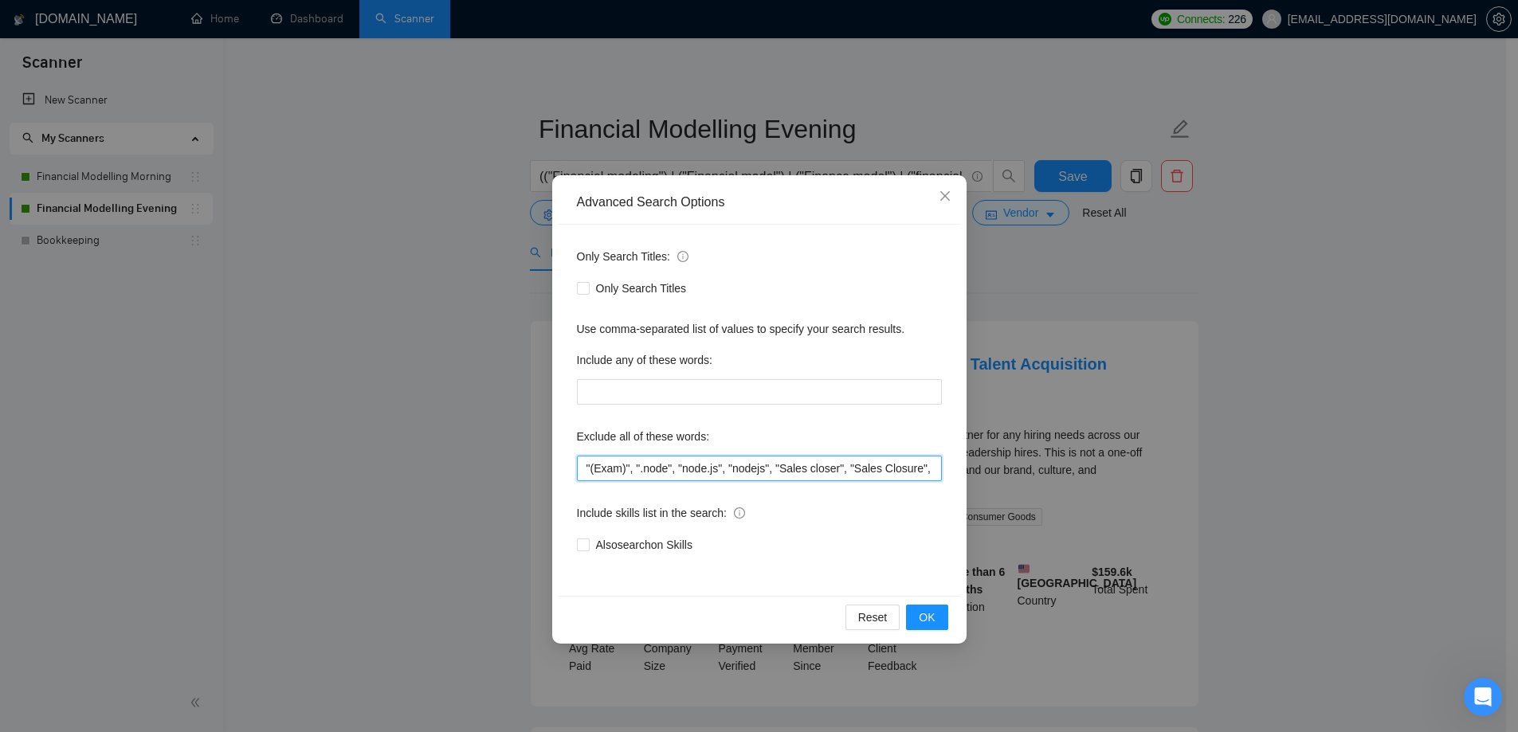
click at [729, 462] on input ""(Exam)", ".node", "node.js", "nodejs", "Sales closer", "Sales Closure", (API (…" at bounding box center [759, 468] width 365 height 25
paste input ", "Bookkeeping", "Recruit""
click at [931, 625] on span "OK" at bounding box center [927, 618] width 16 height 18
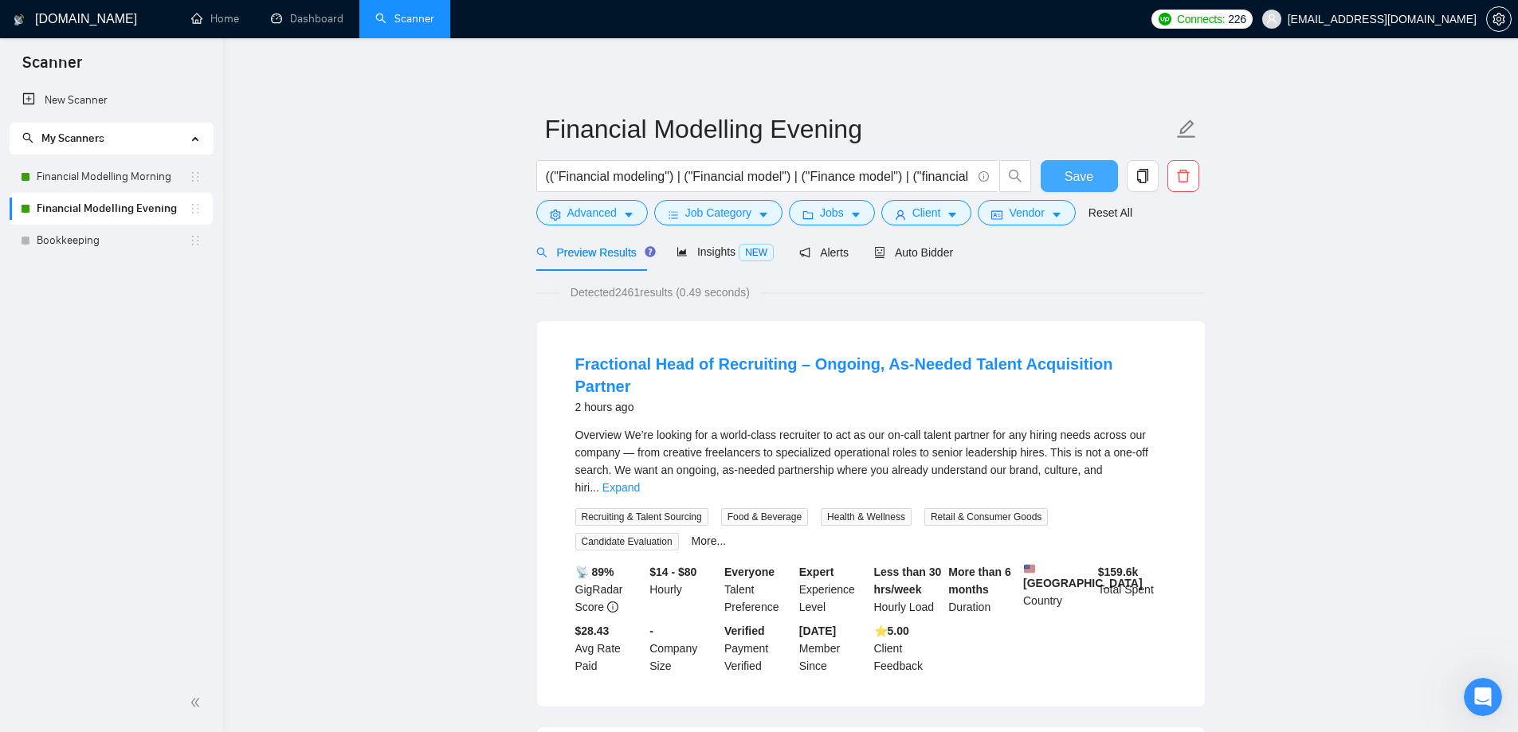
click at [1057, 183] on button "Save" at bounding box center [1079, 176] width 77 height 32
click at [603, 222] on span "Advanced" at bounding box center [591, 213] width 49 height 18
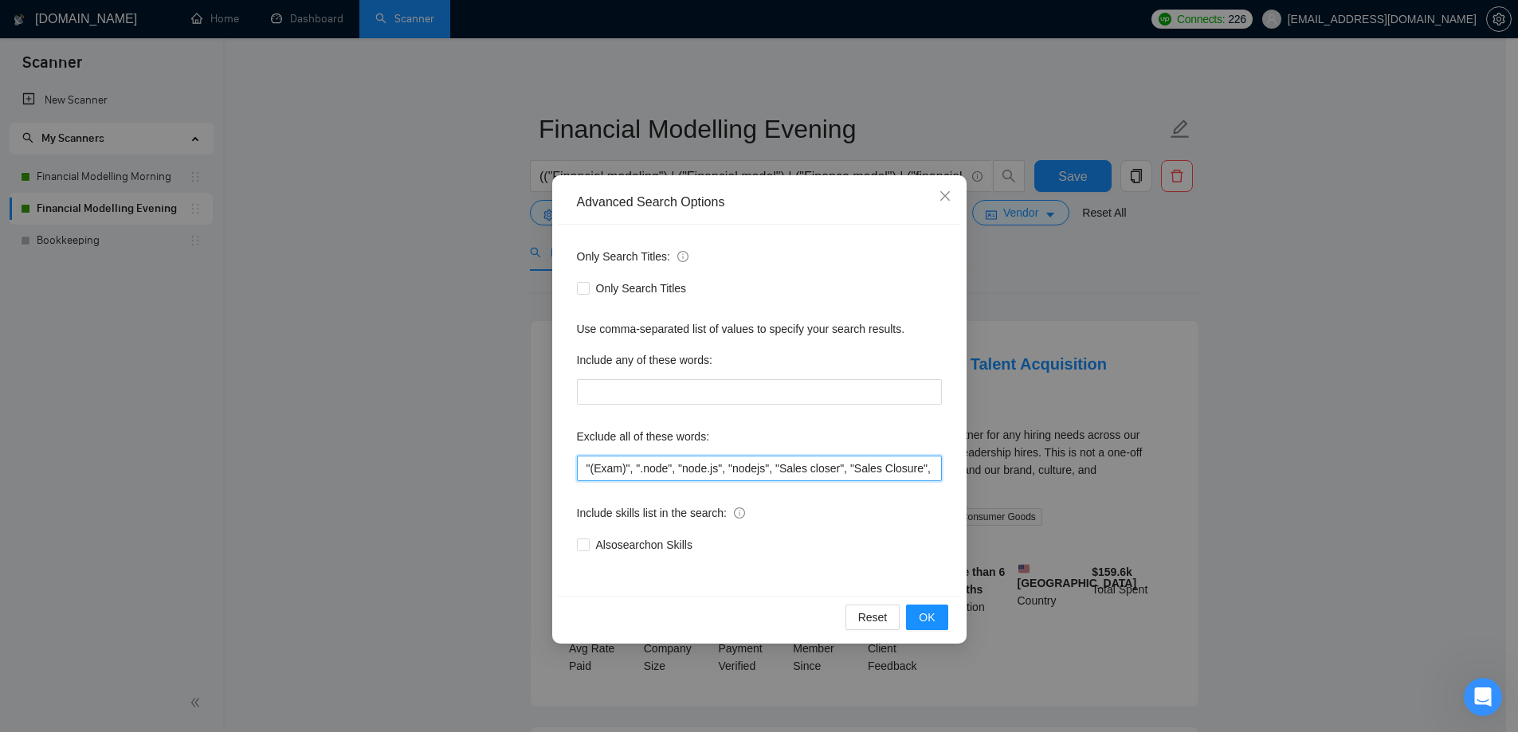
click at [818, 472] on input ""(Exam)", ".node", "node.js", "nodejs", "Sales closer", "Sales Closure", (API (…" at bounding box center [759, 468] width 365 height 25
paste input ", "Recruit""
click at [935, 615] on button "OK" at bounding box center [926, 617] width 41 height 25
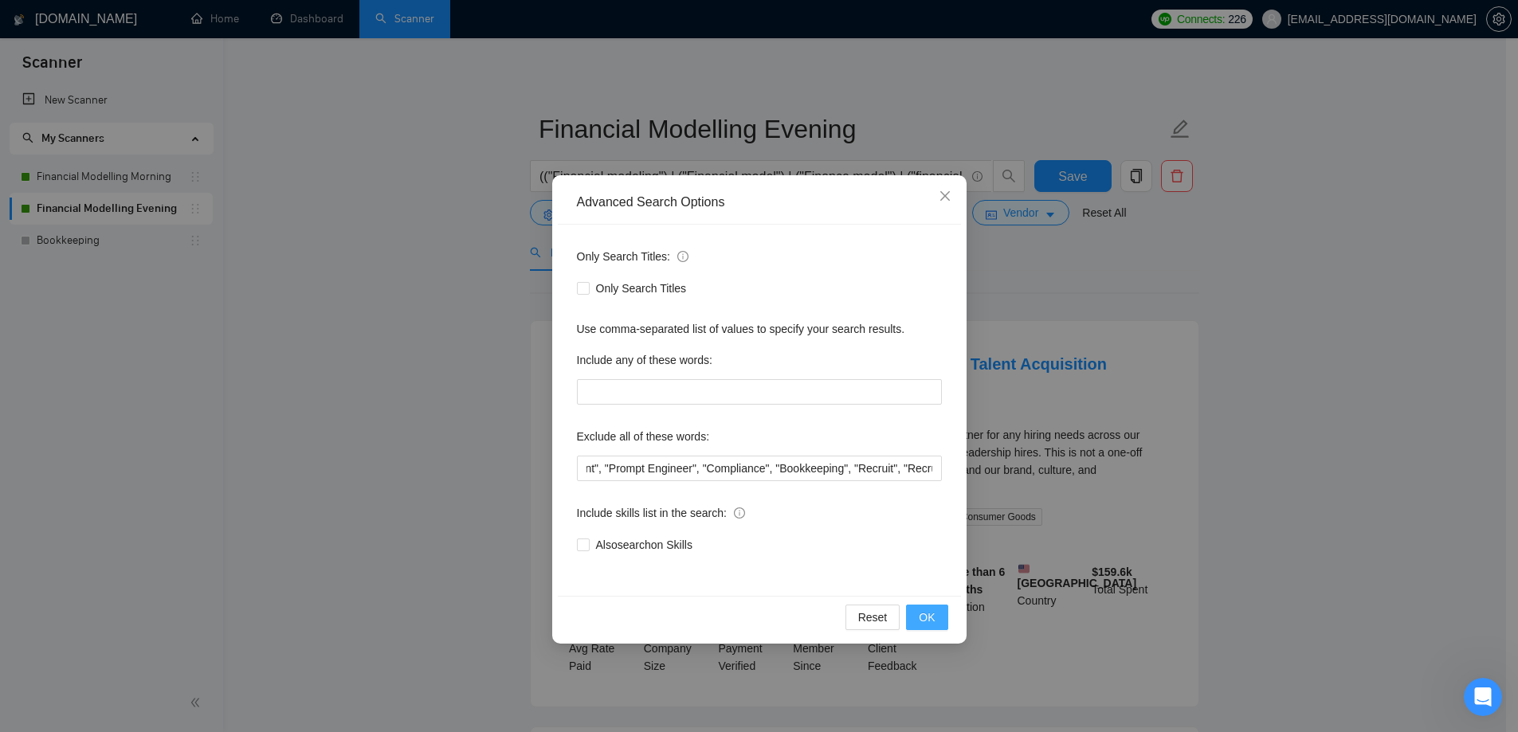
scroll to position [0, 0]
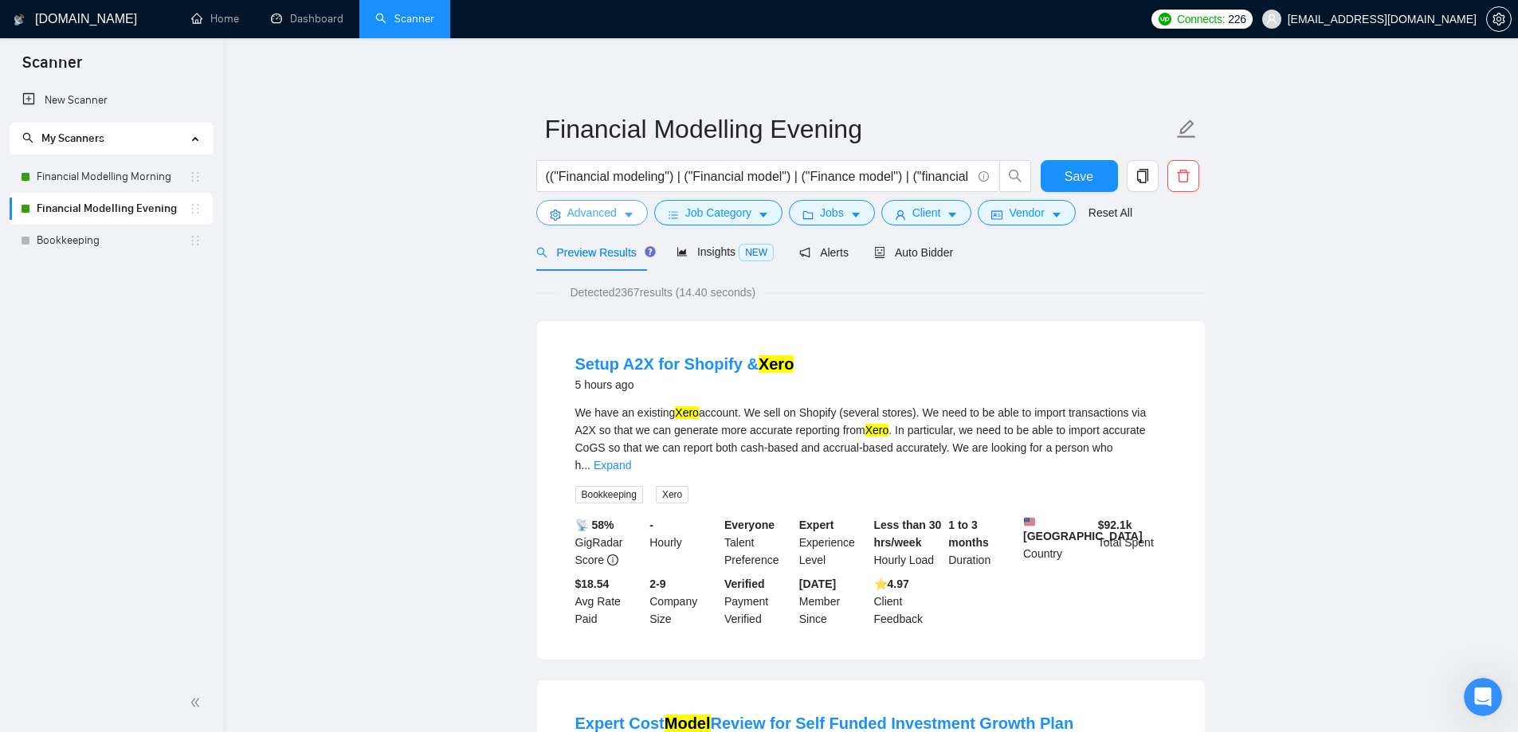
click at [612, 219] on span "Advanced" at bounding box center [591, 213] width 49 height 18
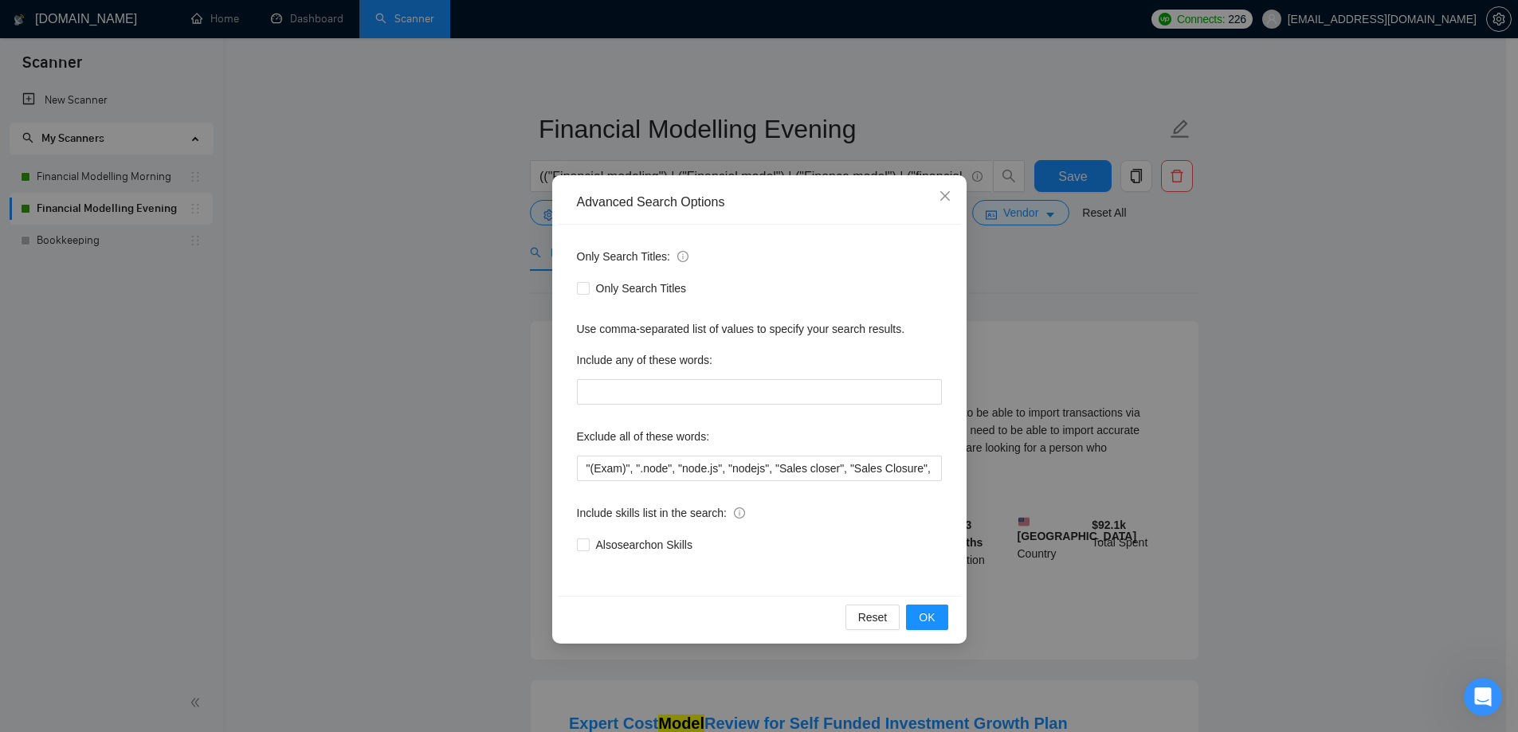
click at [1193, 547] on div "Advanced Search Options Only Search Titles: Only Search Titles Use comma-separa…" at bounding box center [759, 366] width 1518 height 732
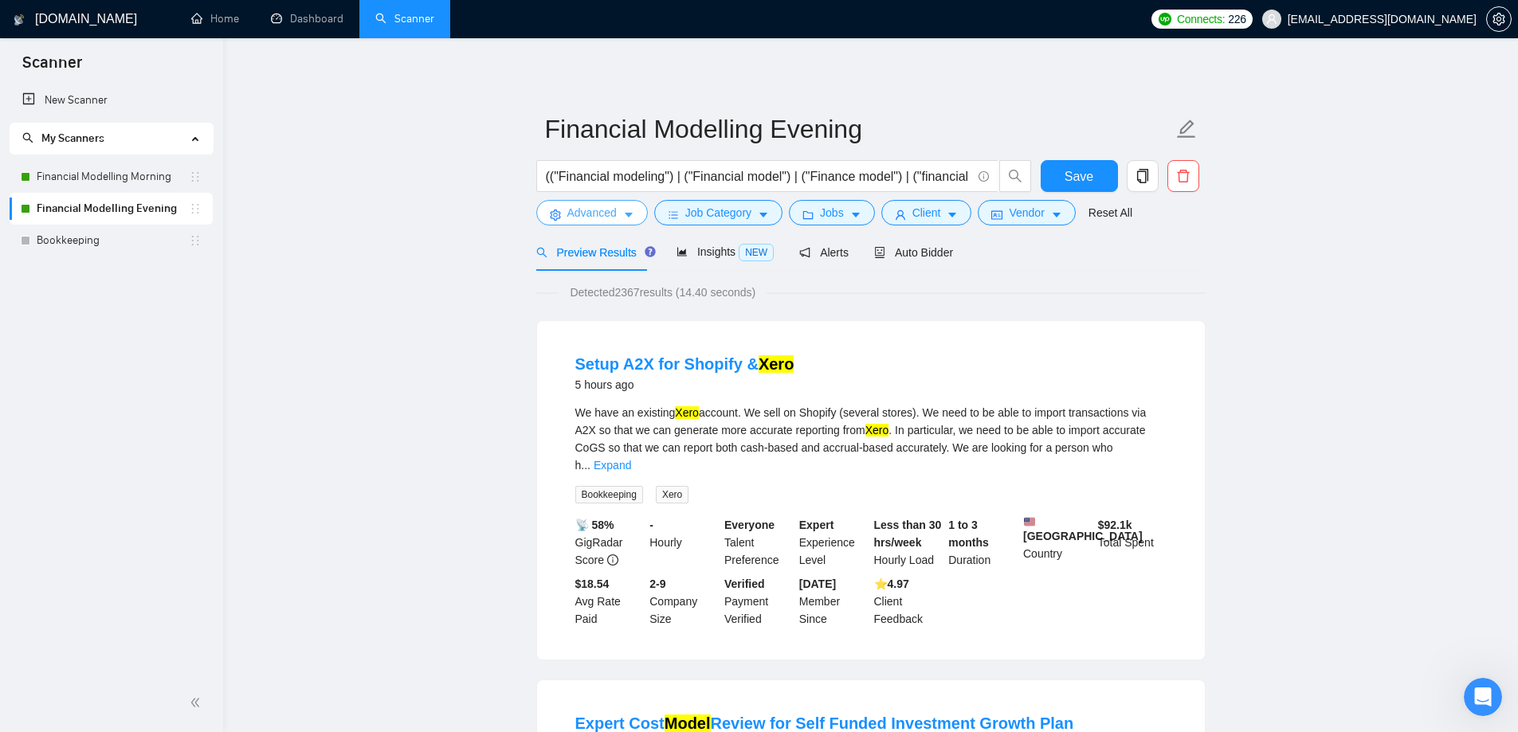
click at [595, 217] on span "Advanced" at bounding box center [591, 213] width 49 height 18
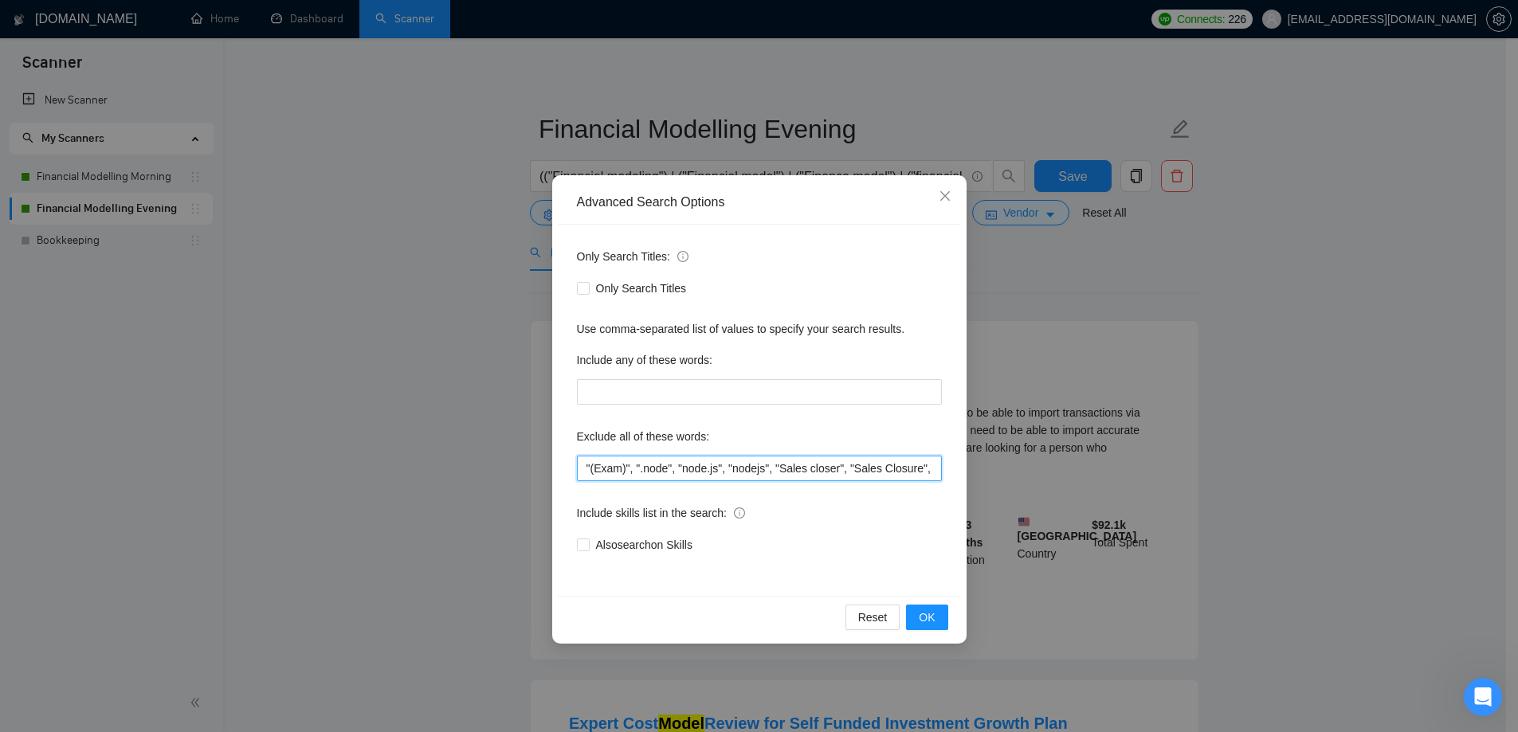
click at [805, 472] on input ""(Exam)", ".node", "node.js", "nodejs", "Sales closer", "Sales Closure", (API (…" at bounding box center [759, 468] width 365 height 25
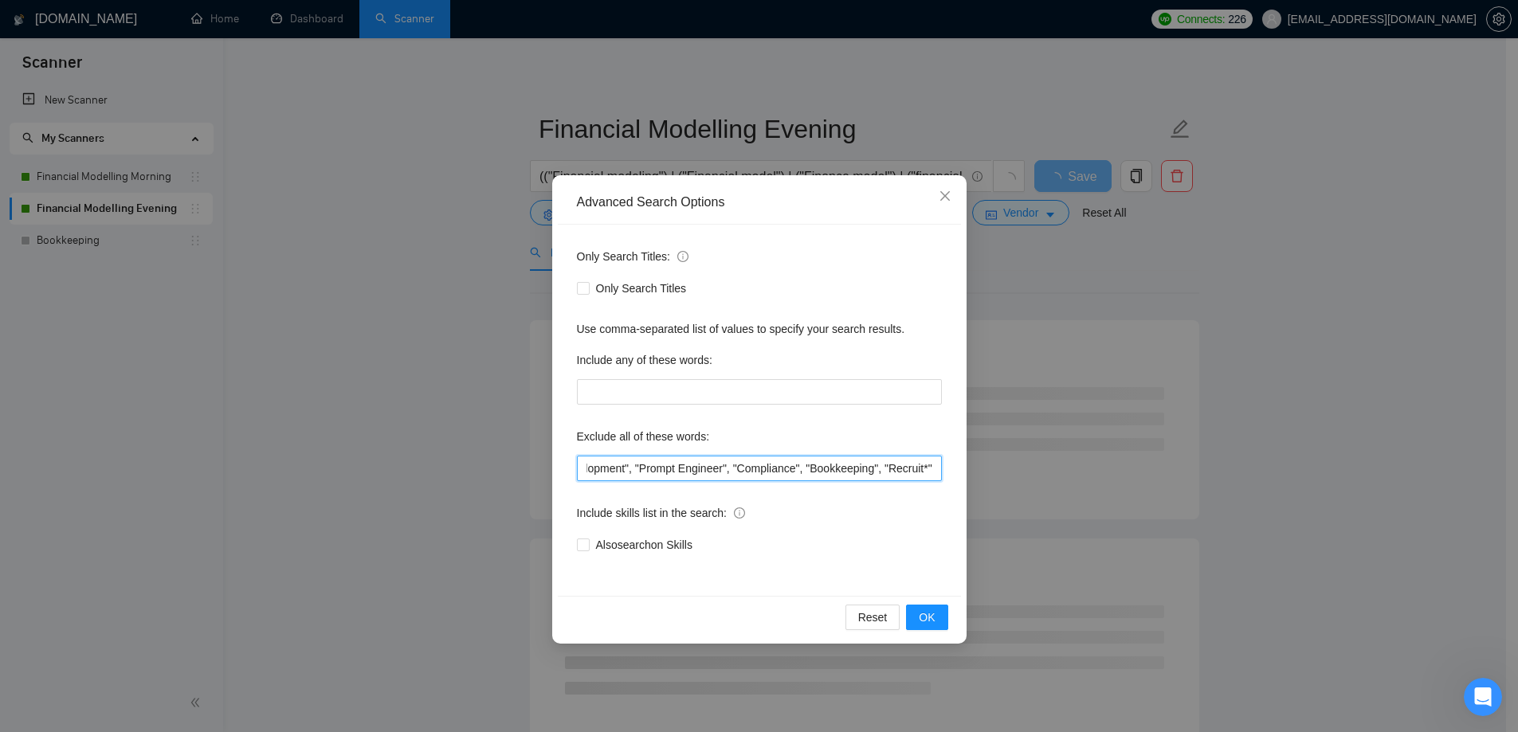
scroll to position [0, 627]
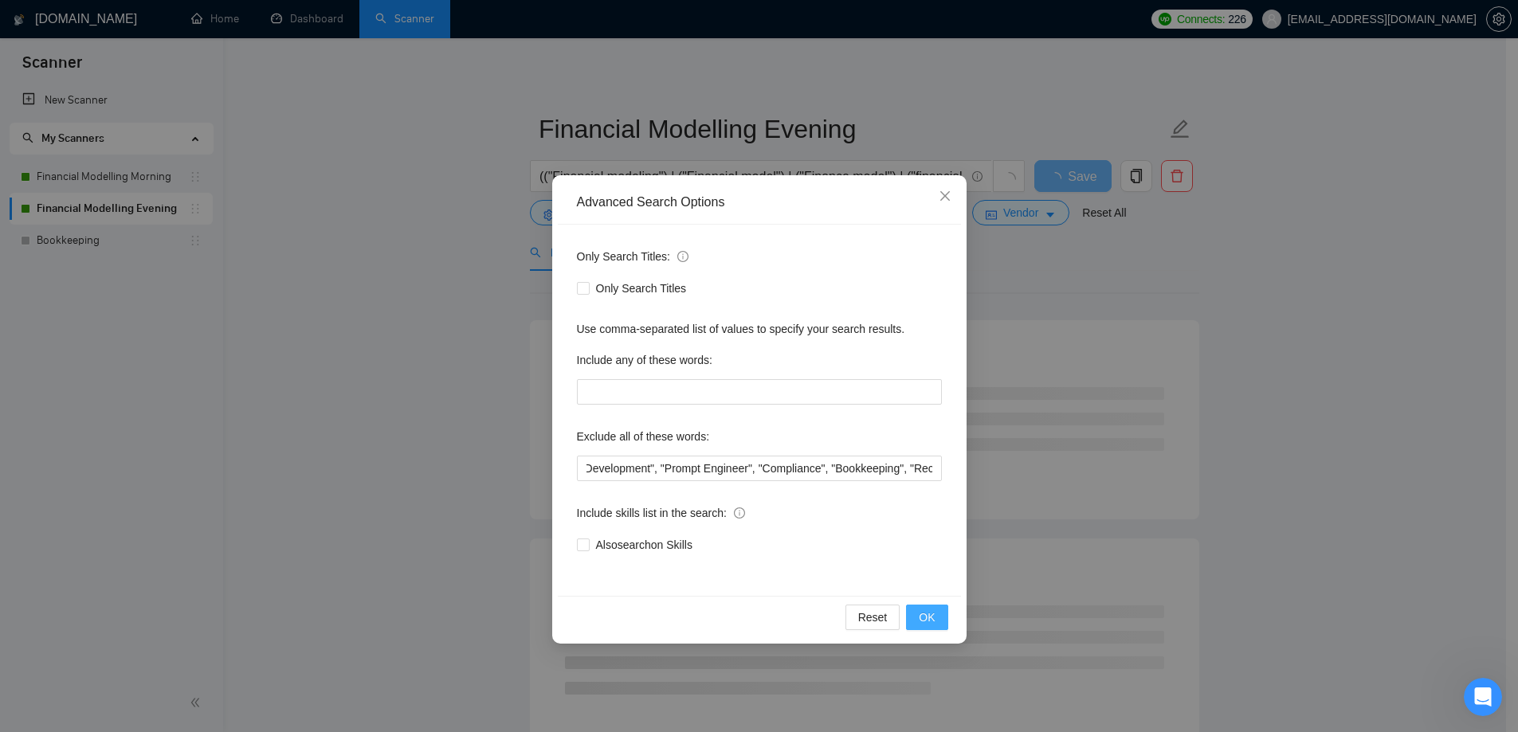
click at [935, 617] on span "OK" at bounding box center [927, 618] width 16 height 18
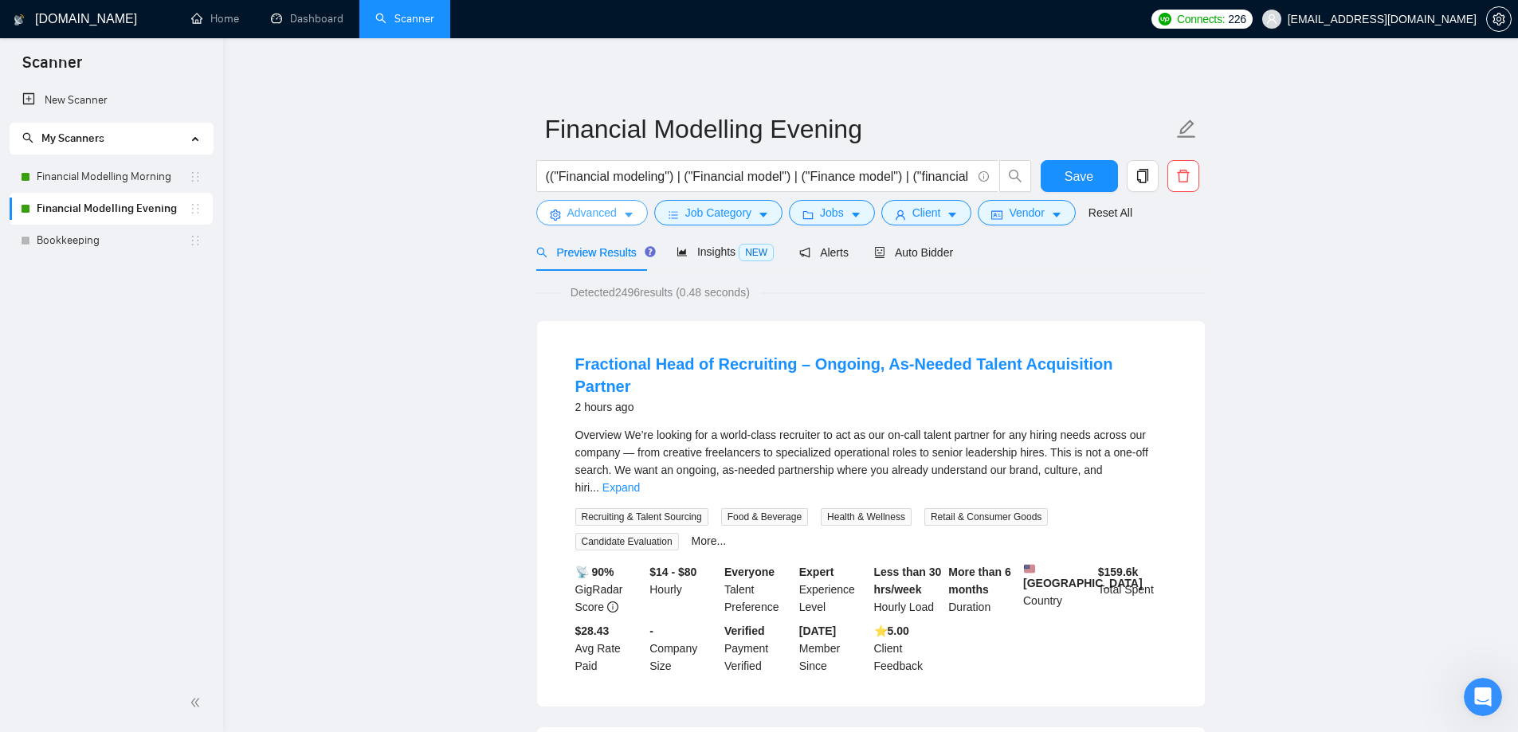
click at [592, 218] on span "Advanced" at bounding box center [591, 213] width 49 height 18
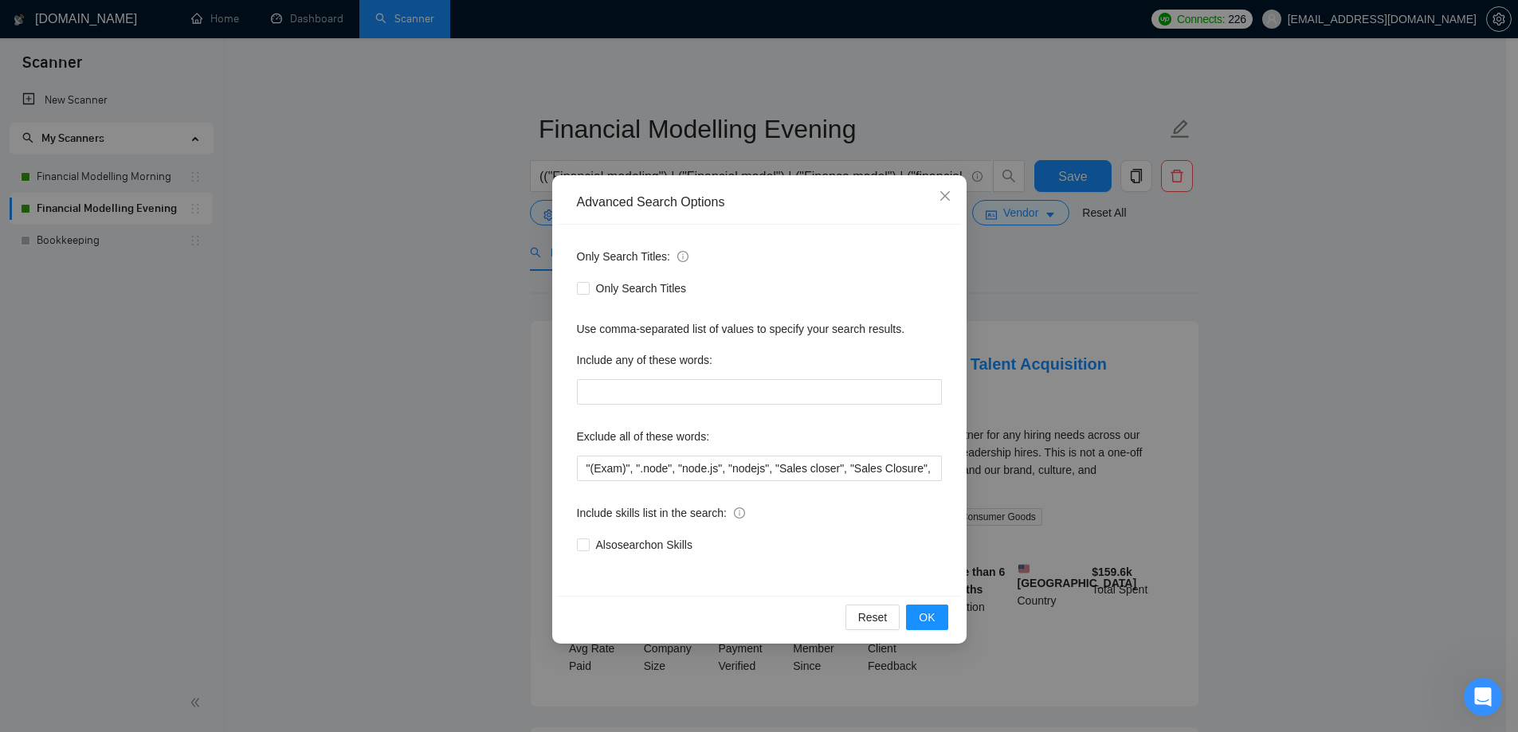
click at [819, 454] on div "Exclude all of these words:" at bounding box center [759, 440] width 365 height 32
click at [825, 465] on input ""(Exam)", ".node", "node.js", "nodejs", "Sales closer", "Sales Closure", (API (…" at bounding box center [759, 468] width 365 height 25
click at [945, 619] on button "OK" at bounding box center [926, 617] width 41 height 25
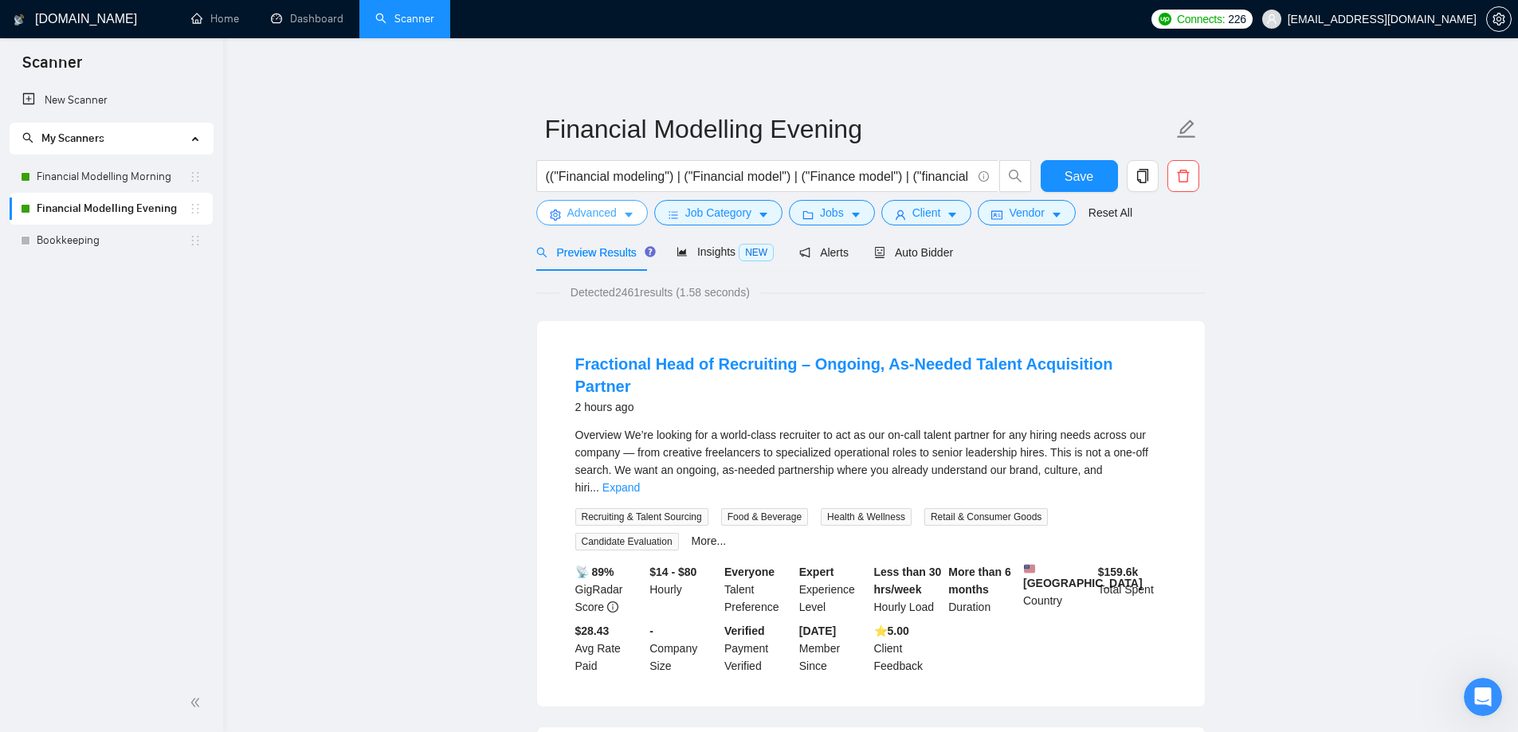
click at [594, 216] on span "Advanced" at bounding box center [591, 213] width 49 height 18
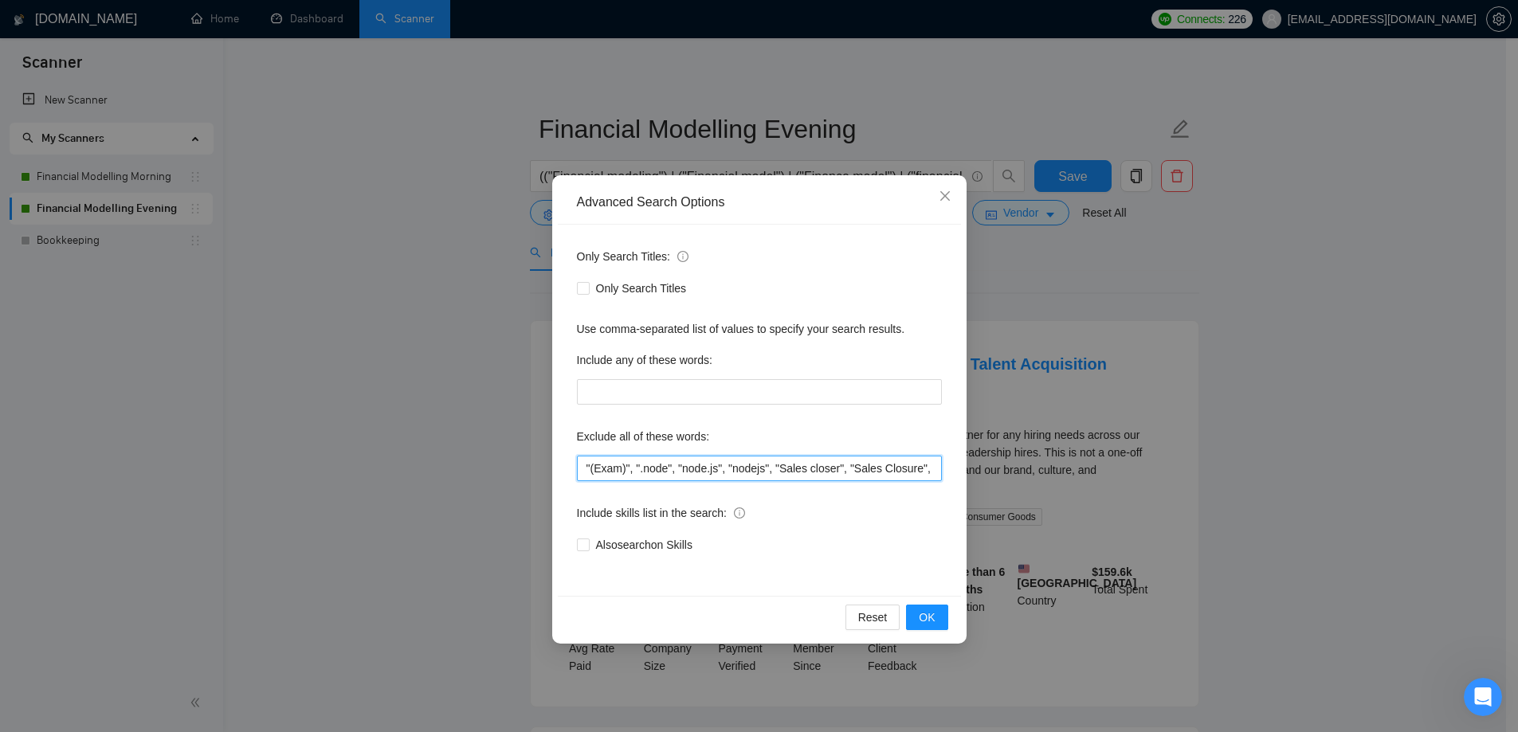
click at [905, 472] on input ""(Exam)", ".node", "node.js", "nodejs", "Sales closer", "Sales Closure", (API (…" at bounding box center [759, 468] width 365 height 25
type input ""(Exam)", ".node", "node.js", "nodejs", "Sales closer", "Sales Closure", (API (…"
click at [915, 622] on button "OK" at bounding box center [926, 617] width 41 height 25
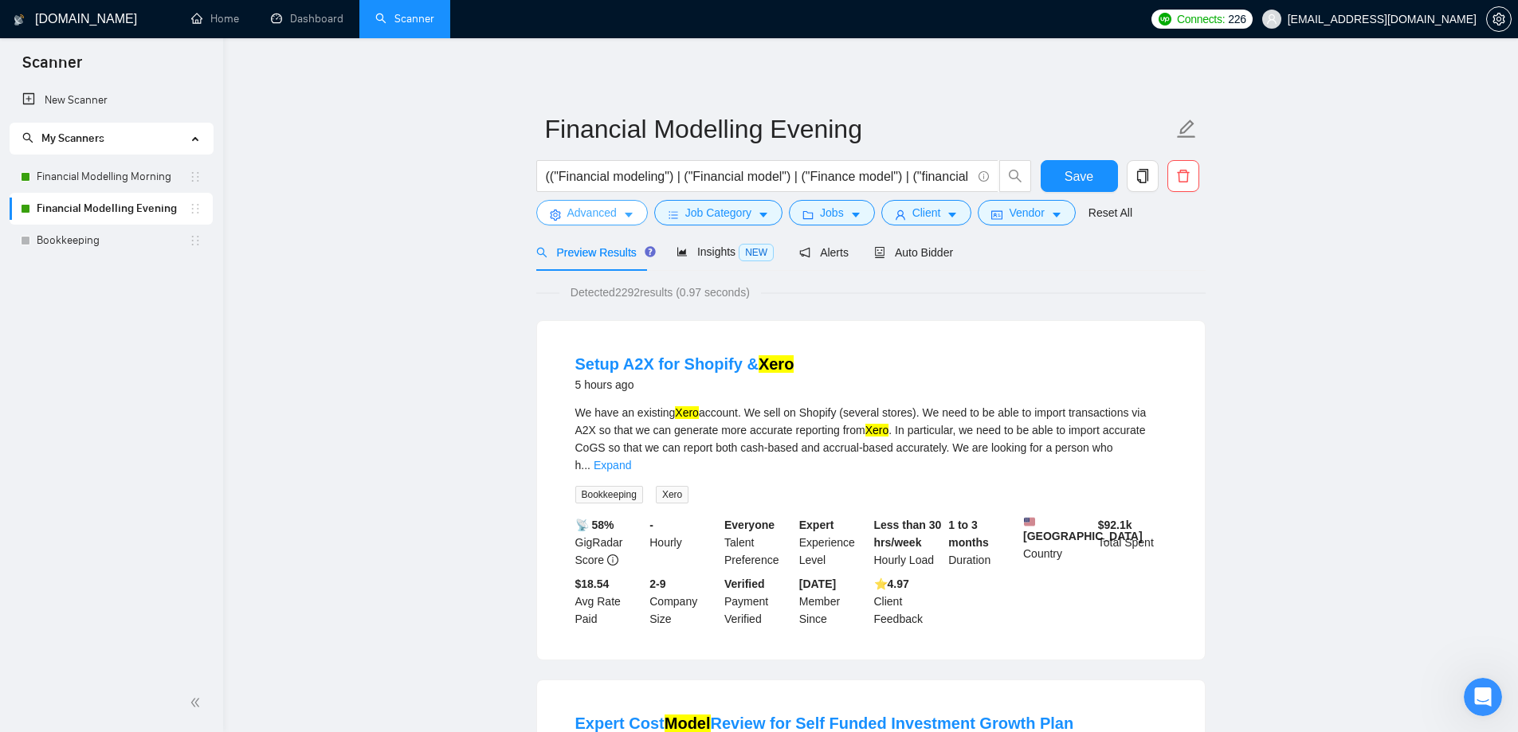
click at [597, 216] on span "Advanced" at bounding box center [591, 213] width 49 height 18
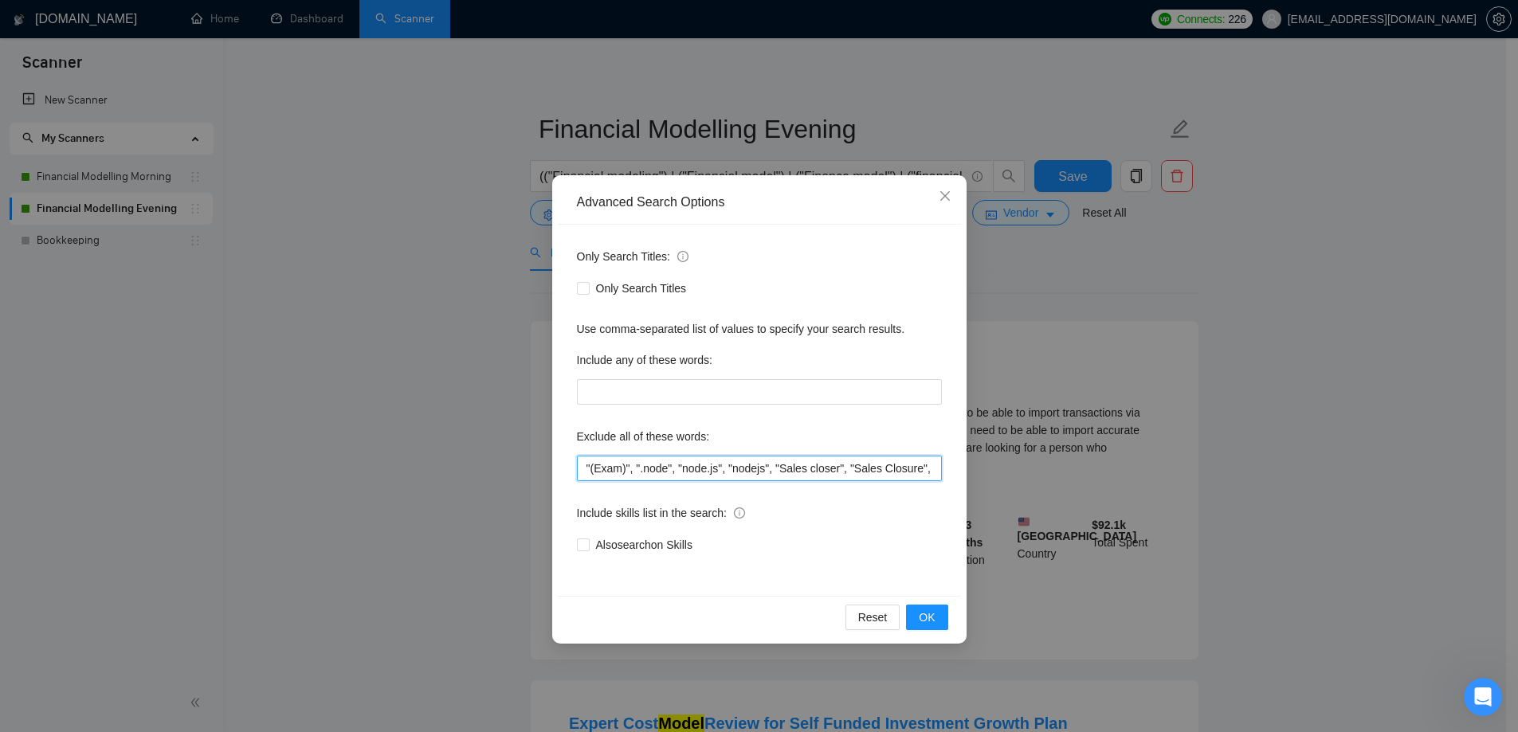
click at [833, 466] on input ""(Exam)", ".node", "node.js", "nodejs", "Sales closer", "Sales Closure", (API (…" at bounding box center [759, 468] width 365 height 25
click at [935, 623] on span "OK" at bounding box center [927, 618] width 16 height 18
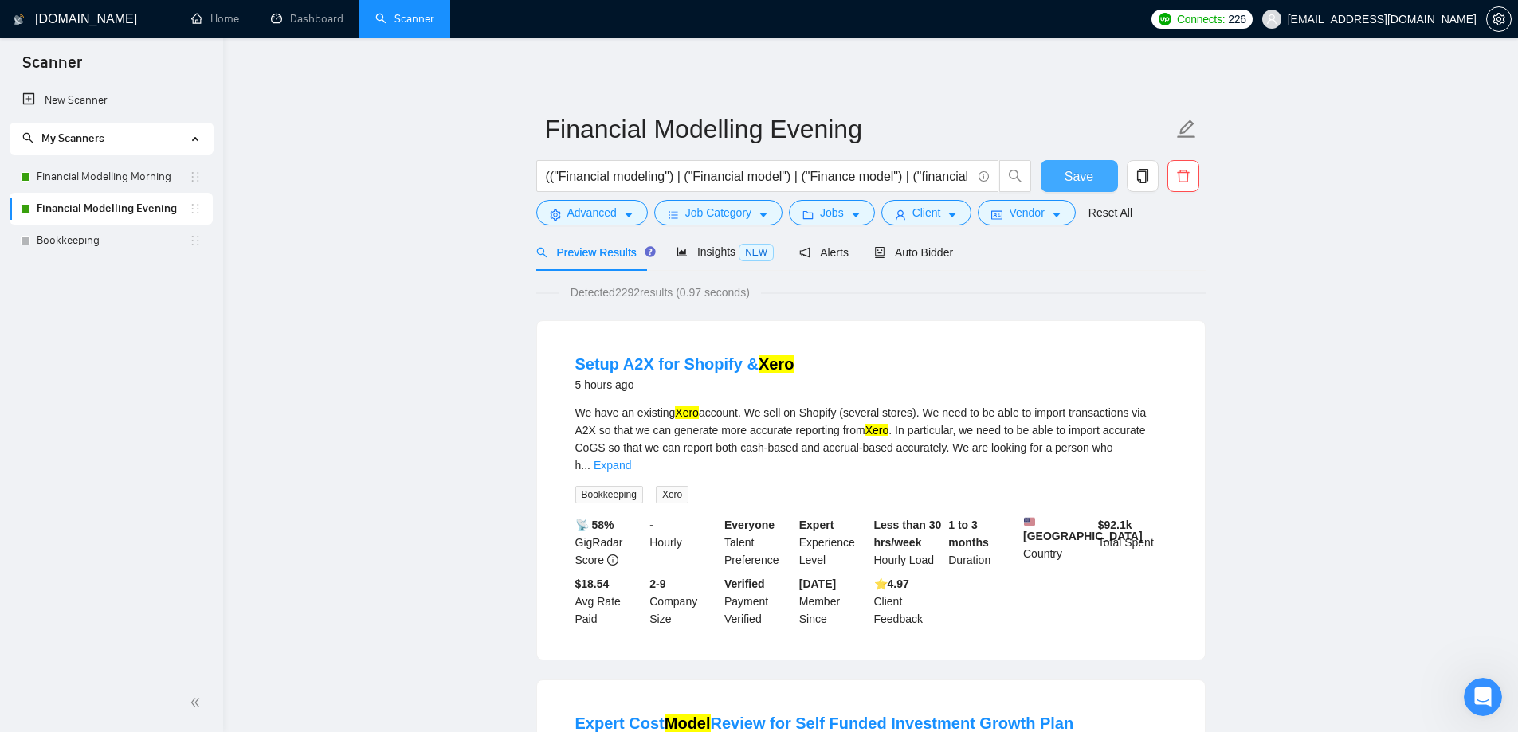
click at [1065, 171] on span "Save" at bounding box center [1079, 177] width 29 height 20
click at [912, 241] on div "Auto Bidder" at bounding box center [913, 251] width 79 height 37
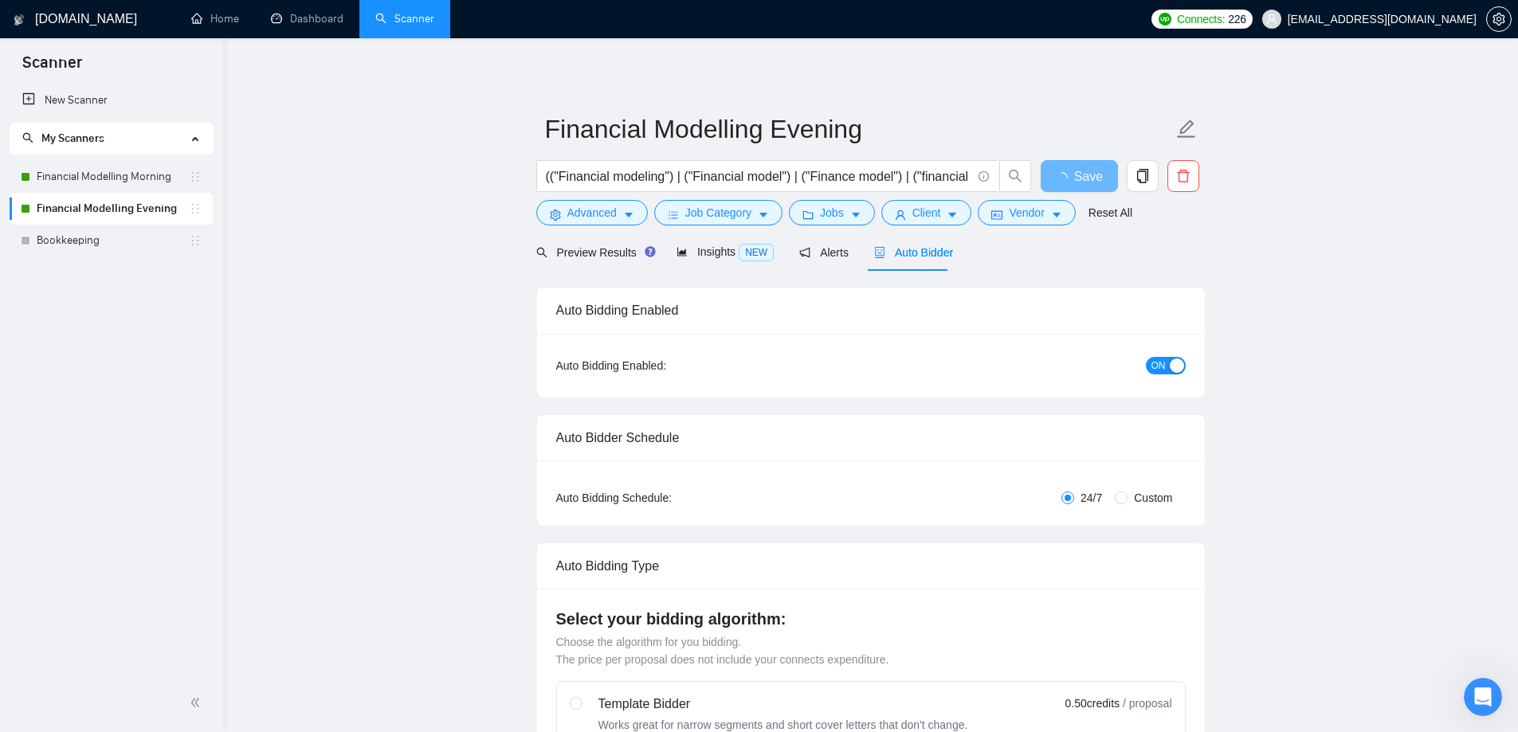
radio input "false"
radio input "true"
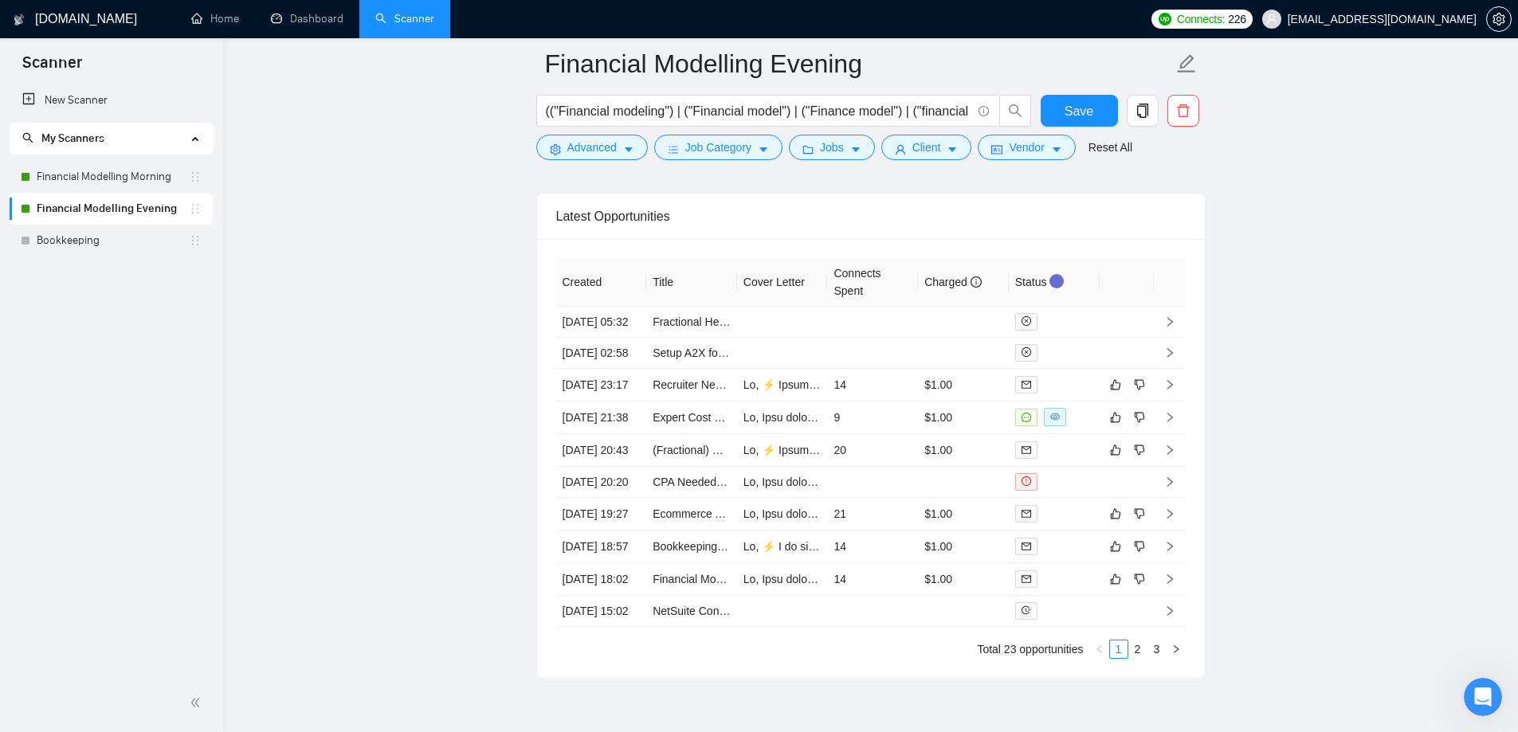
scroll to position [3968, 0]
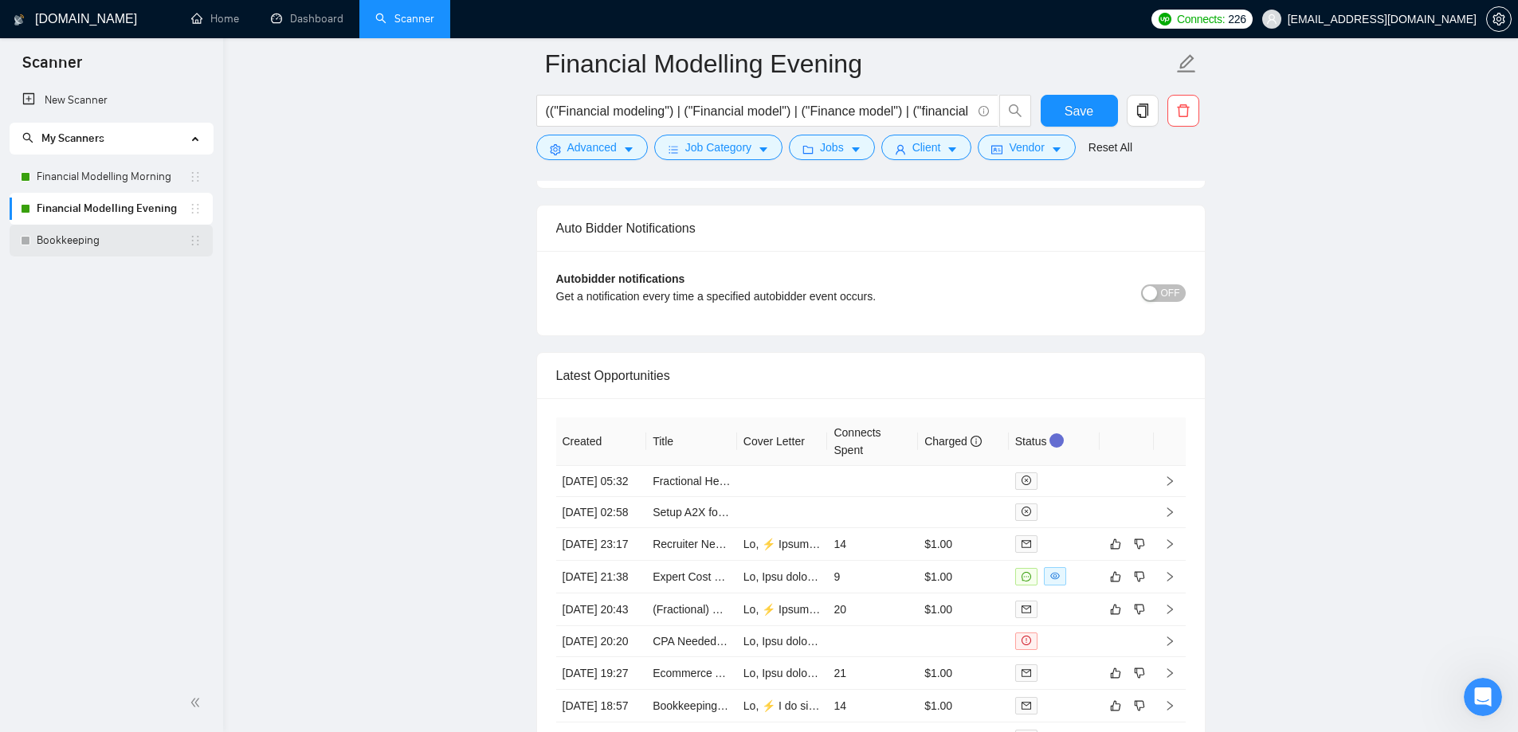
click at [88, 243] on link "Bookkeeping" at bounding box center [113, 241] width 152 height 32
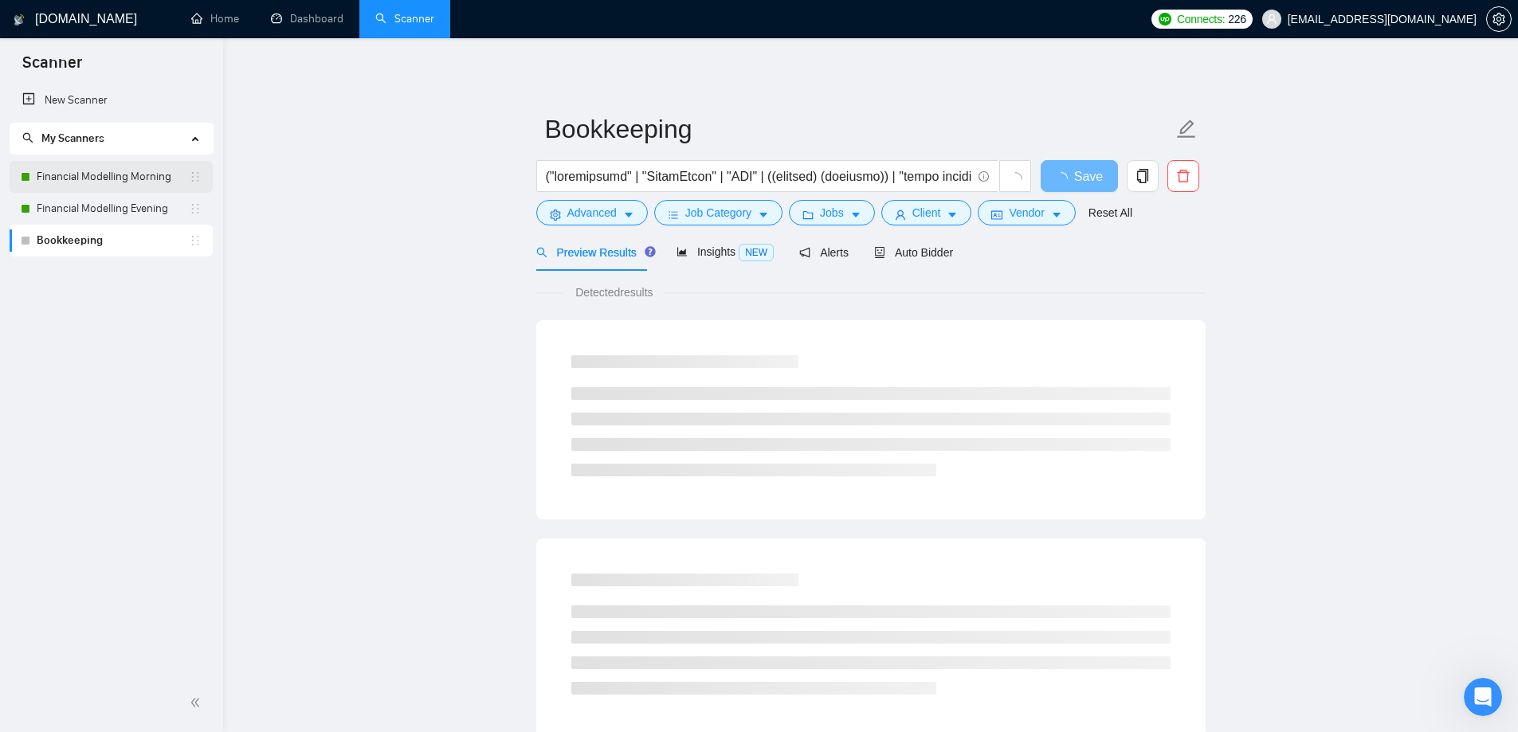
click at [101, 176] on link "Financial Modelling Morning" at bounding box center [113, 177] width 152 height 32
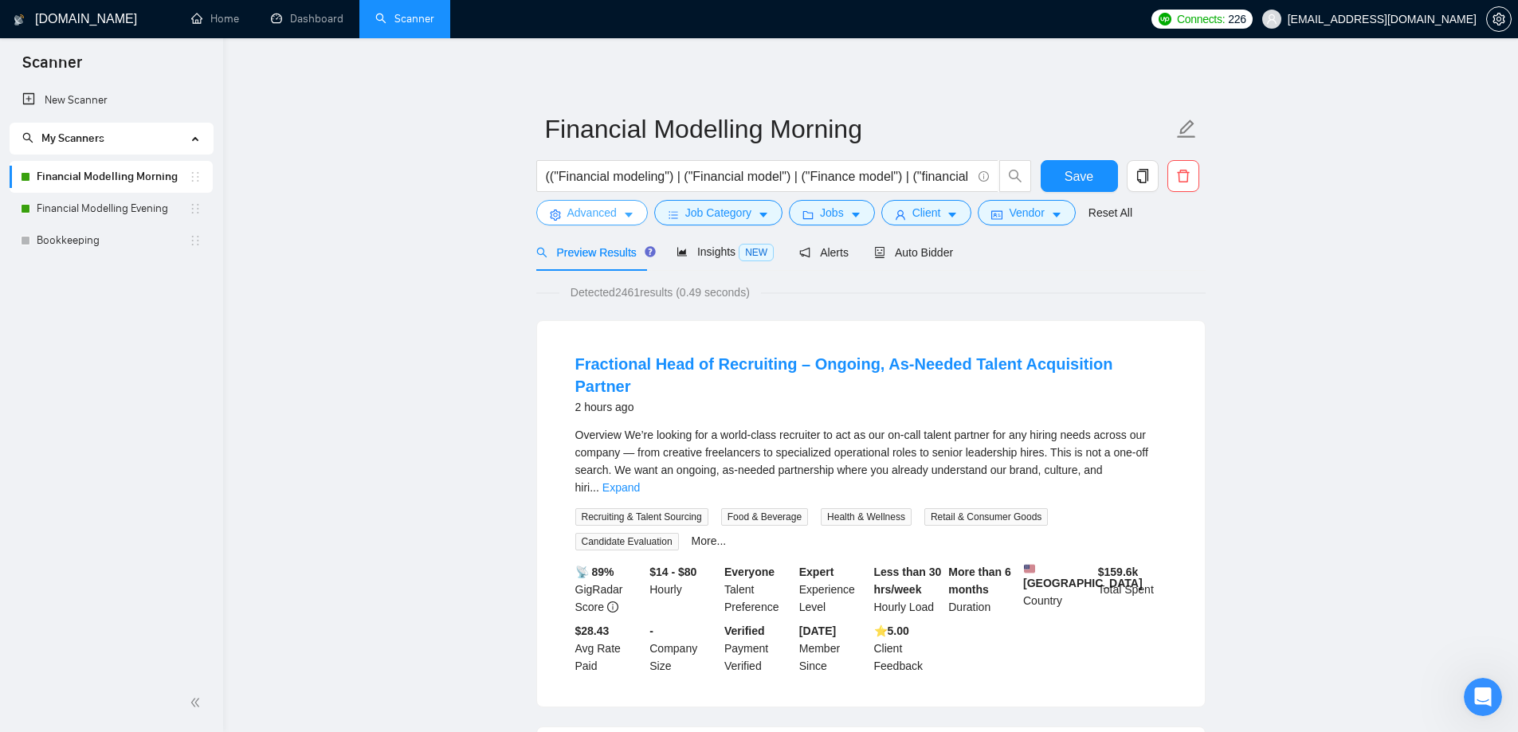
click at [610, 210] on span "Advanced" at bounding box center [591, 213] width 49 height 18
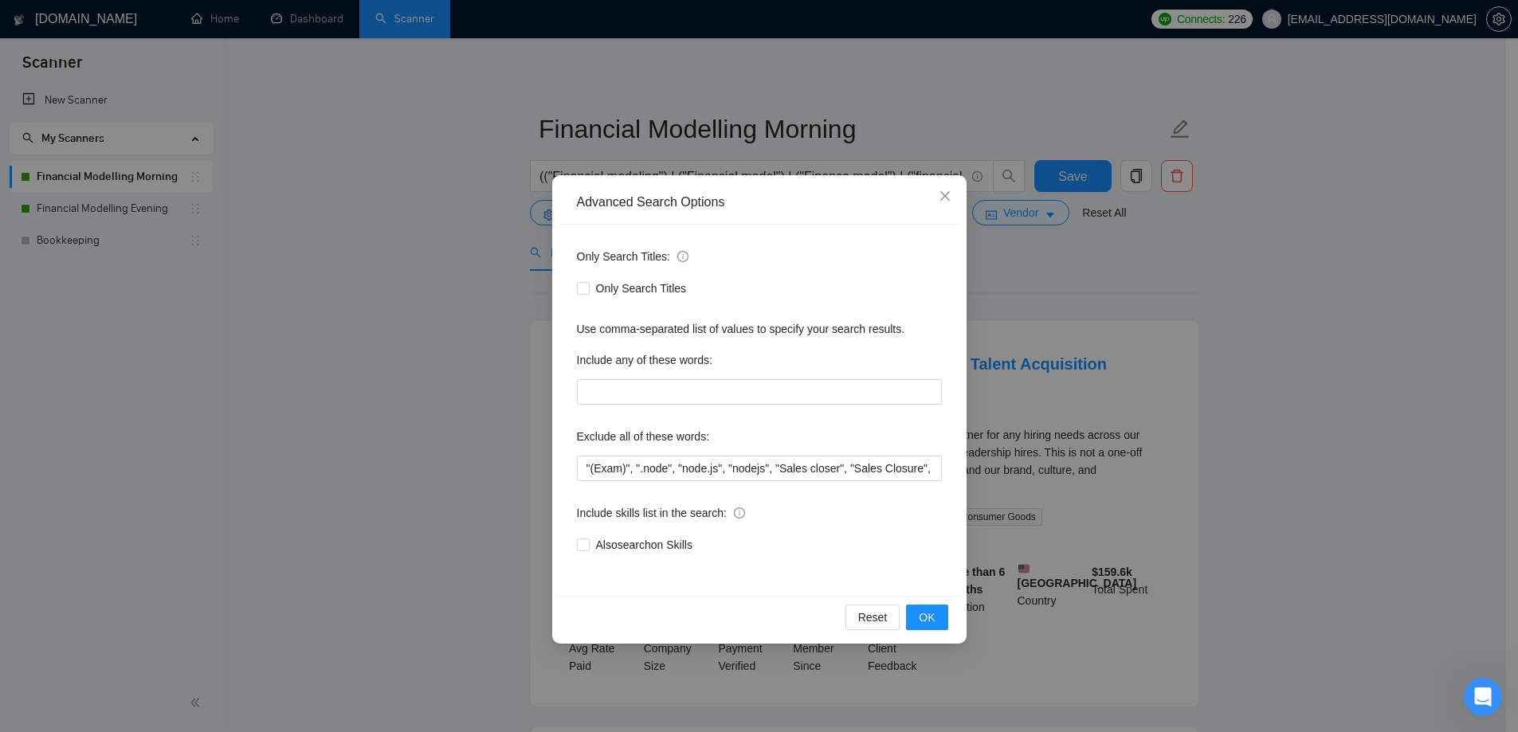
click at [764, 453] on div "Exclude all of these words:" at bounding box center [759, 440] width 365 height 32
click at [762, 458] on input ""(Exam)", ".node", "node.js", "nodejs", "Sales closer", "Sales Closure", (API (…" at bounding box center [759, 468] width 365 height 25
paste input "Recruit*"
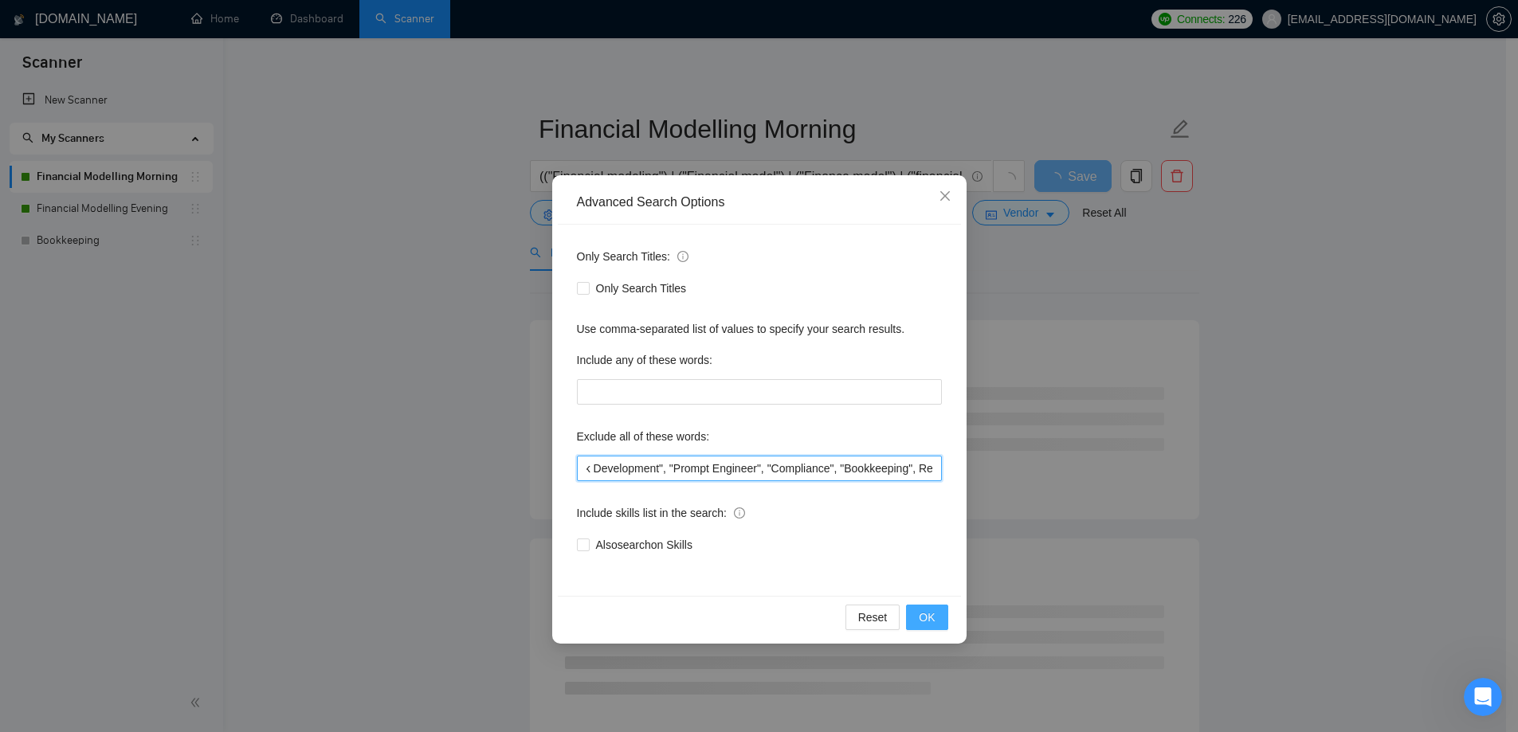
type input ""(Exam)", ".node", "node.js", "nodejs", "Sales closer", "Sales Closure", (API (…"
click at [938, 624] on button "OK" at bounding box center [926, 617] width 41 height 25
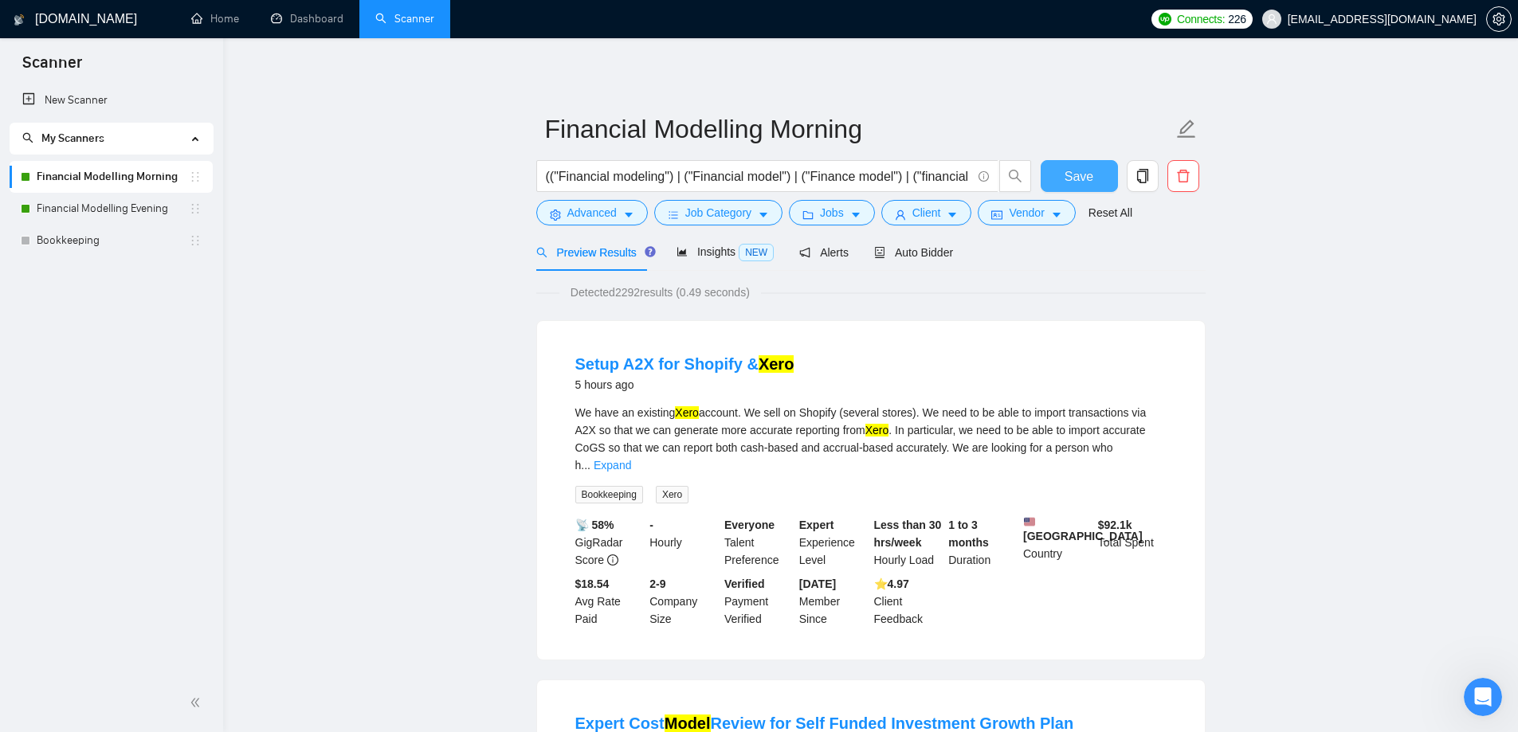
click at [1084, 173] on span "Save" at bounding box center [1079, 177] width 29 height 20
click at [913, 242] on div "Auto Bidder" at bounding box center [913, 251] width 79 height 37
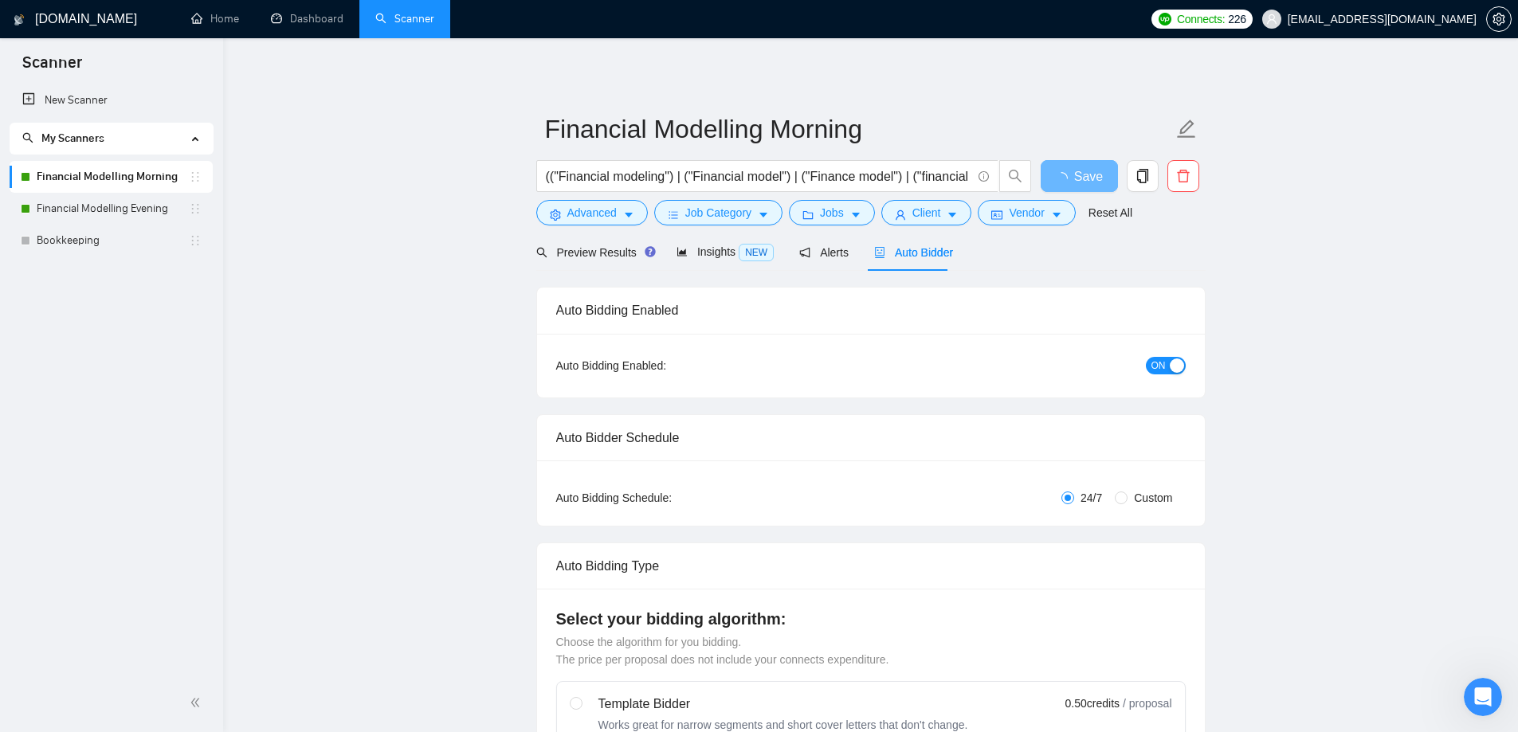
radio input "false"
radio input "true"
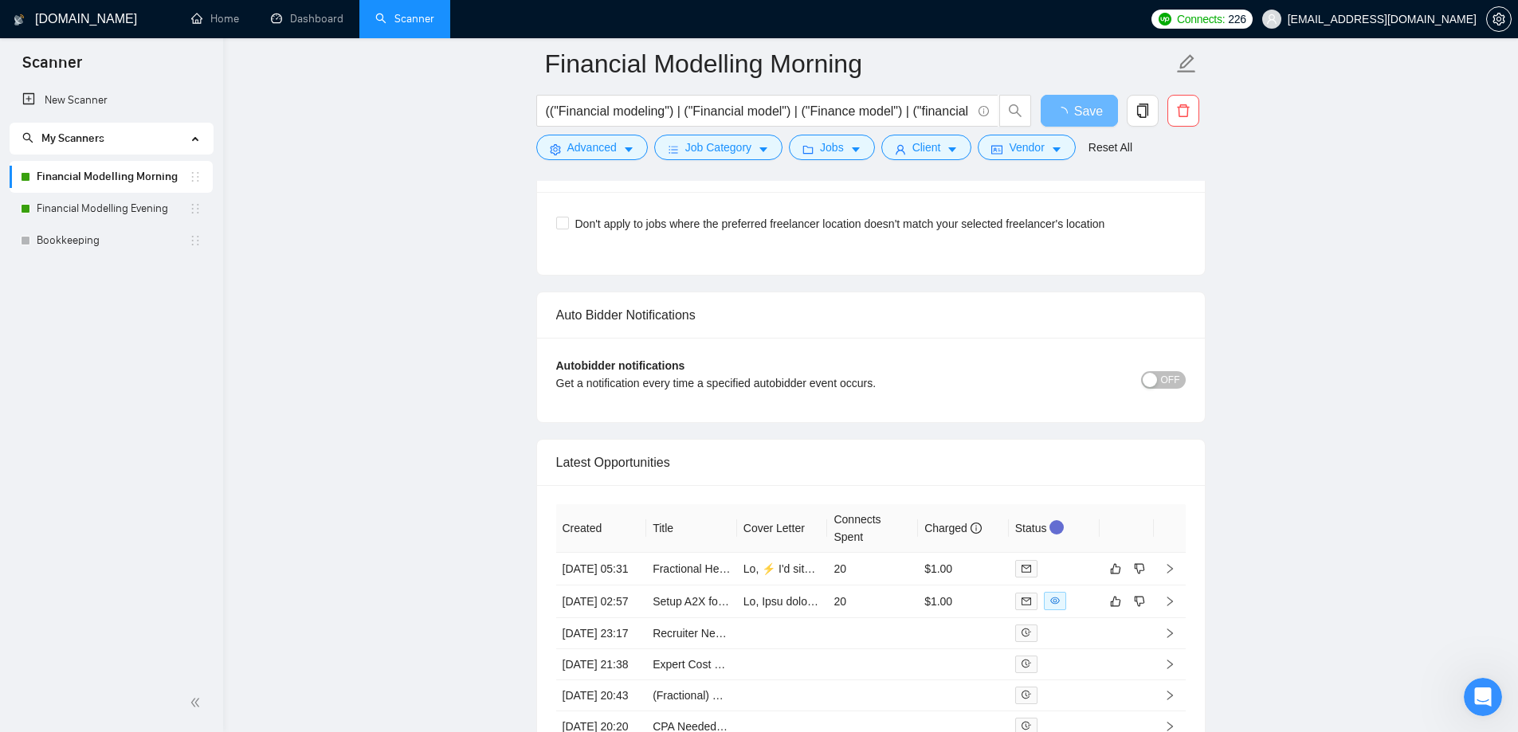
scroll to position [3968, 0]
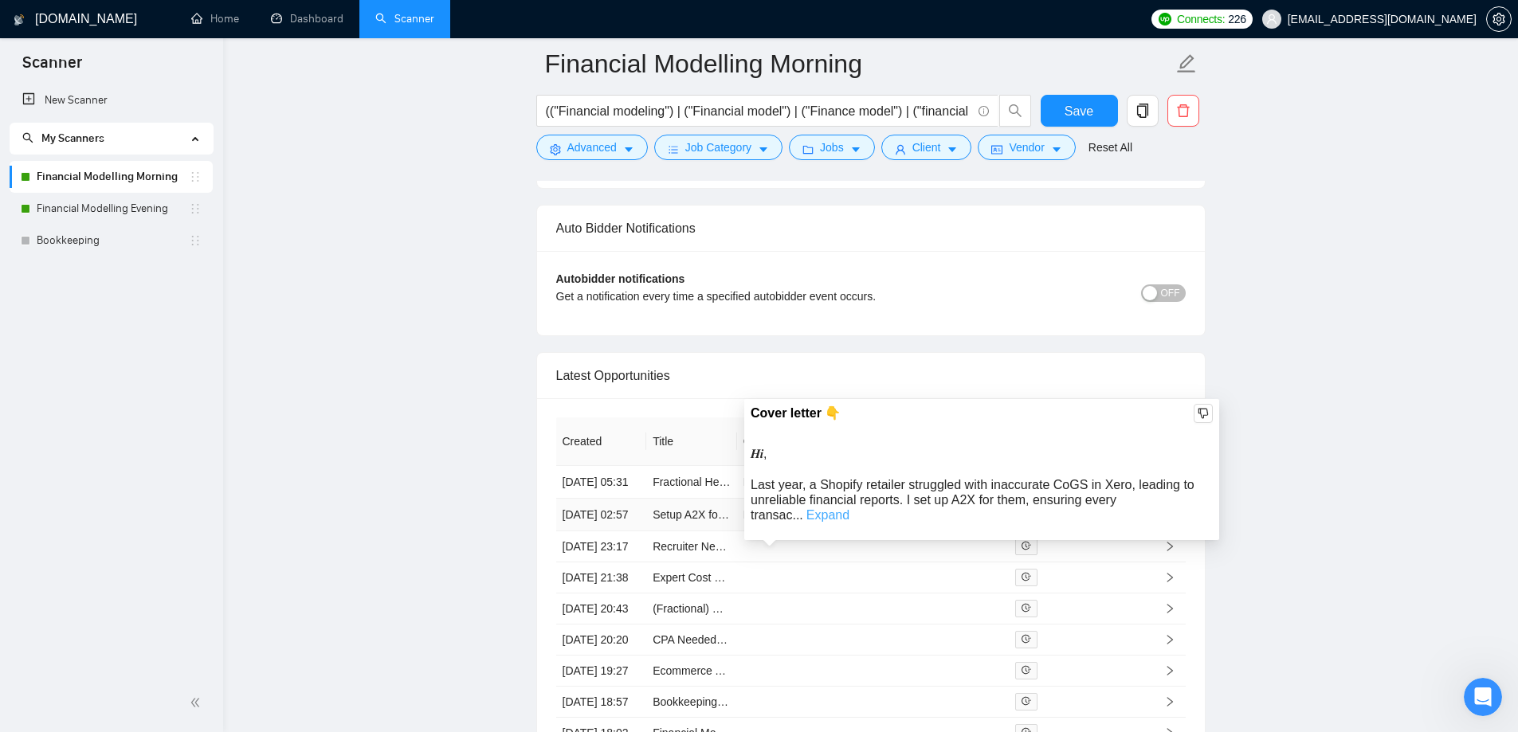
click at [849, 508] on link "Expand" at bounding box center [827, 515] width 43 height 14
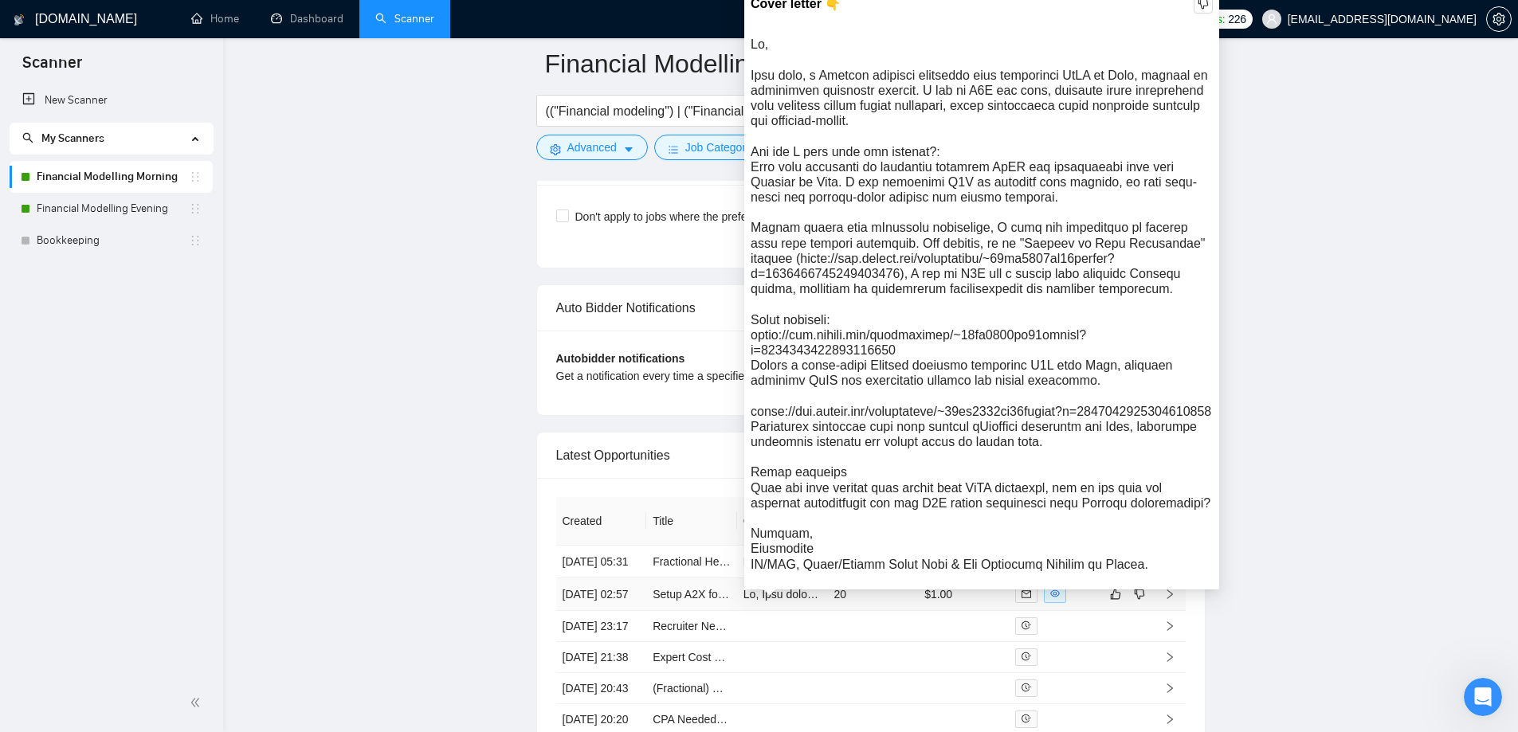
scroll to position [3809, 0]
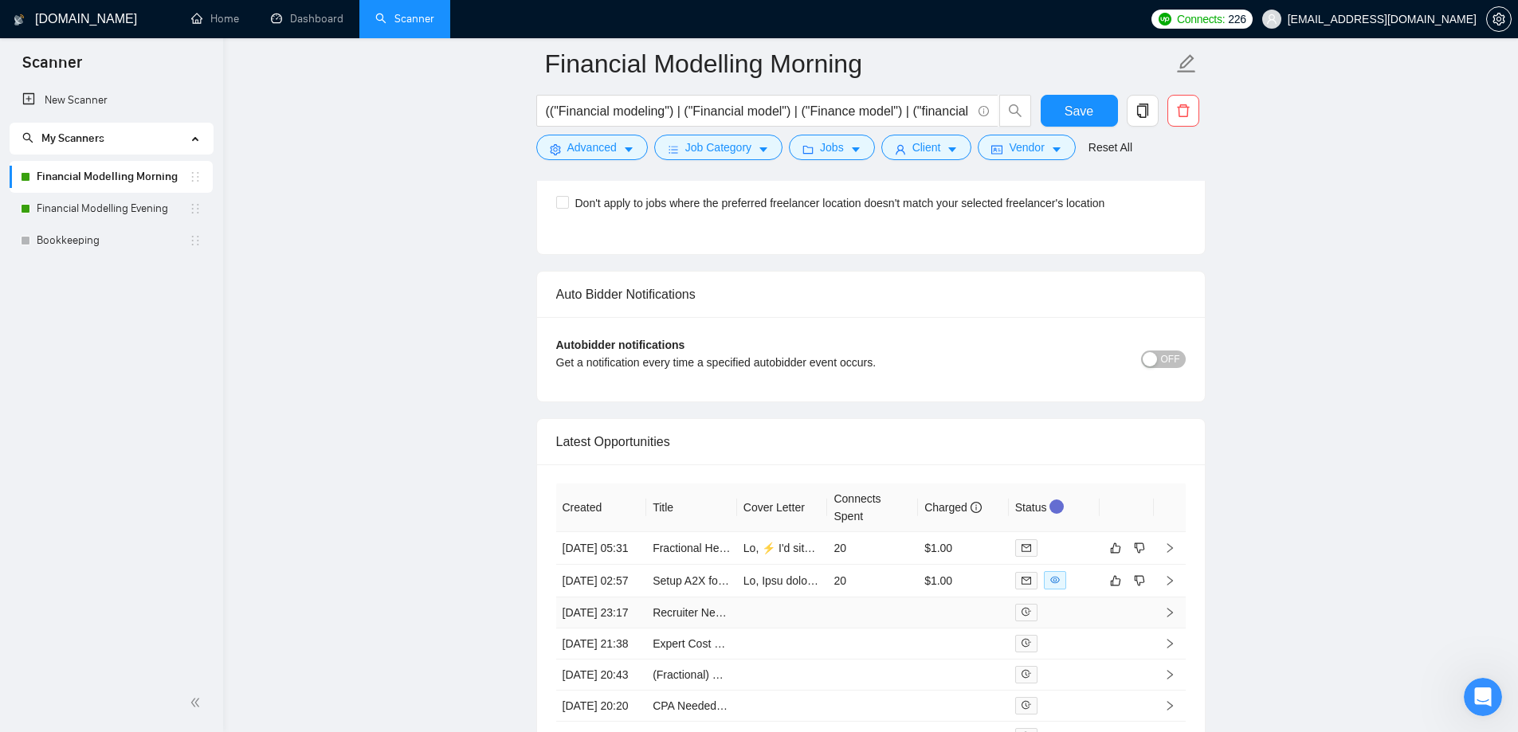
scroll to position [4048, 0]
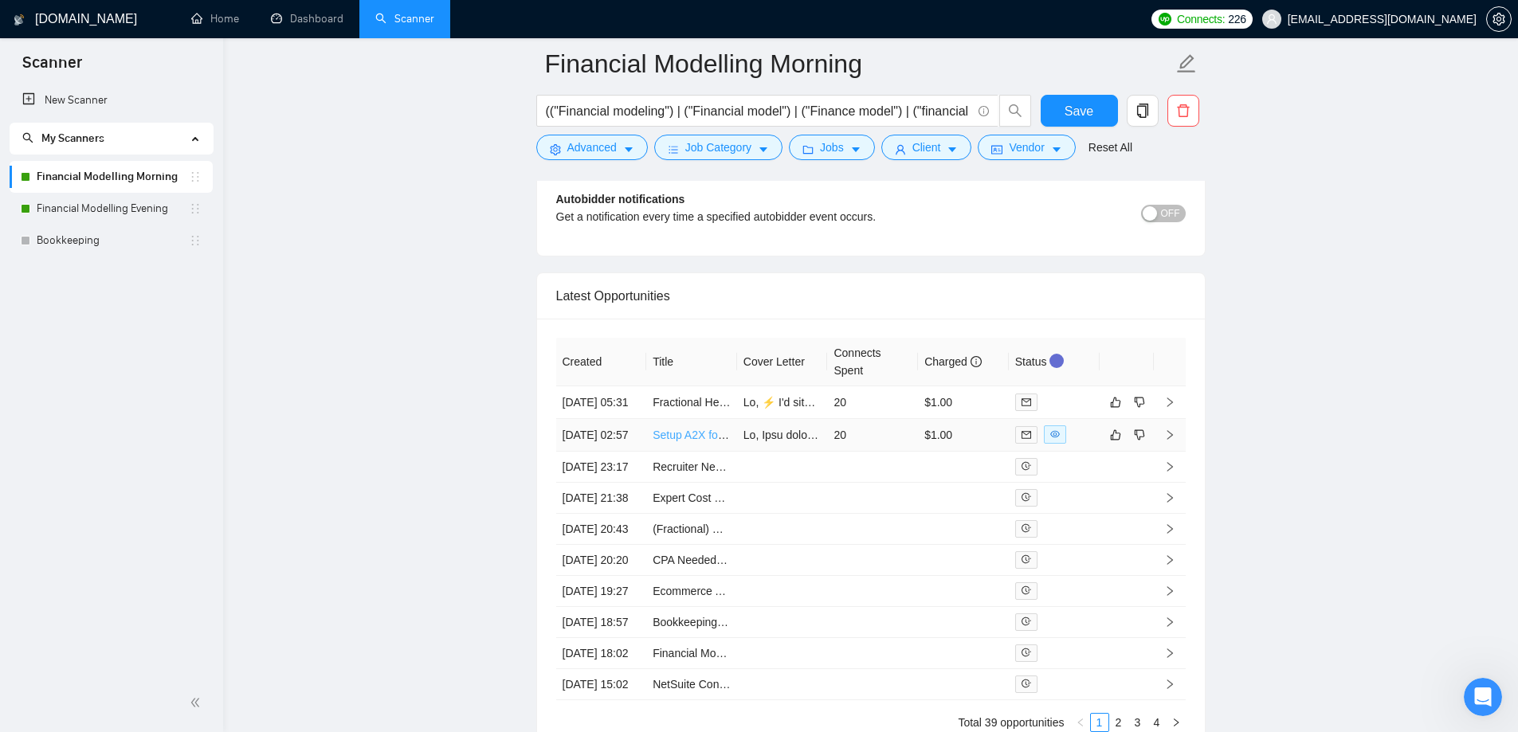
click at [696, 441] on link "Setup A2X for Shopify & Xero" at bounding box center [726, 435] width 147 height 13
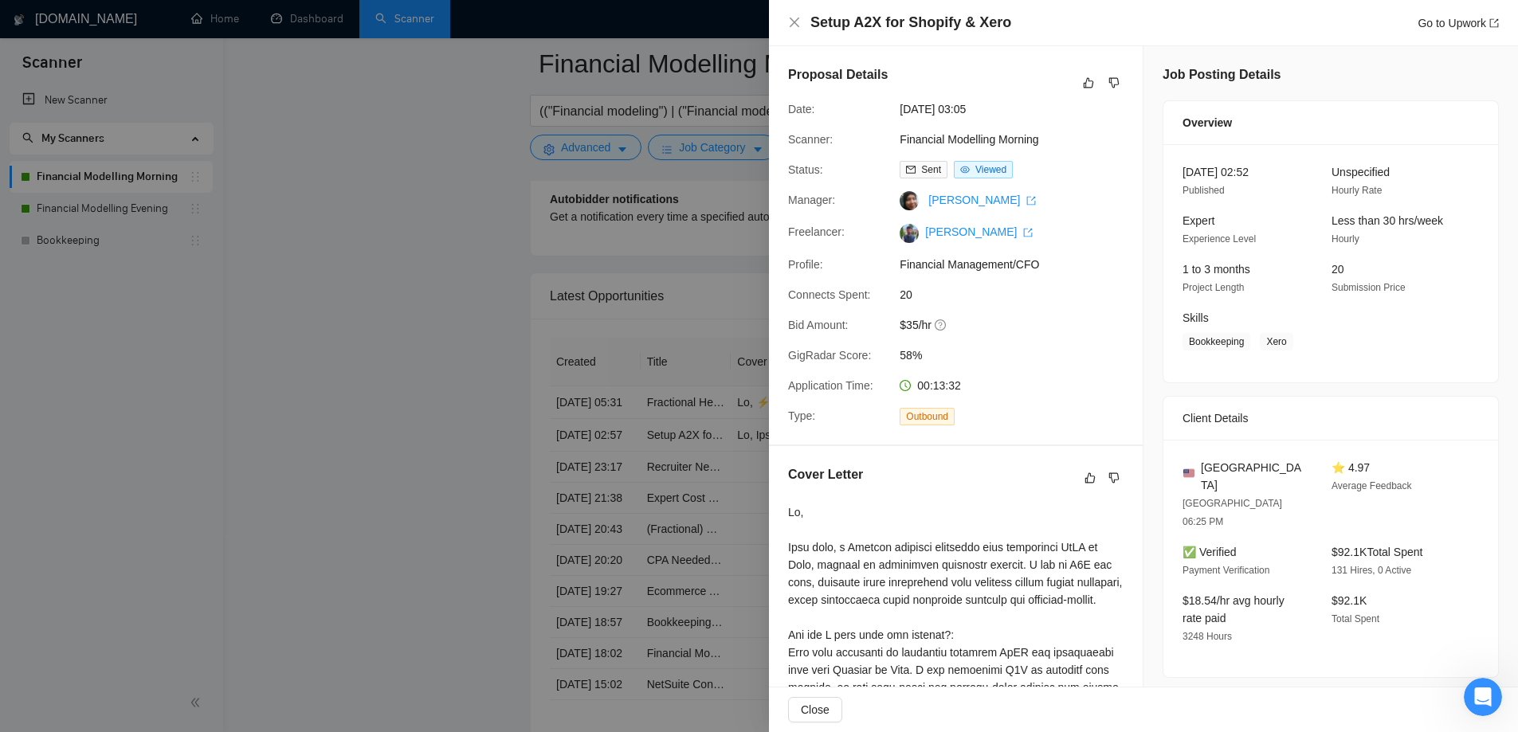
click at [321, 100] on div at bounding box center [759, 366] width 1518 height 732
click at [312, 26] on div at bounding box center [759, 366] width 1518 height 732
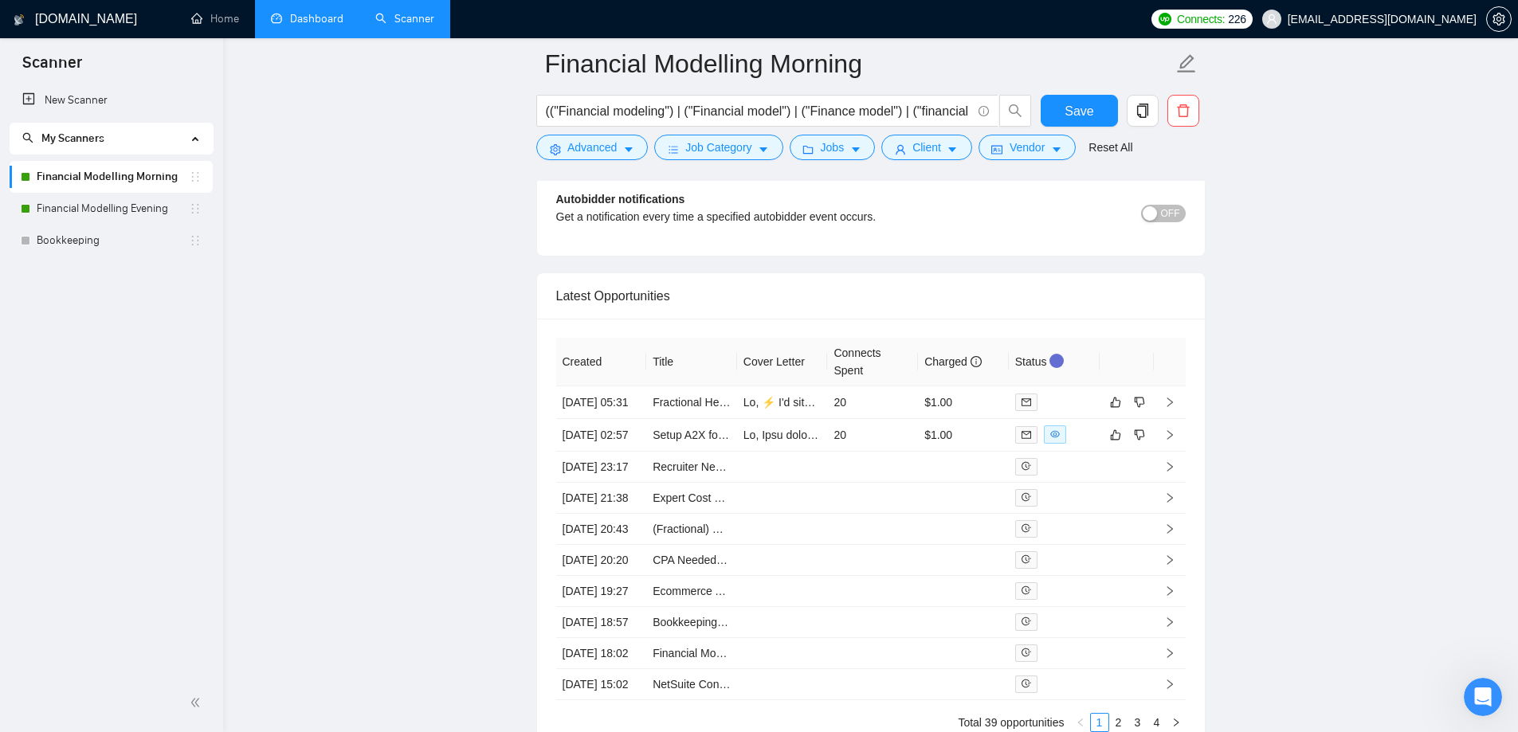
click at [309, 23] on link "Dashboard" at bounding box center [307, 19] width 73 height 14
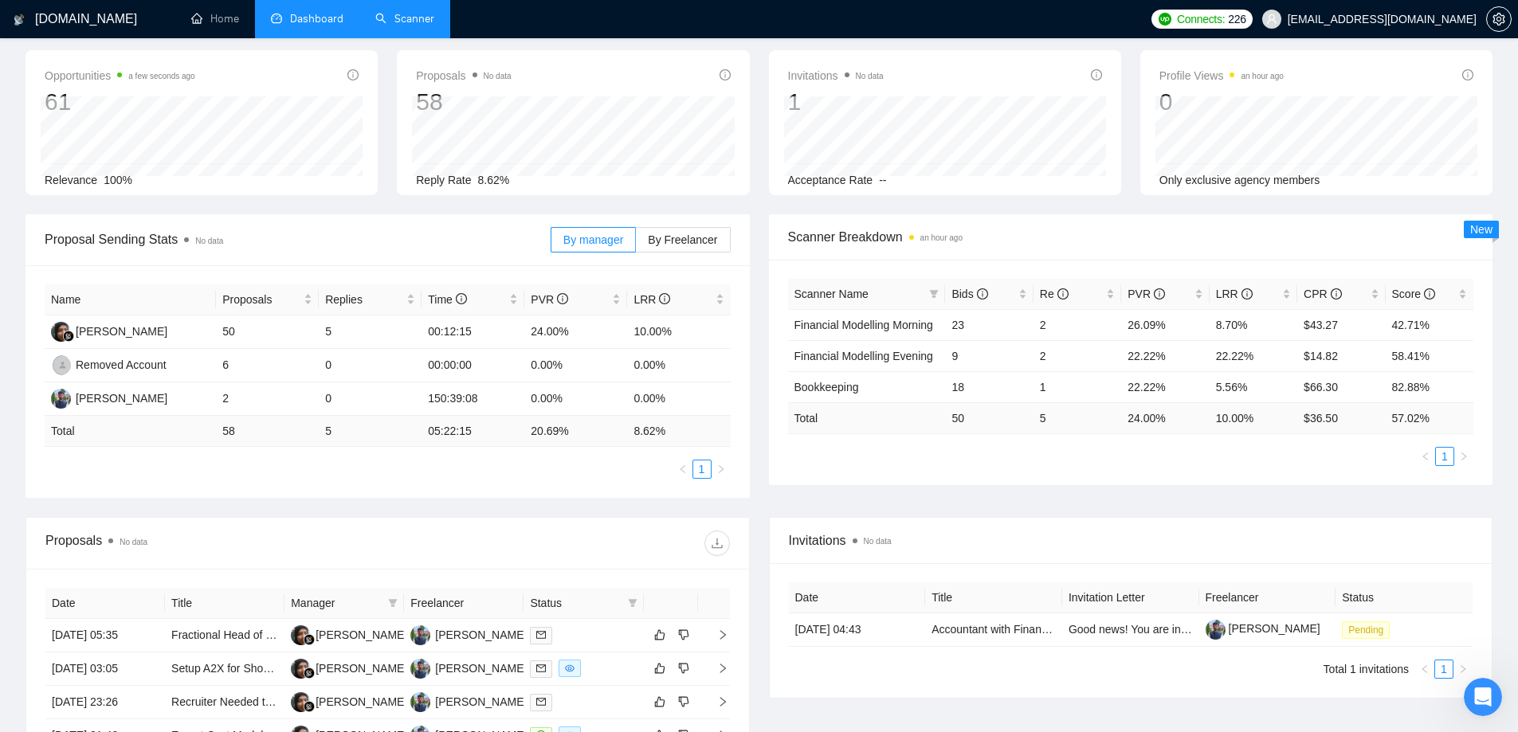
scroll to position [29, 0]
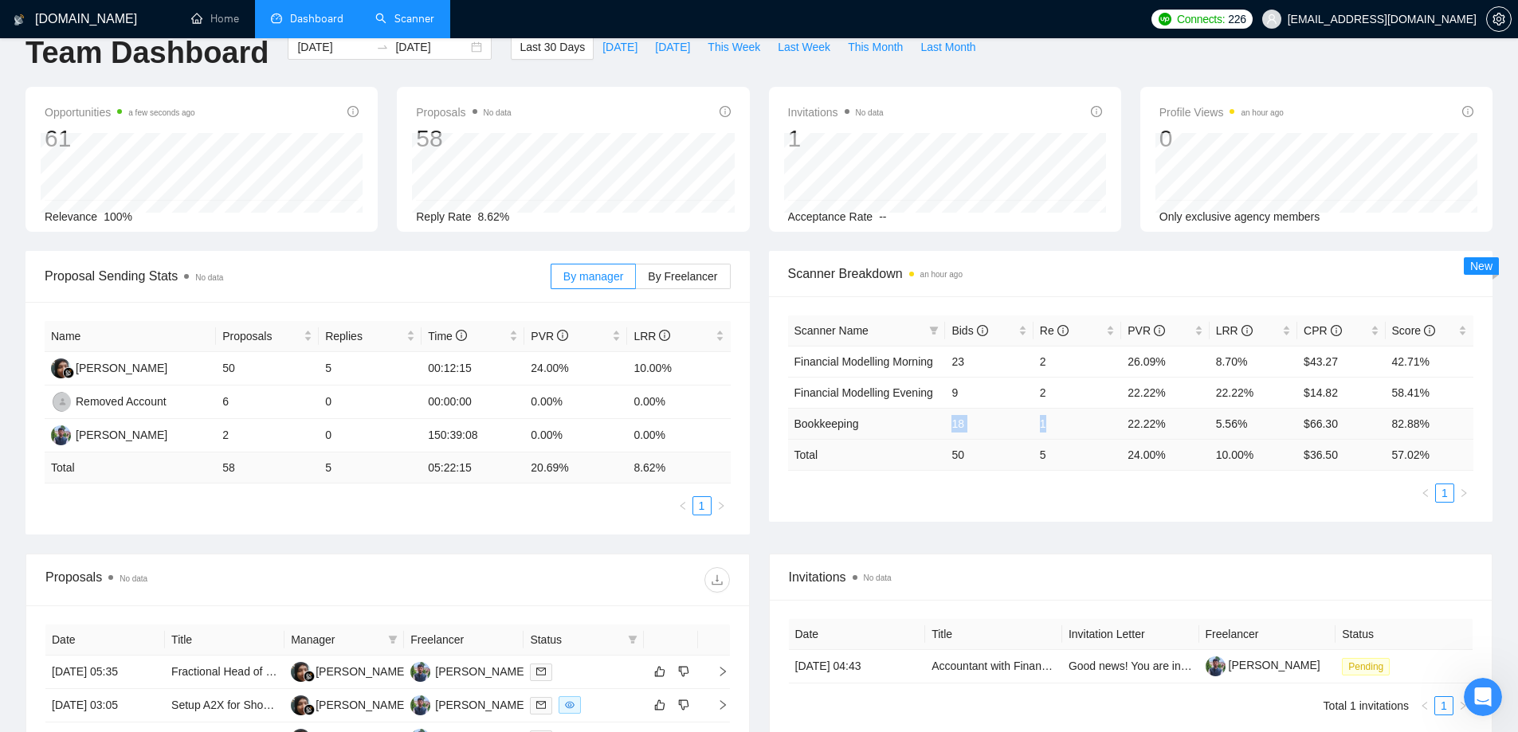
drag, startPoint x: 943, startPoint y: 426, endPoint x: 1072, endPoint y: 425, distance: 129.1
click at [1069, 425] on tr "Bookkeeping 18 1 22.22% 5.56% $66.30 82.88%" at bounding box center [1131, 423] width 686 height 31
click at [1073, 425] on td "1" at bounding box center [1077, 423] width 88 height 31
click at [427, 25] on link "Scanner" at bounding box center [404, 19] width 59 height 14
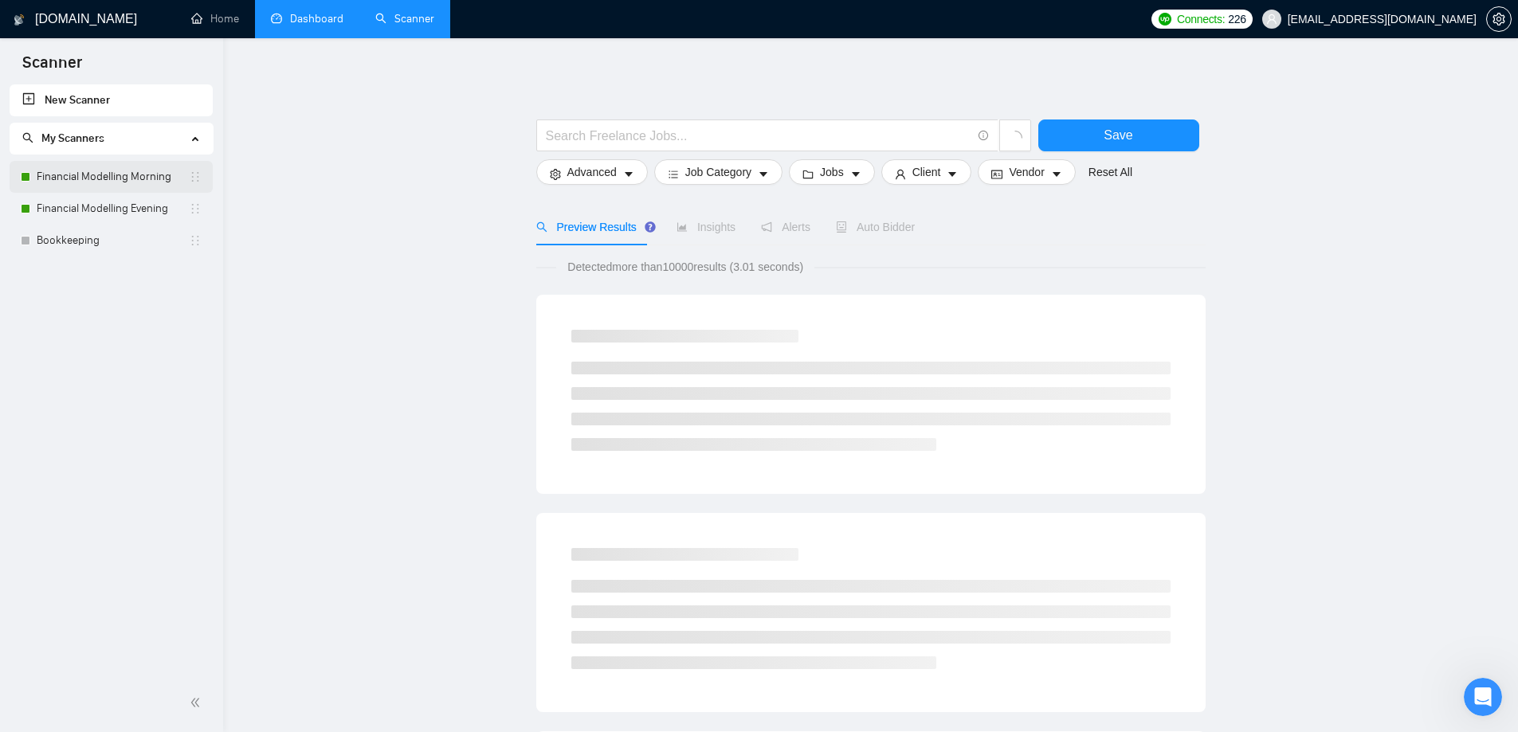
click at [88, 188] on link "Financial Modelling Morning" at bounding box center [113, 177] width 152 height 32
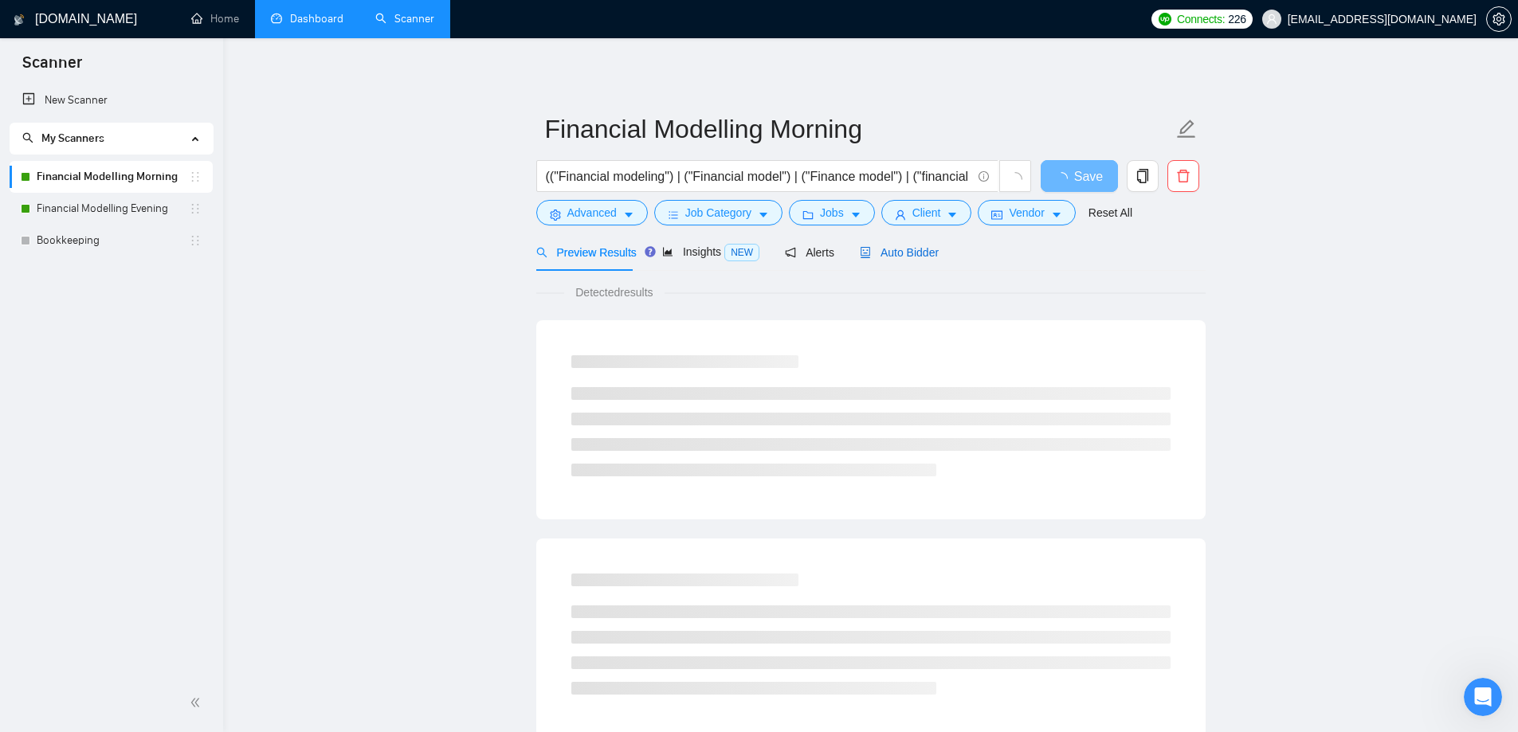
click at [921, 259] on span "Auto Bidder" at bounding box center [899, 252] width 79 height 13
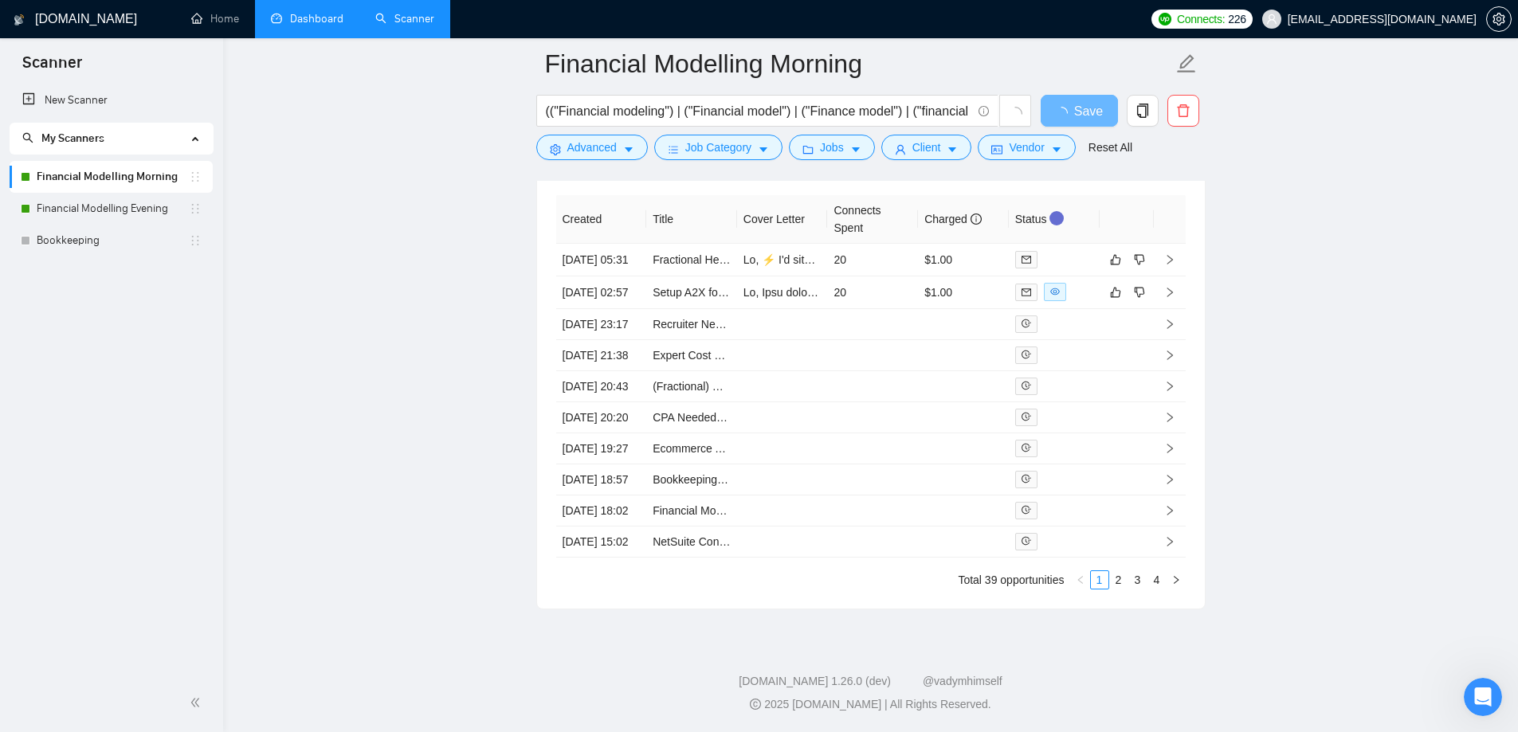
scroll to position [3911, 0]
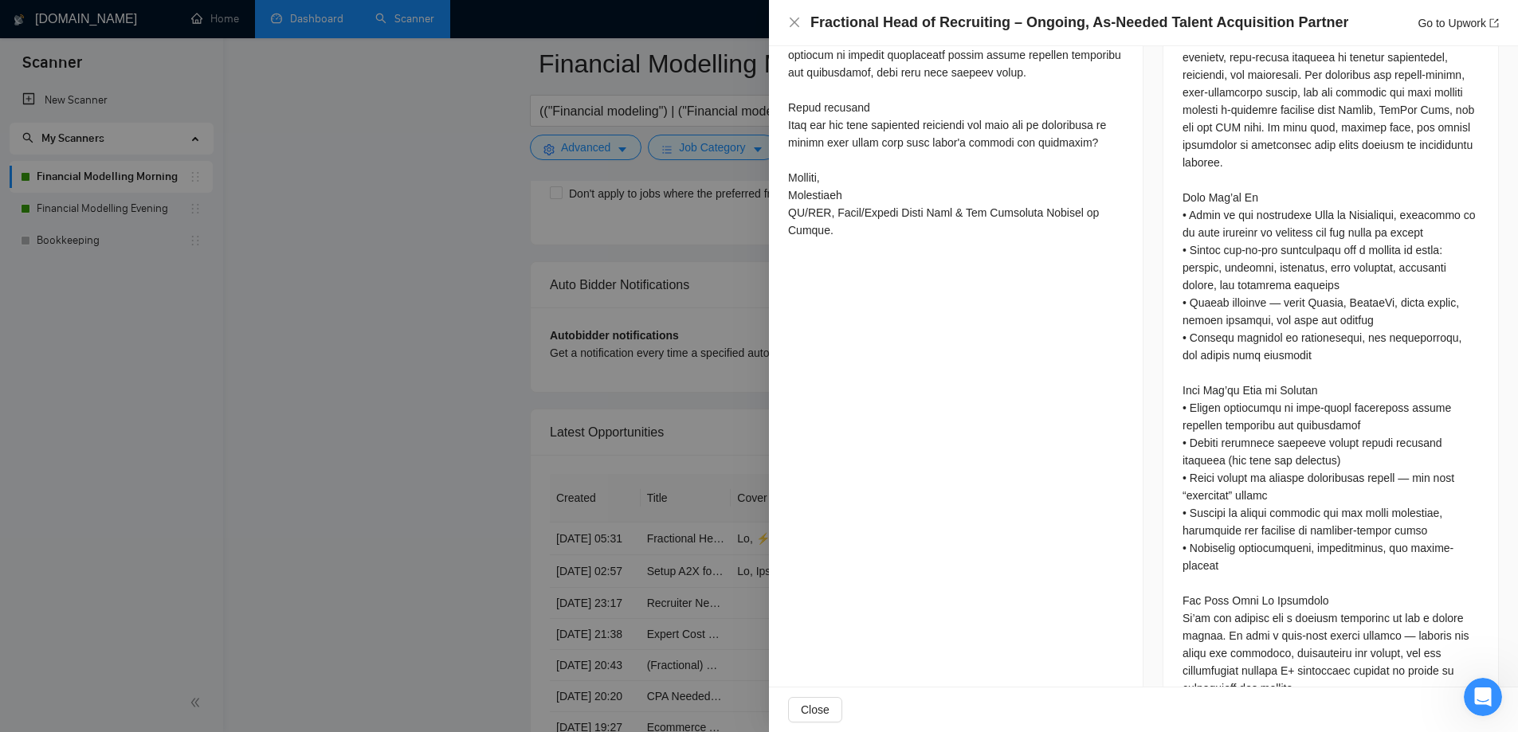
scroll to position [1049, 0]
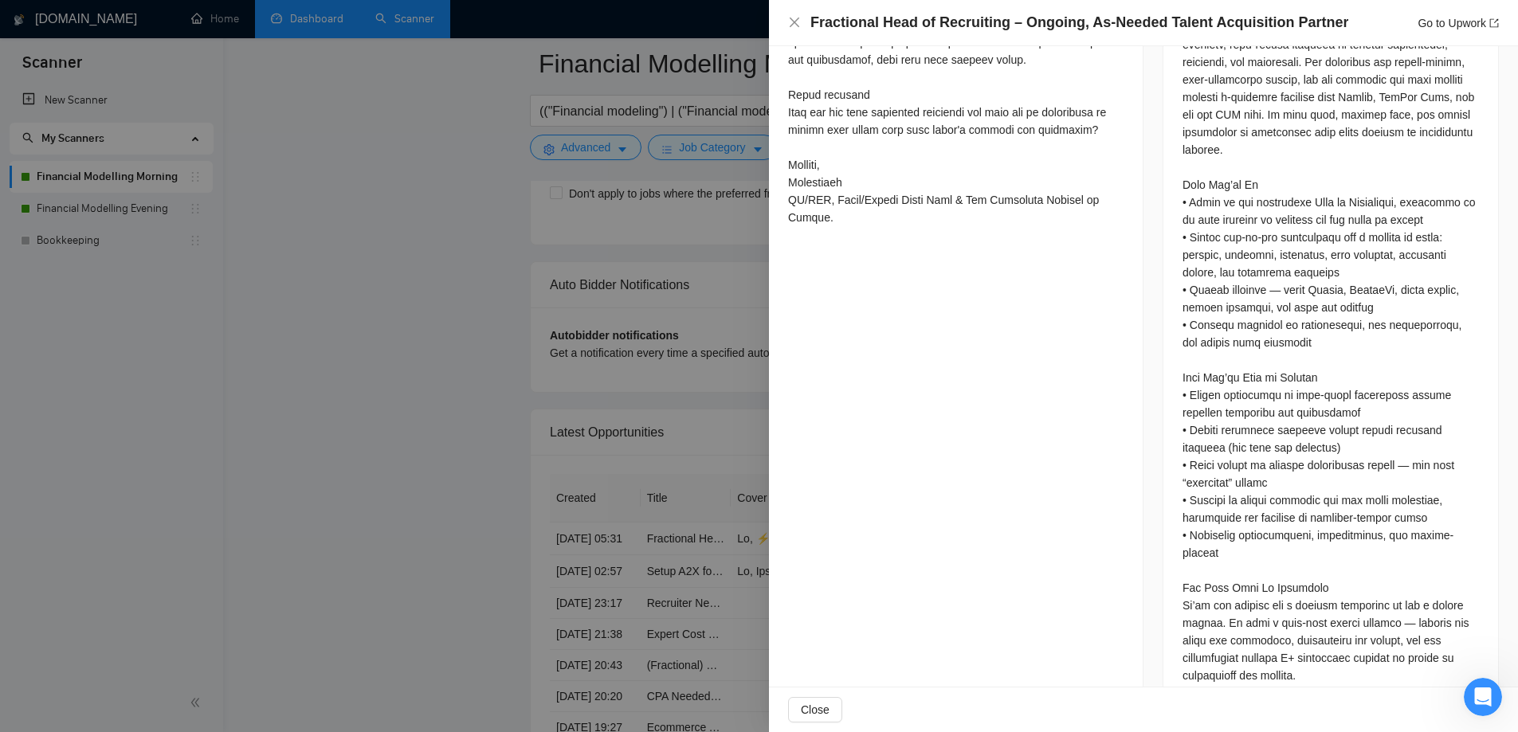
click at [460, 475] on div at bounding box center [759, 366] width 1518 height 732
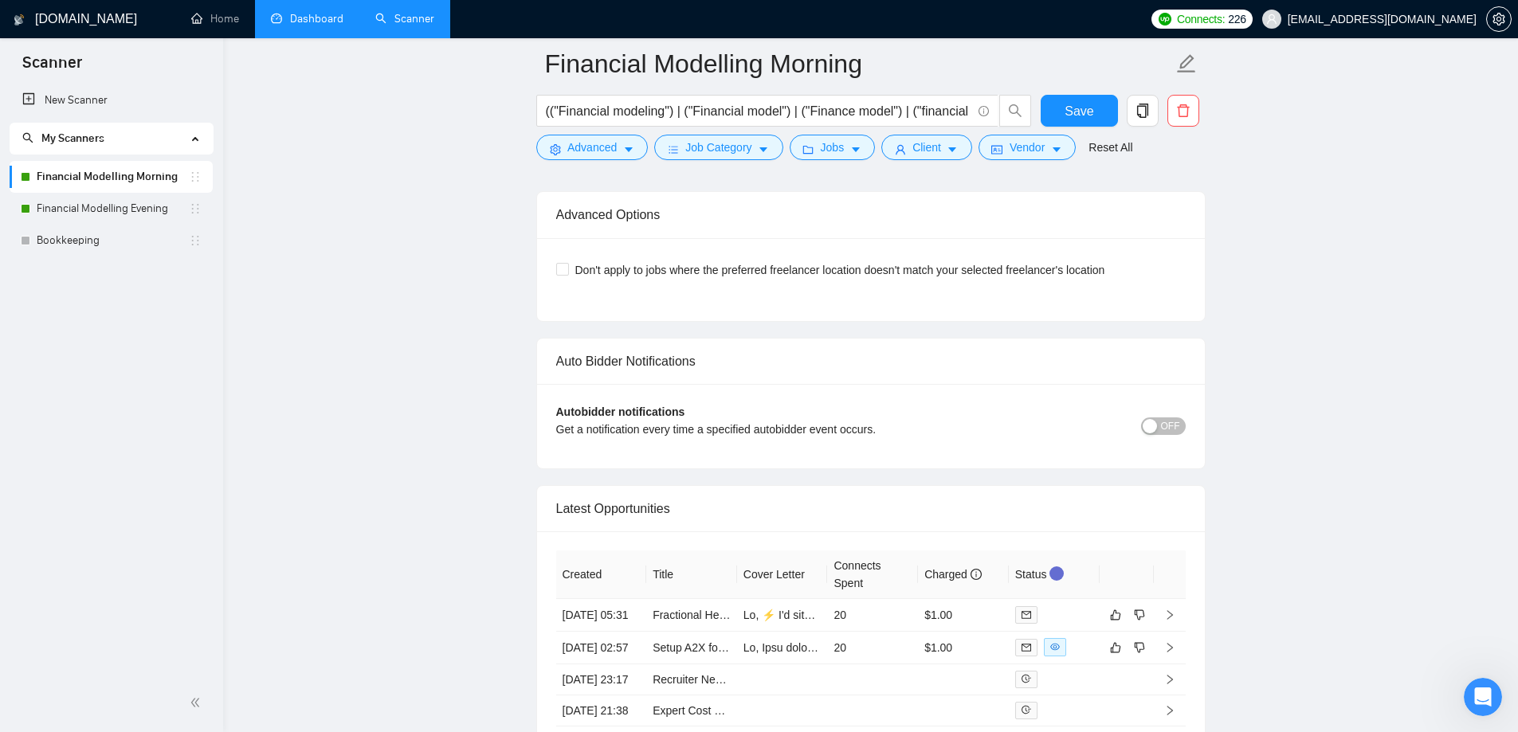
scroll to position [3911, 0]
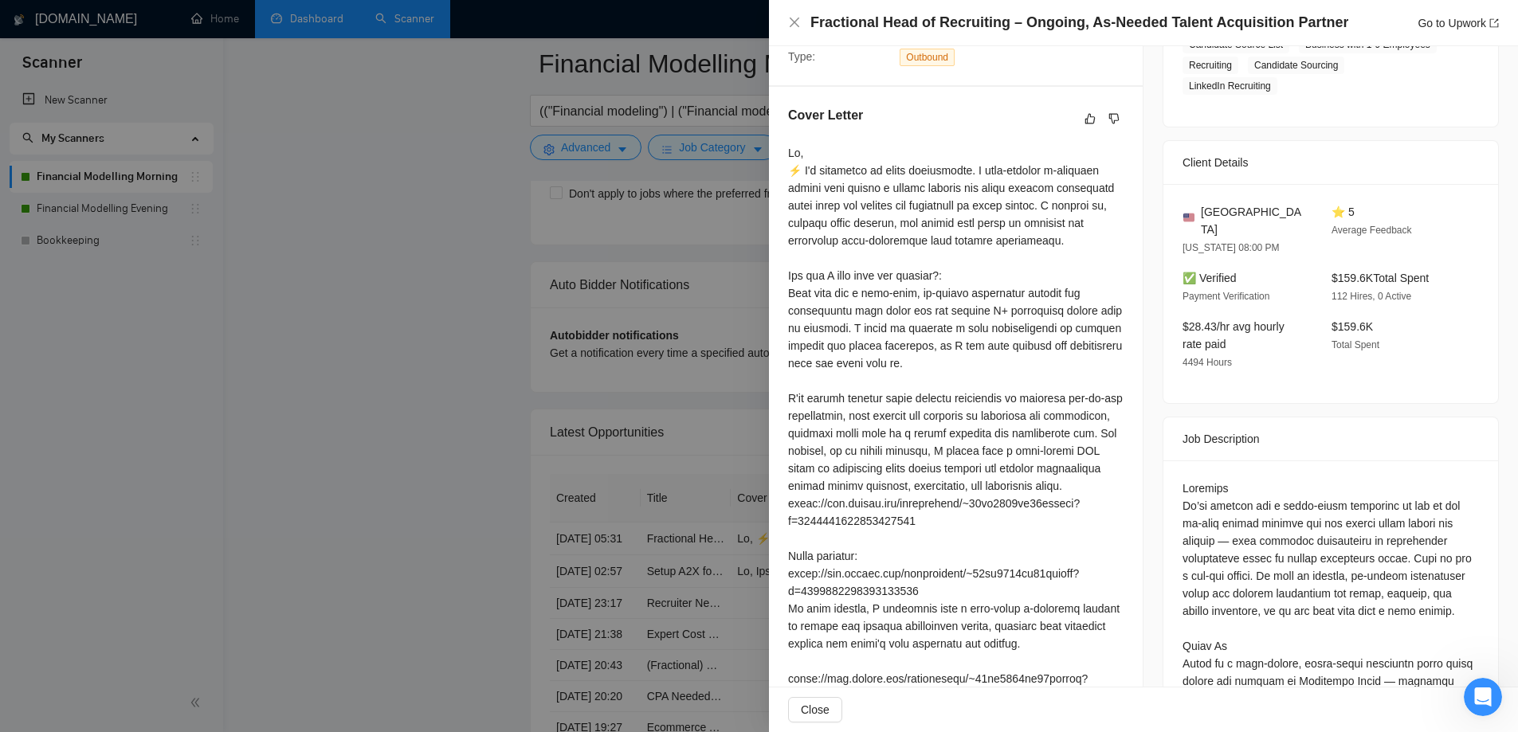
scroll to position [331, 0]
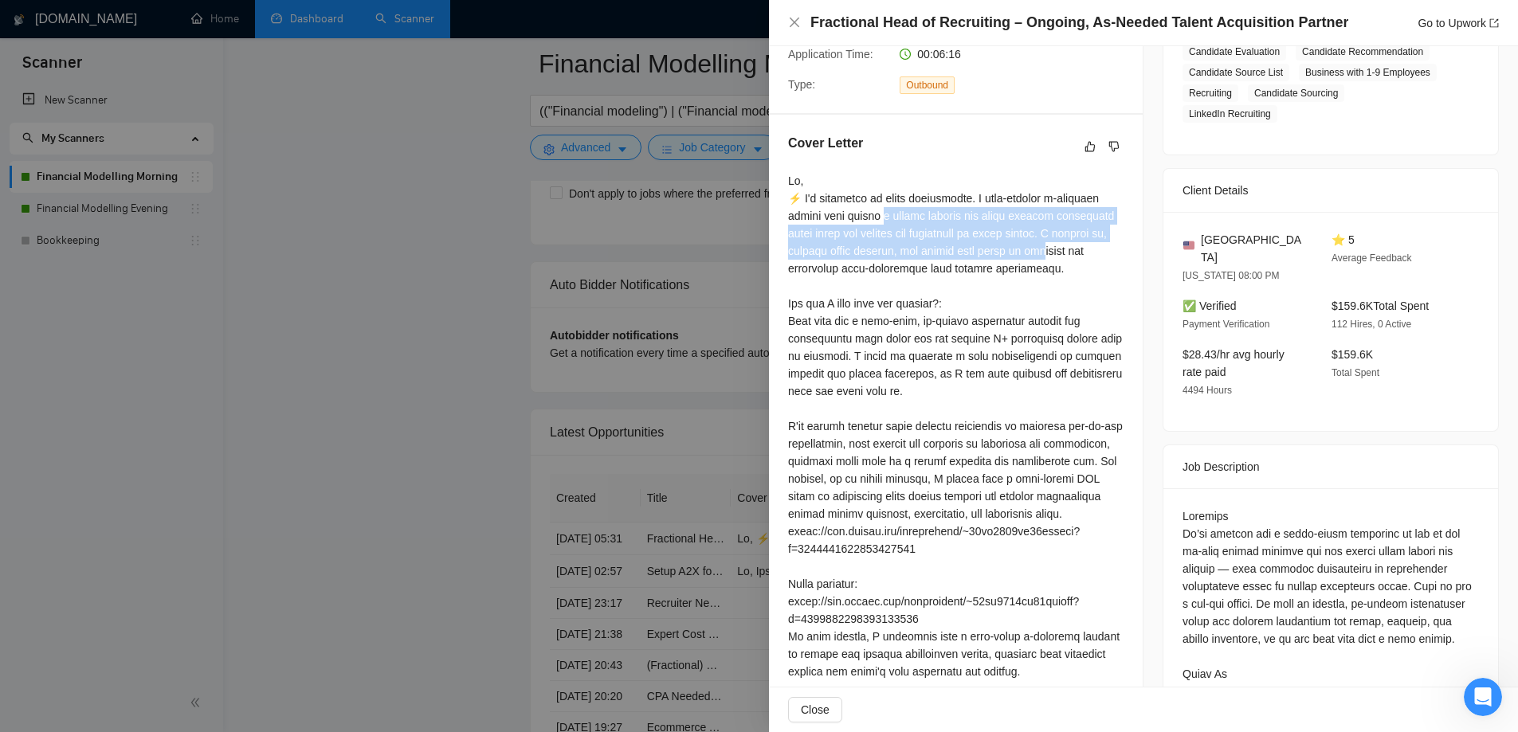
drag, startPoint x: 877, startPoint y: 218, endPoint x: 1044, endPoint y: 253, distance: 170.0
click at [1044, 253] on div at bounding box center [955, 557] width 335 height 771
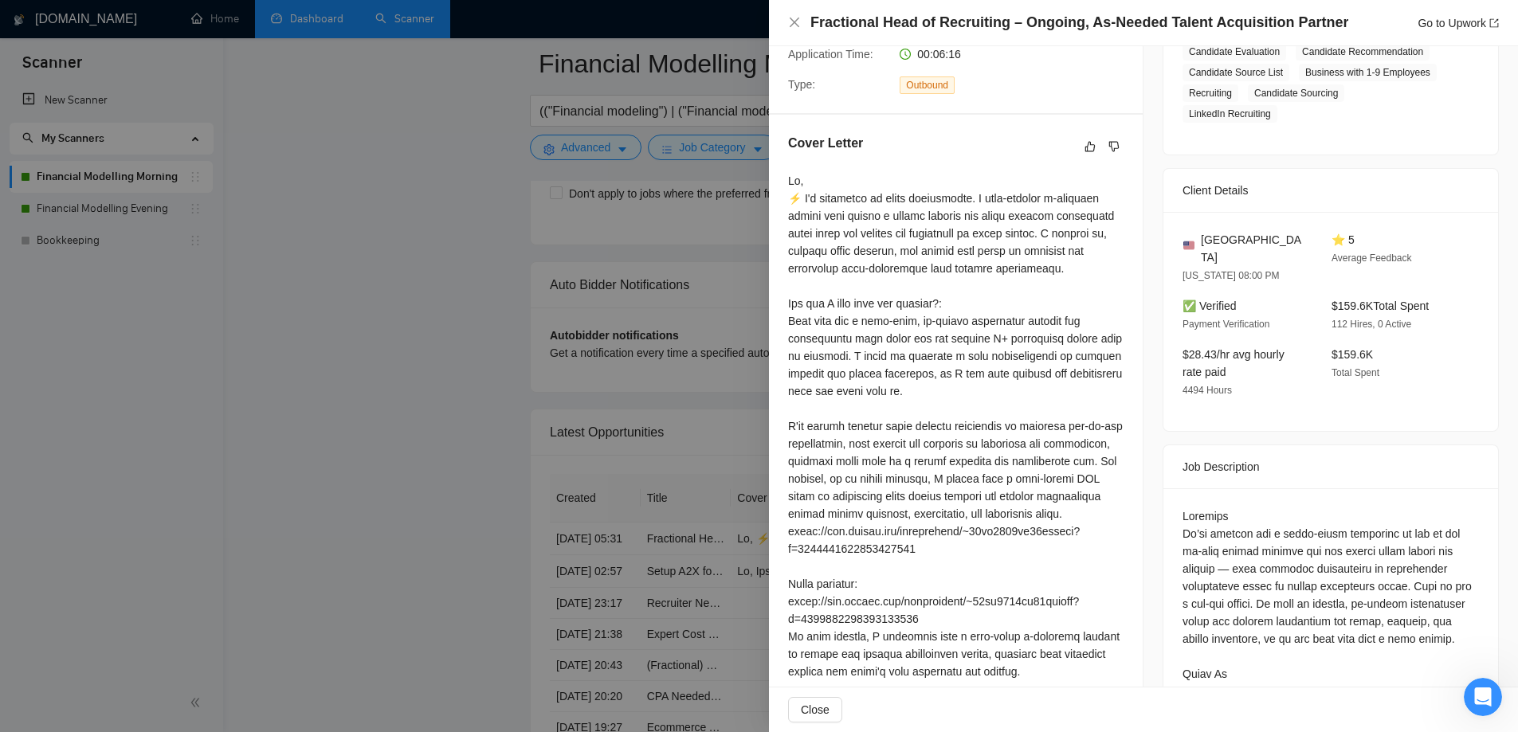
click at [1025, 264] on div at bounding box center [955, 557] width 335 height 771
click at [599, 391] on div at bounding box center [759, 366] width 1518 height 732
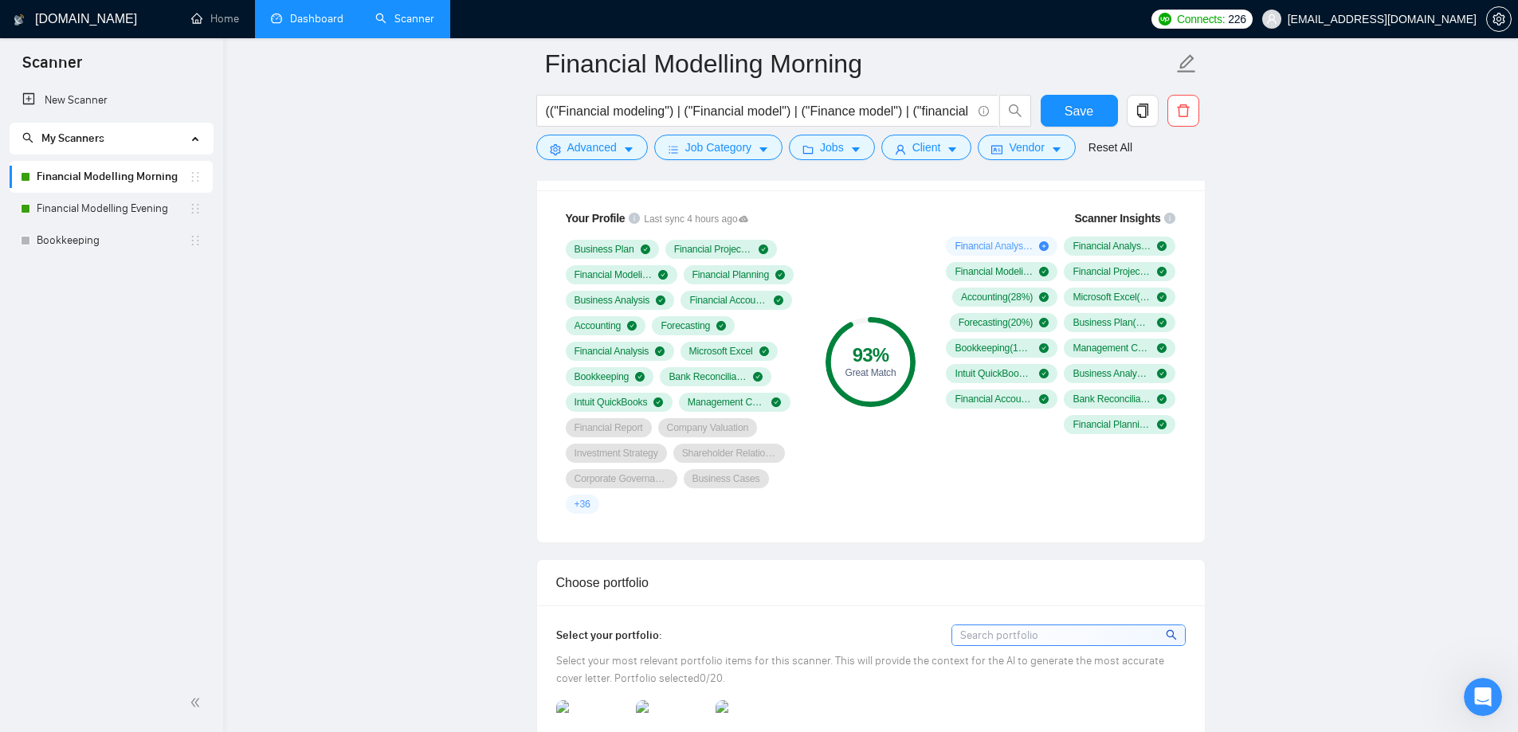
scroll to position [1282, 0]
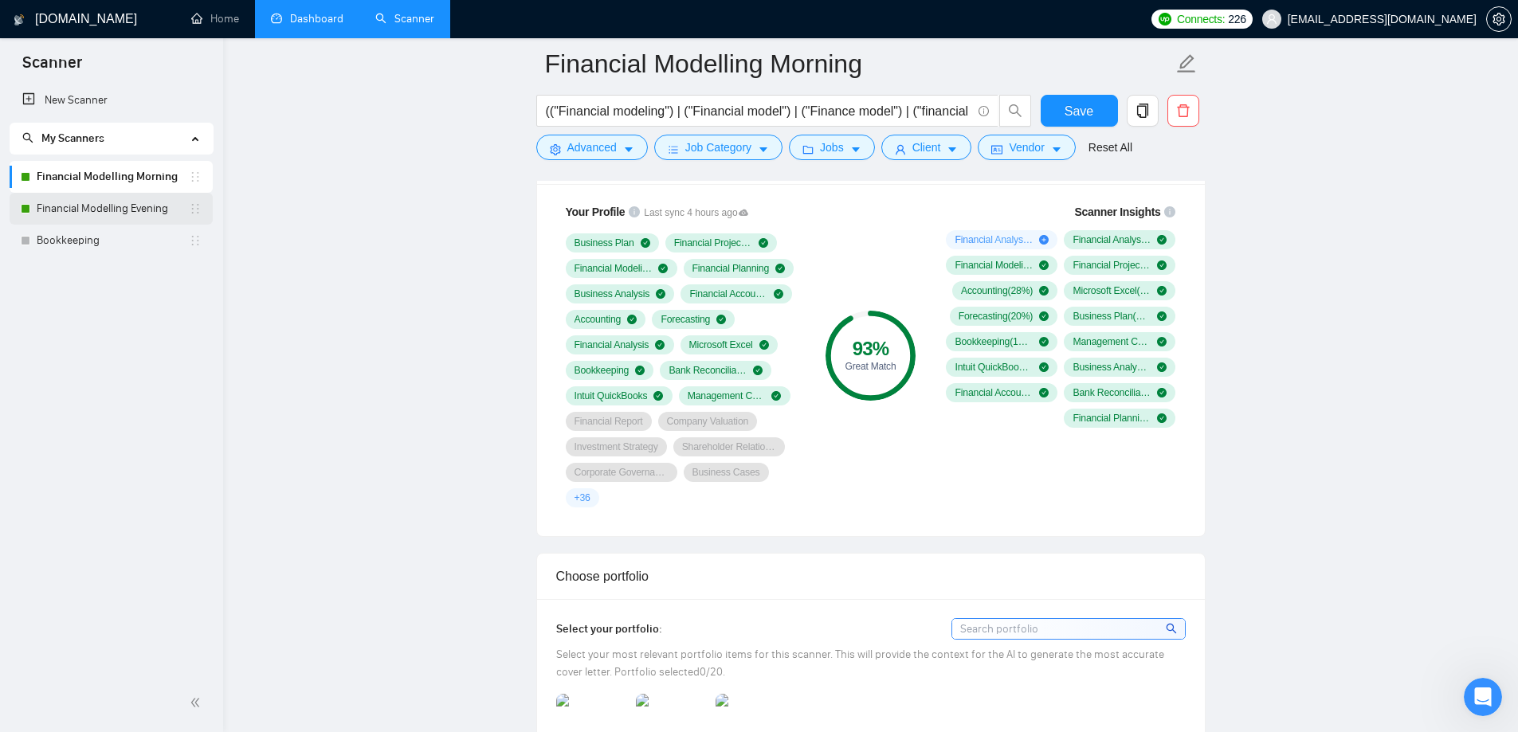
click at [121, 212] on link "Financial Modelling Evening" at bounding box center [113, 209] width 152 height 32
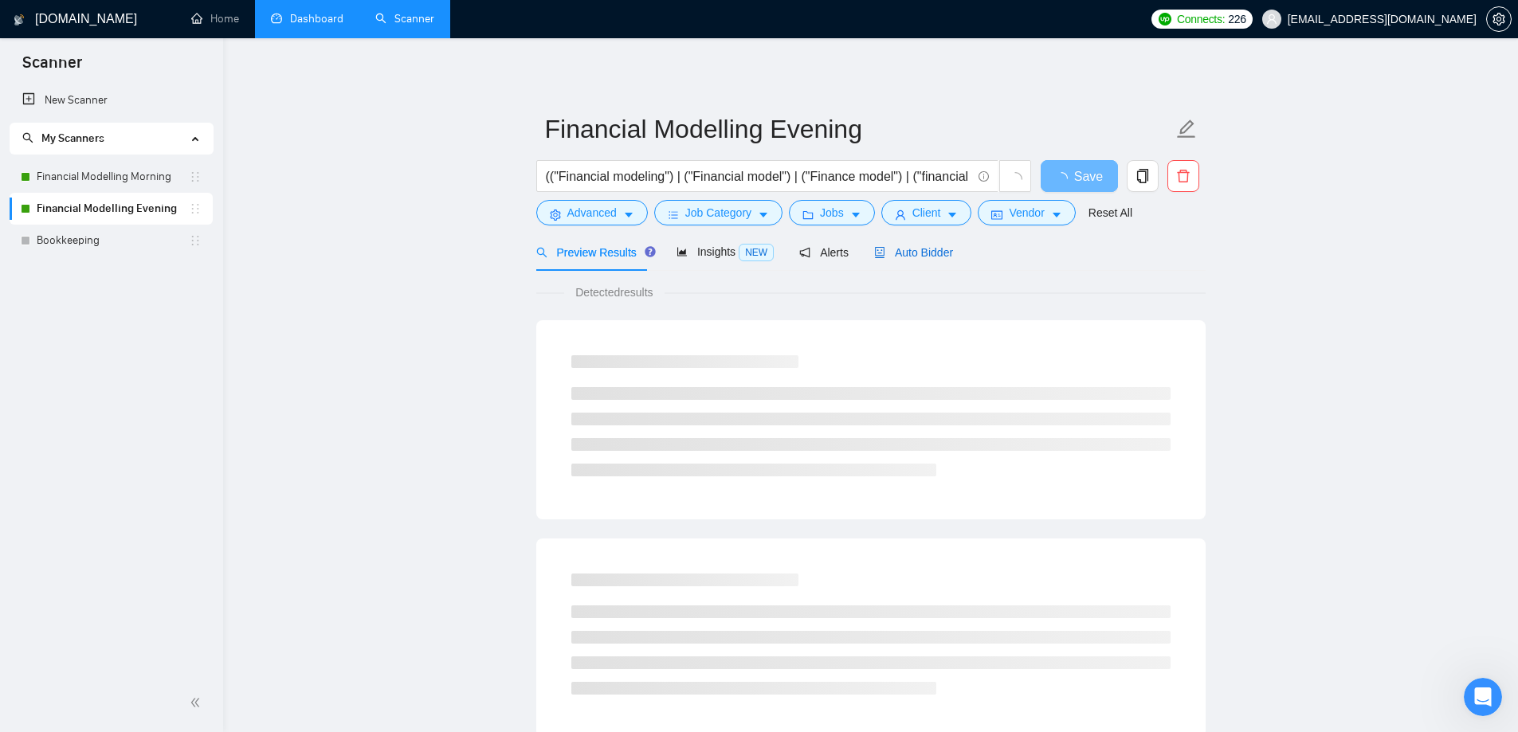
click at [898, 247] on span "Auto Bidder" at bounding box center [913, 252] width 79 height 13
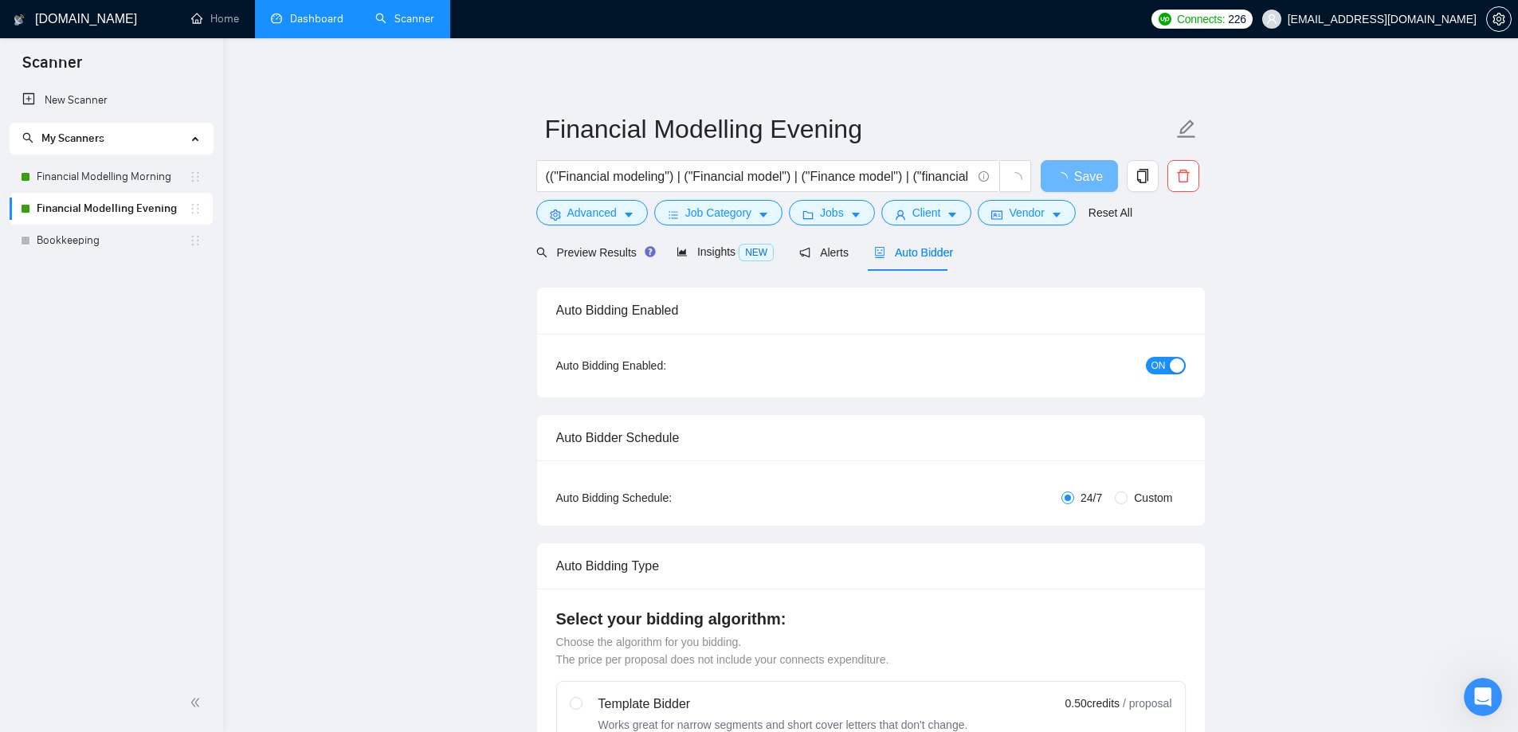
radio input "false"
radio input "true"
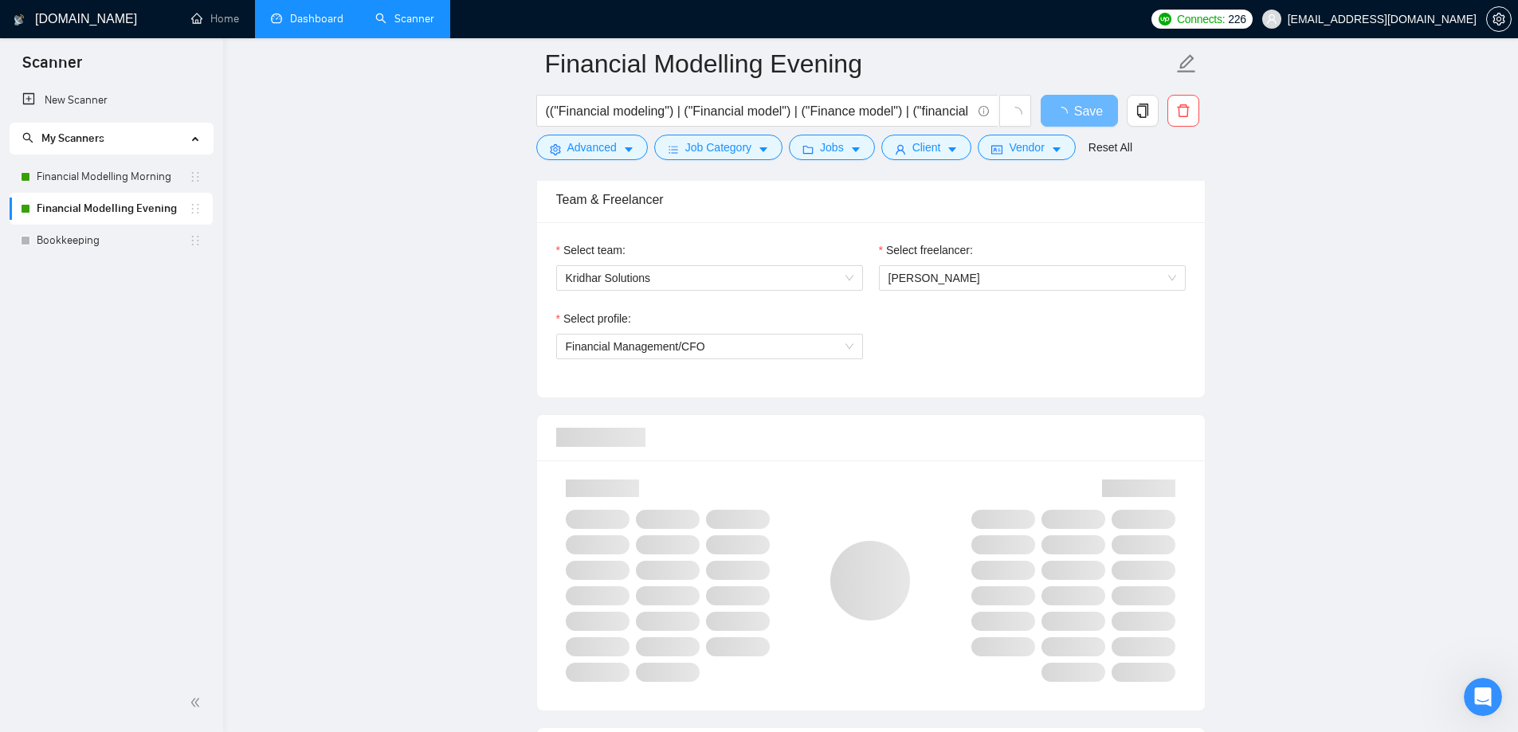
scroll to position [1036, 0]
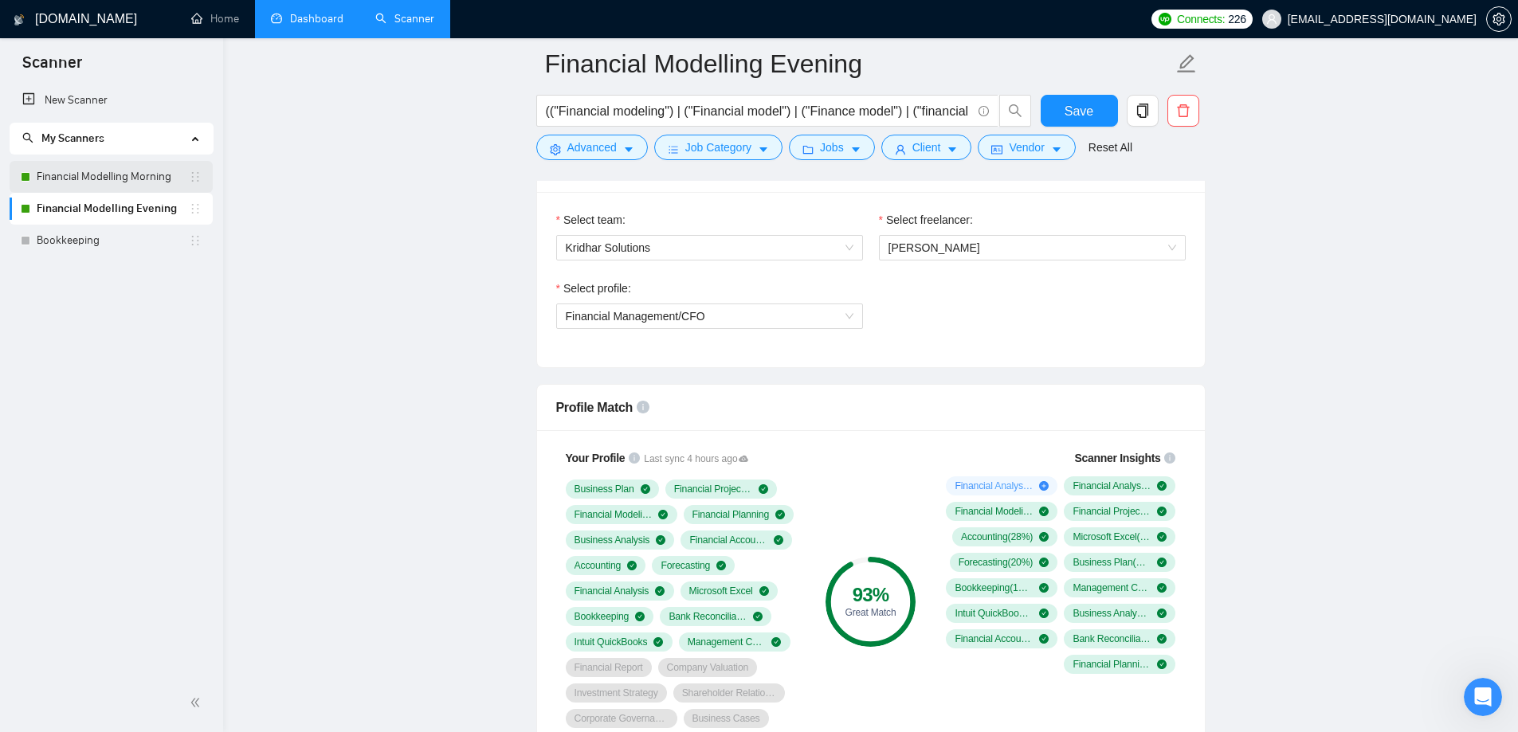
click at [113, 166] on link "Financial Modelling Morning" at bounding box center [113, 177] width 152 height 32
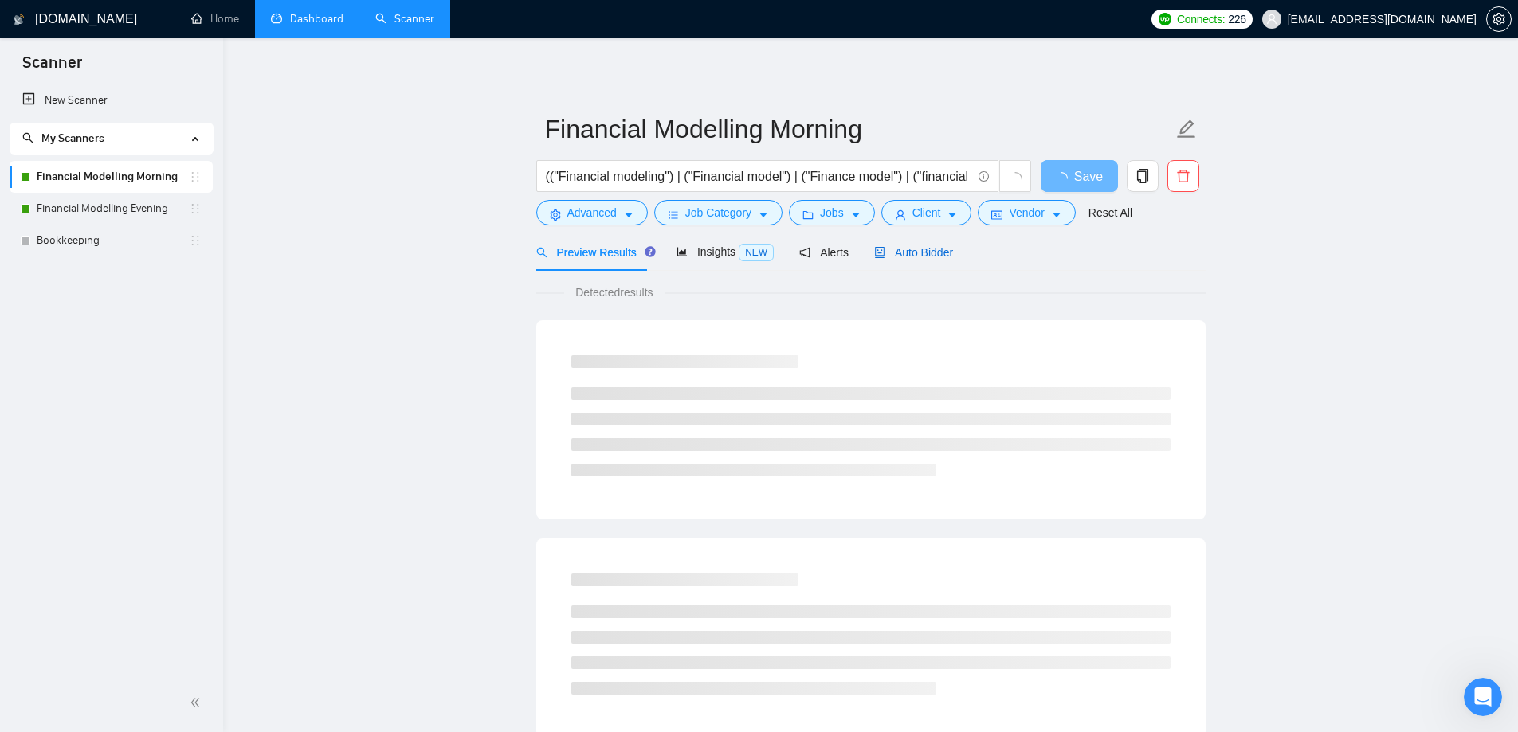
click at [925, 256] on span "Auto Bidder" at bounding box center [913, 252] width 79 height 13
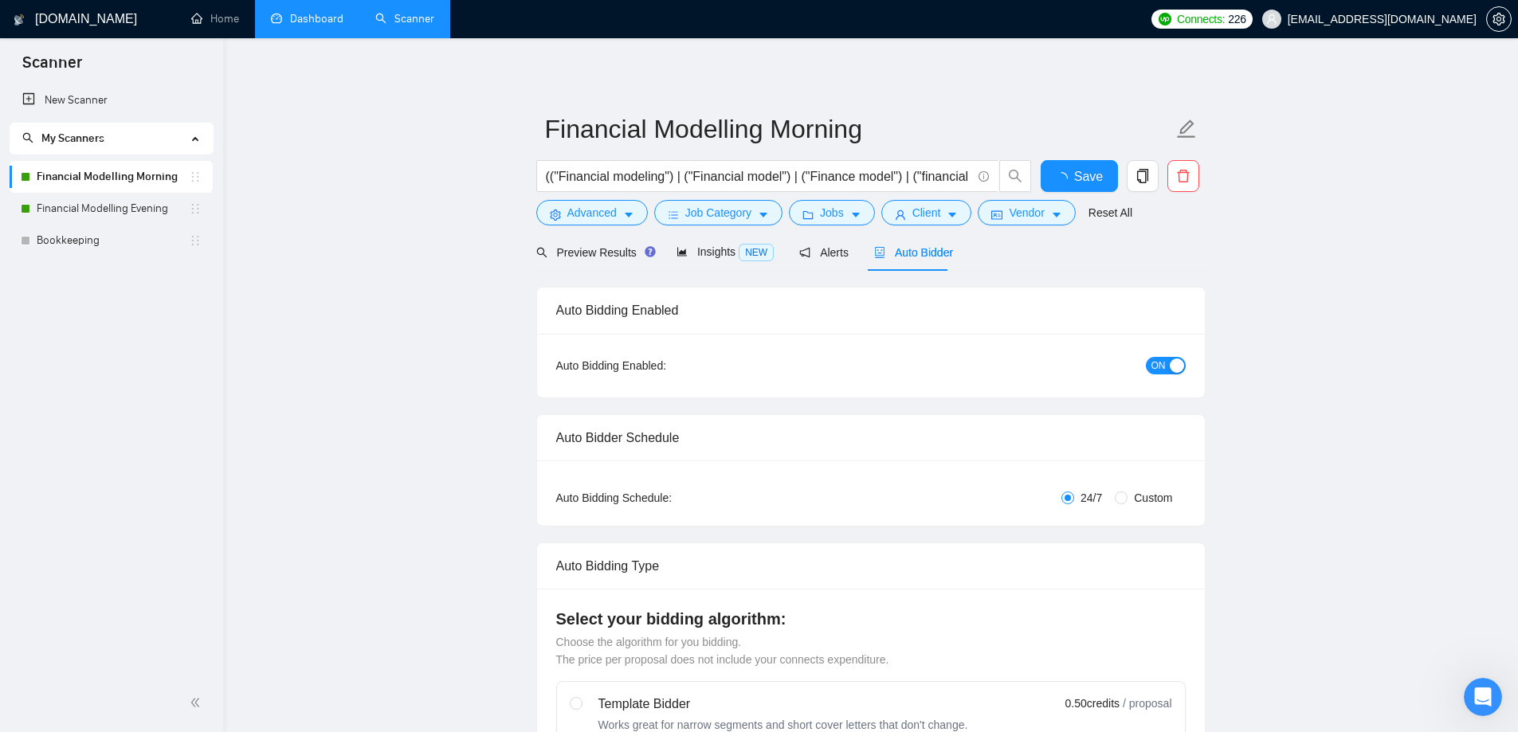
radio input "false"
radio input "true"
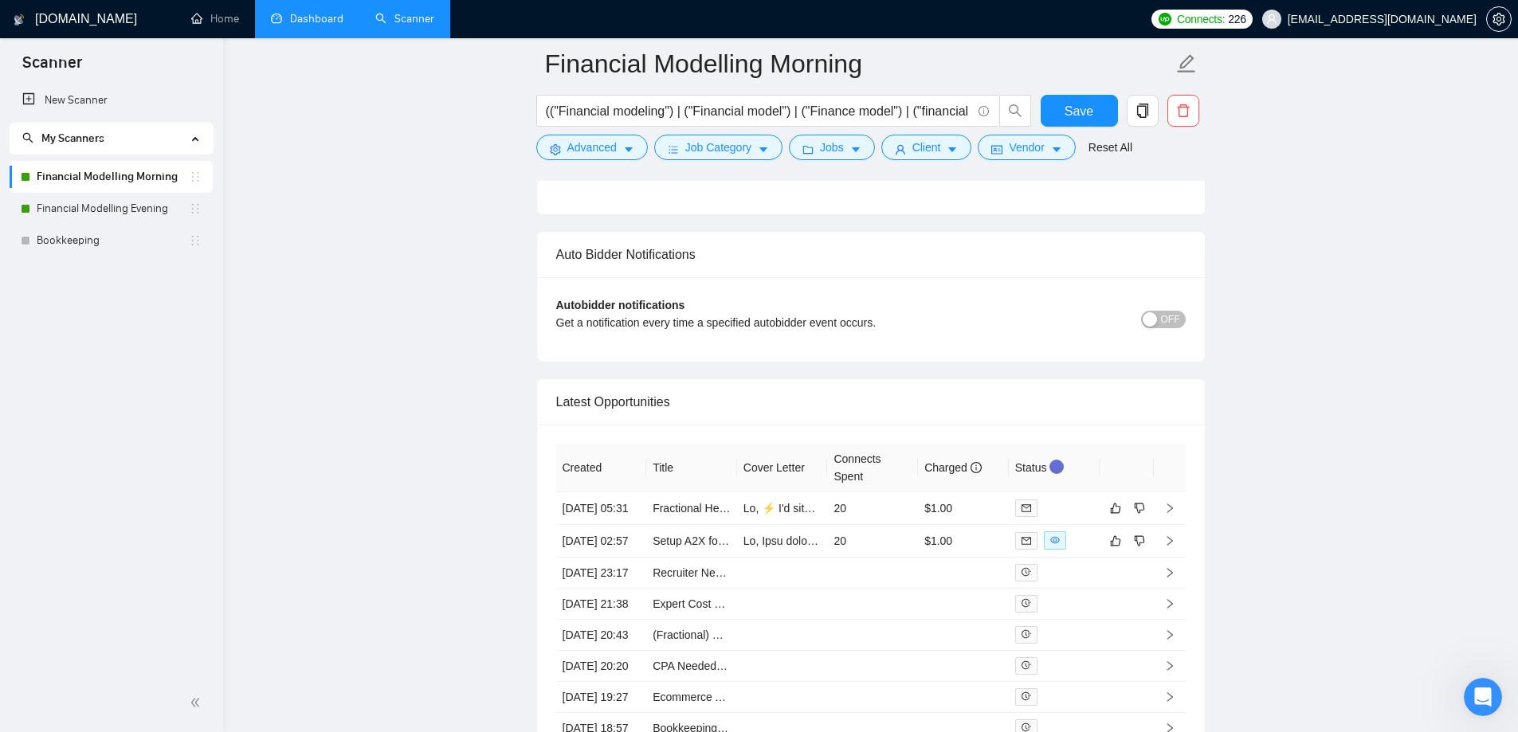
scroll to position [4143, 0]
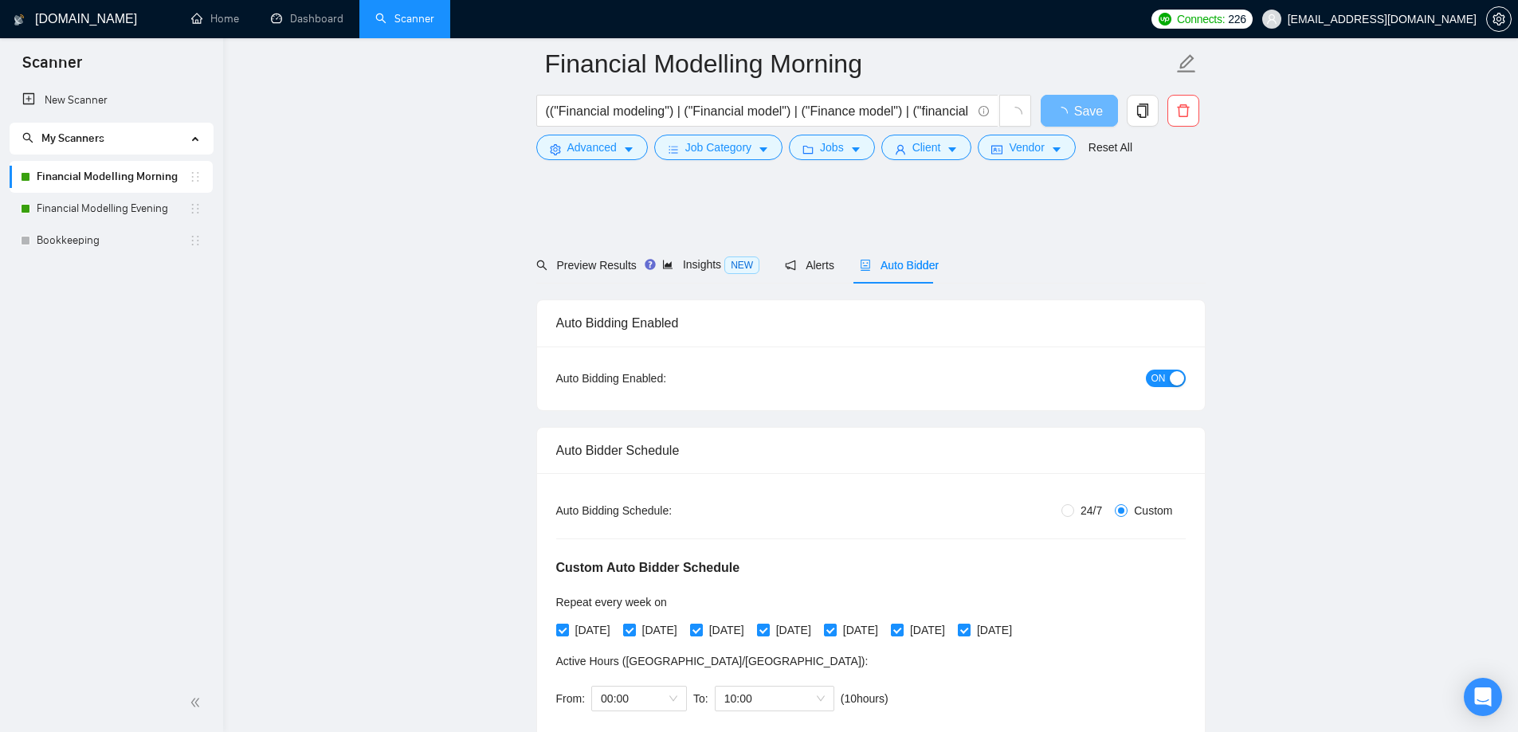
scroll to position [3686, 0]
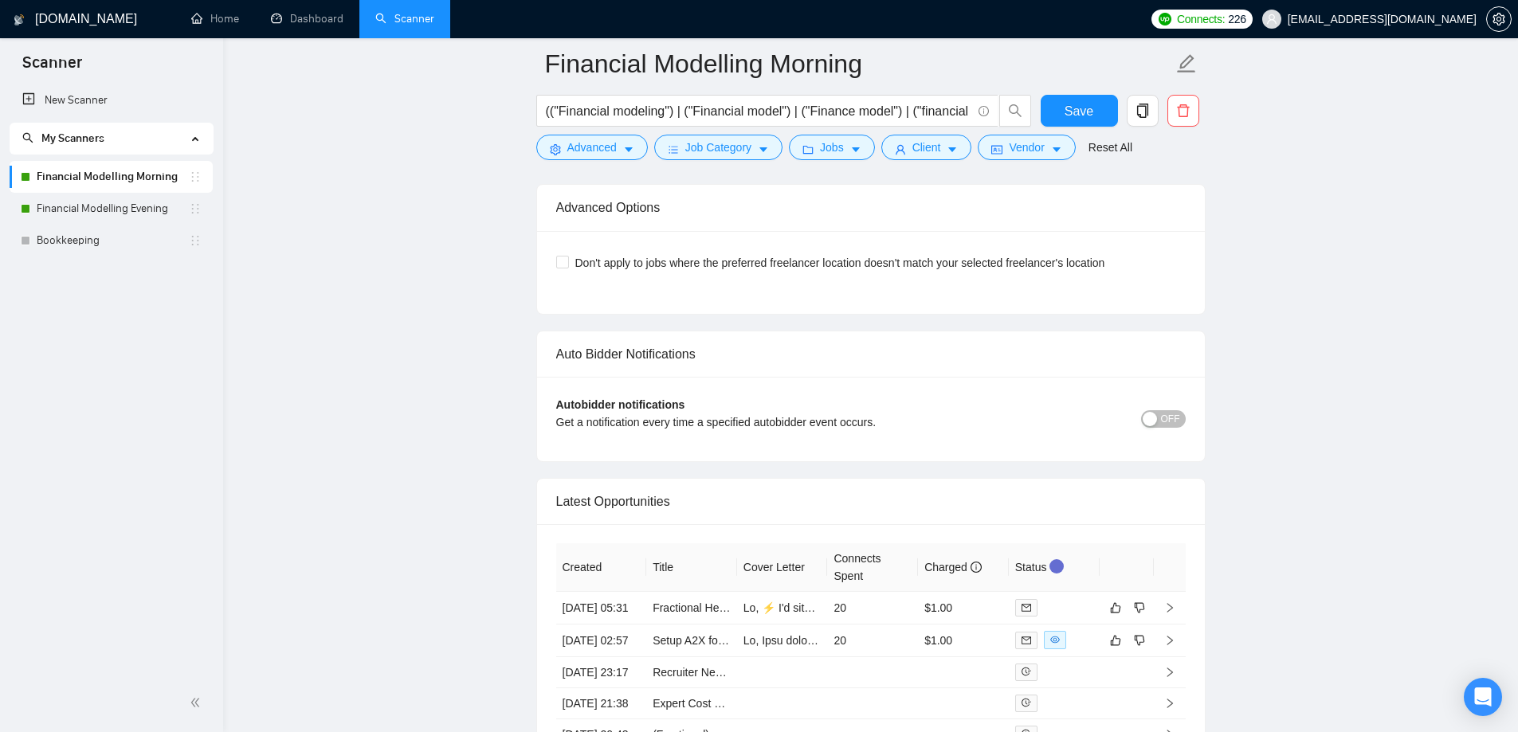
scroll to position [4164, 0]
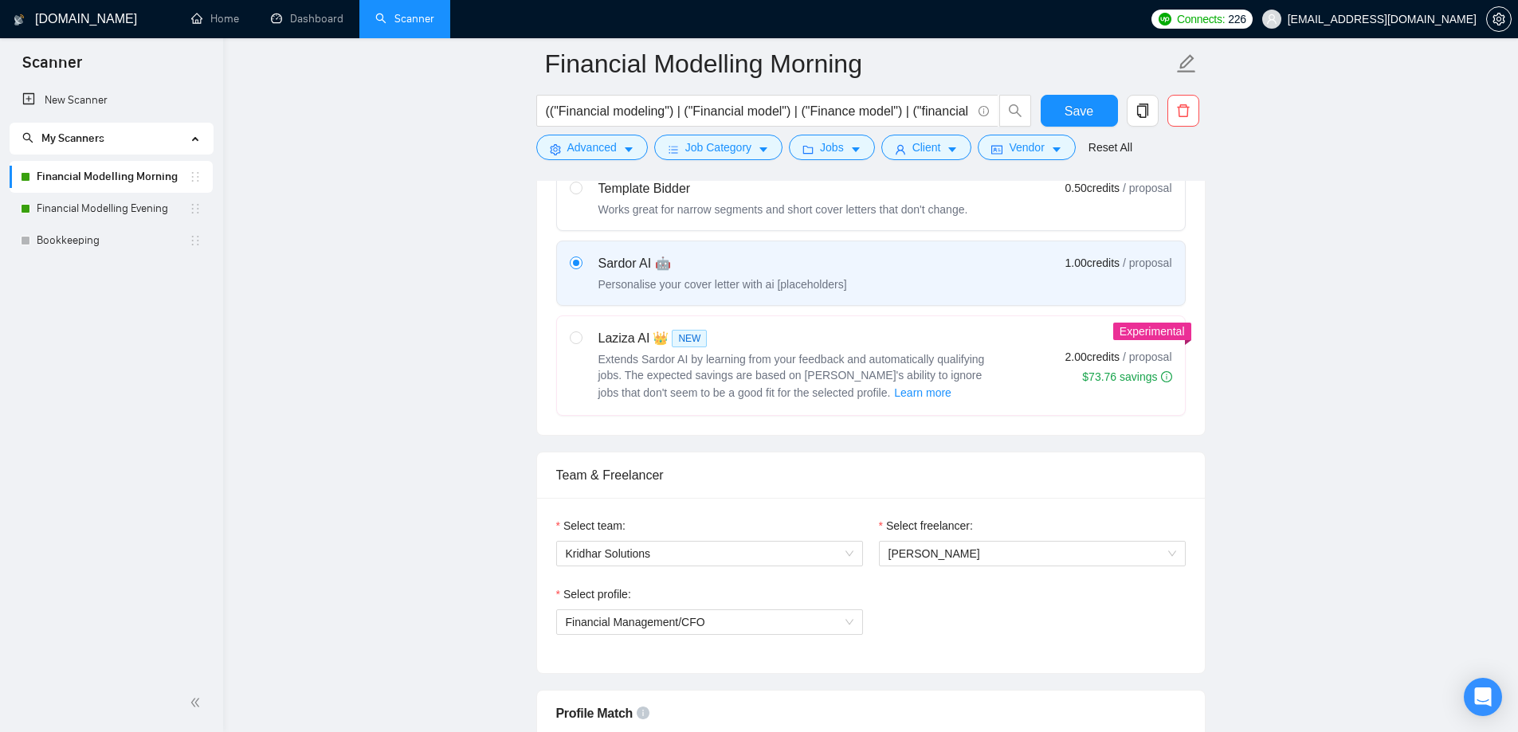
scroll to position [1116, 0]
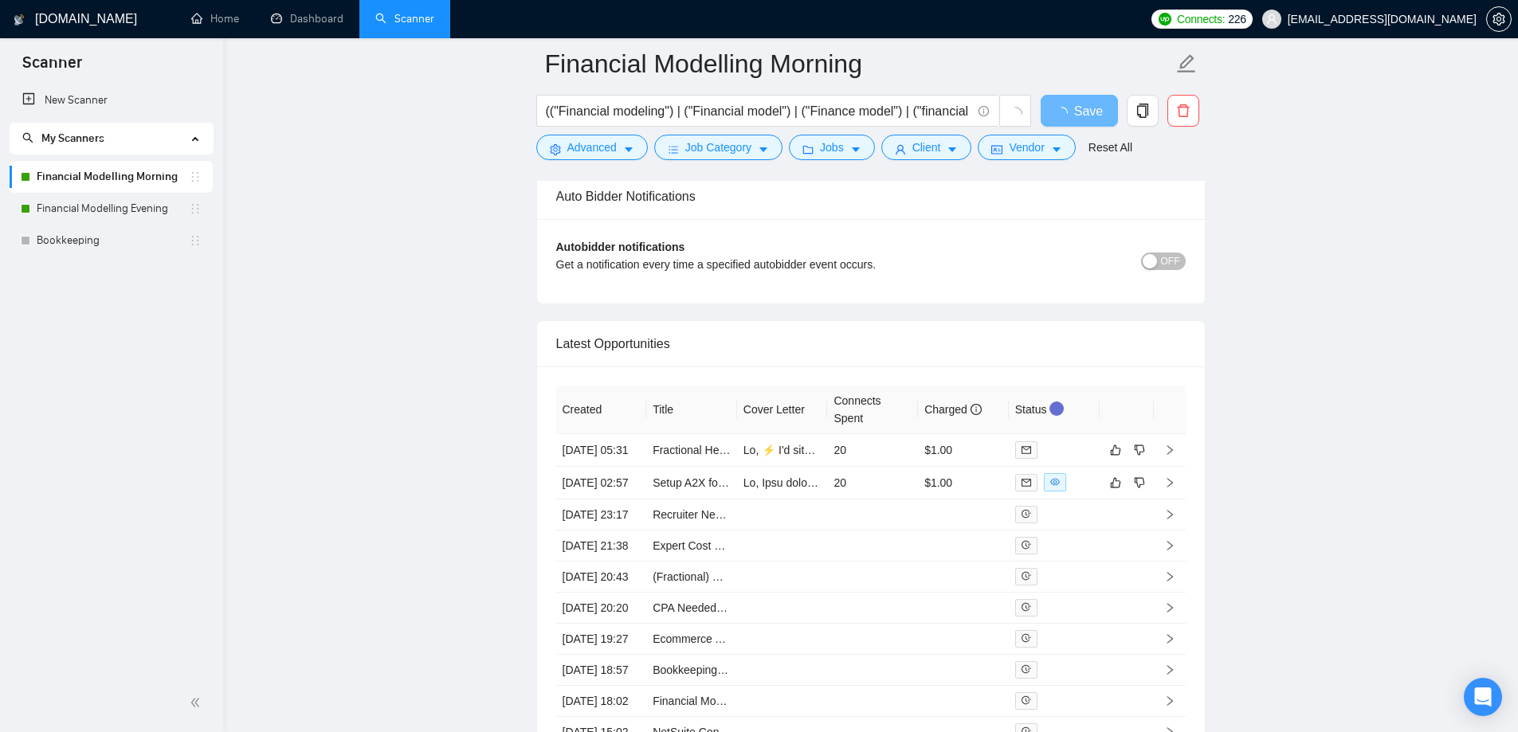
scroll to position [3984, 0]
